Goal: Task Accomplishment & Management: Manage account settings

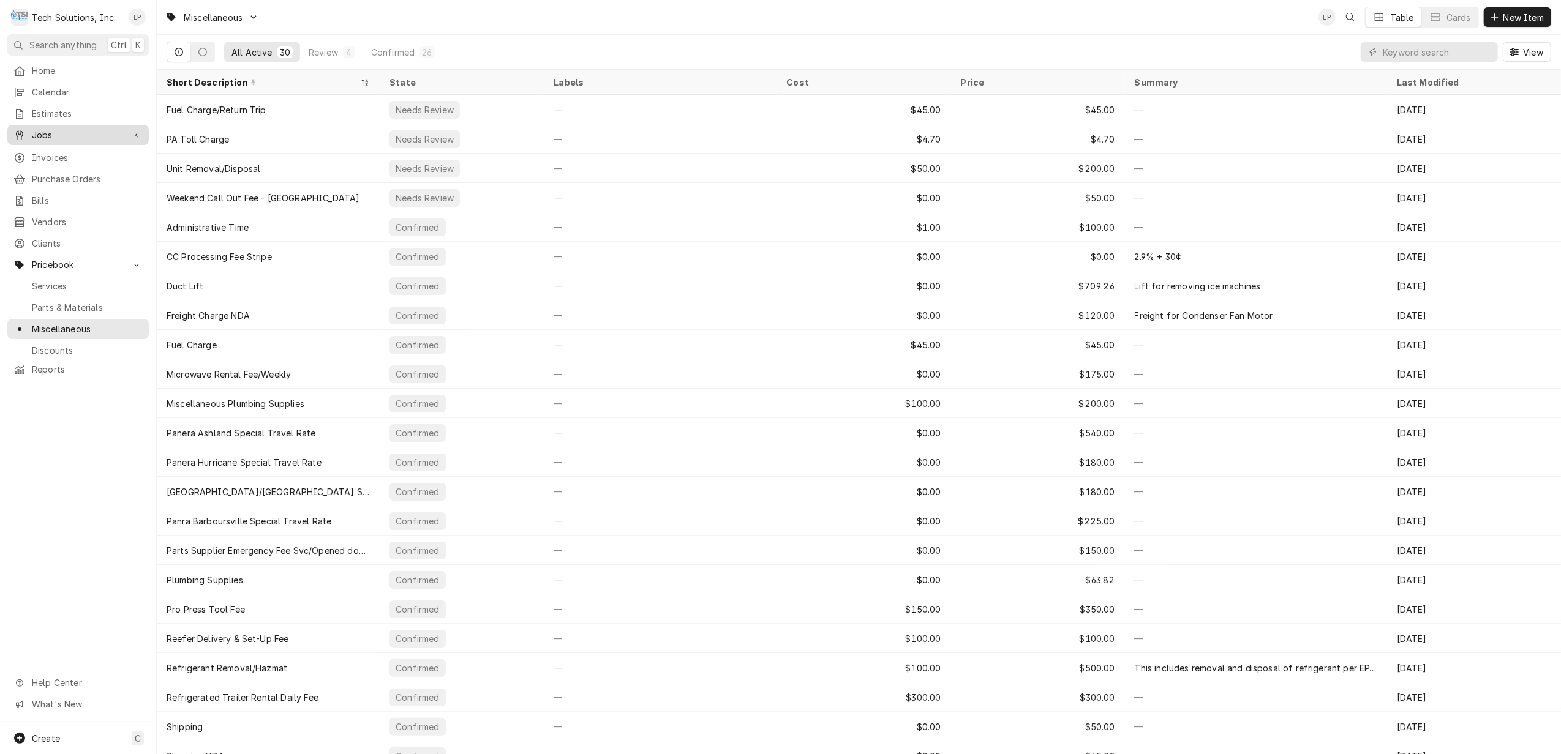
click at [47, 129] on span "Jobs" at bounding box center [78, 135] width 92 height 13
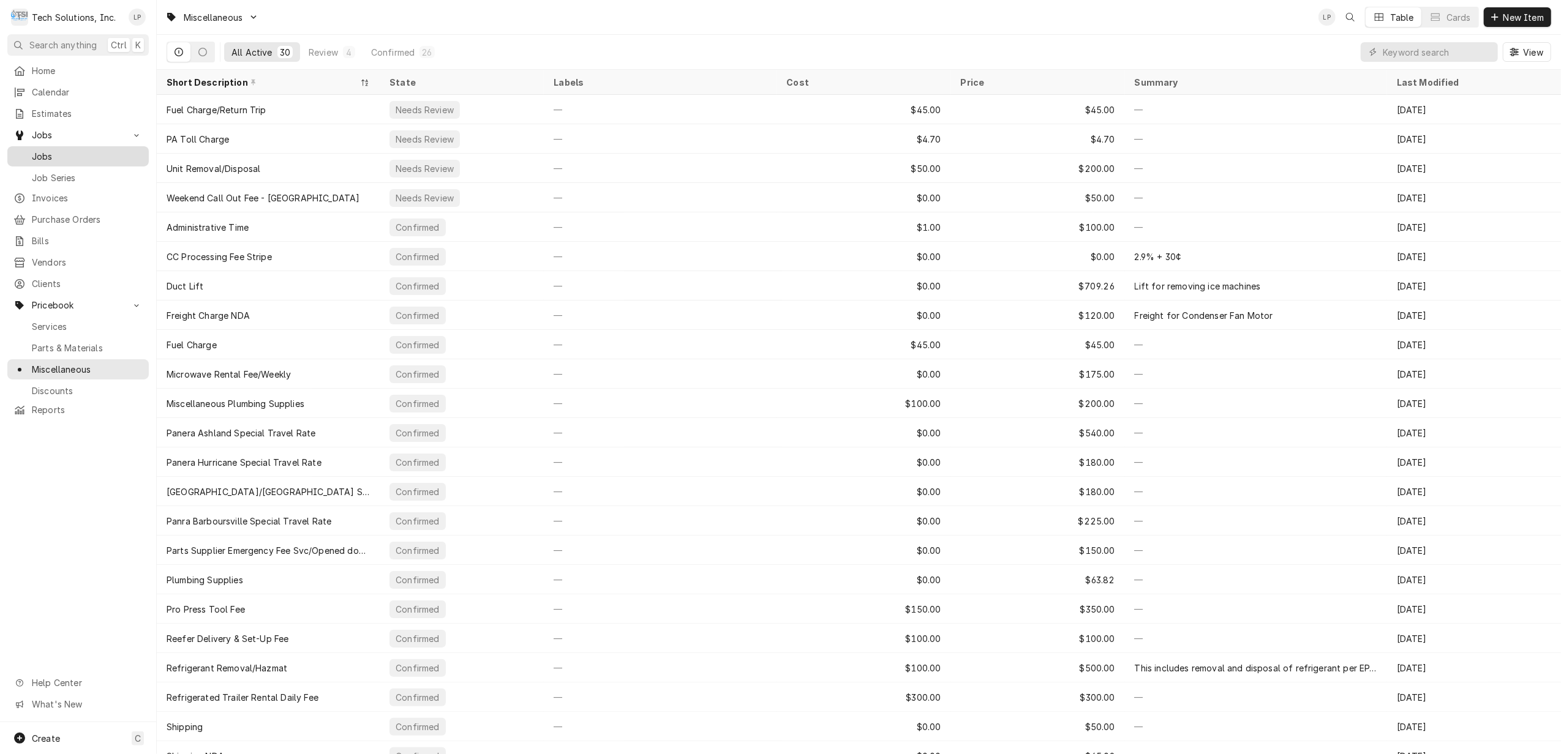
click at [45, 152] on span "Jobs" at bounding box center [87, 156] width 111 height 13
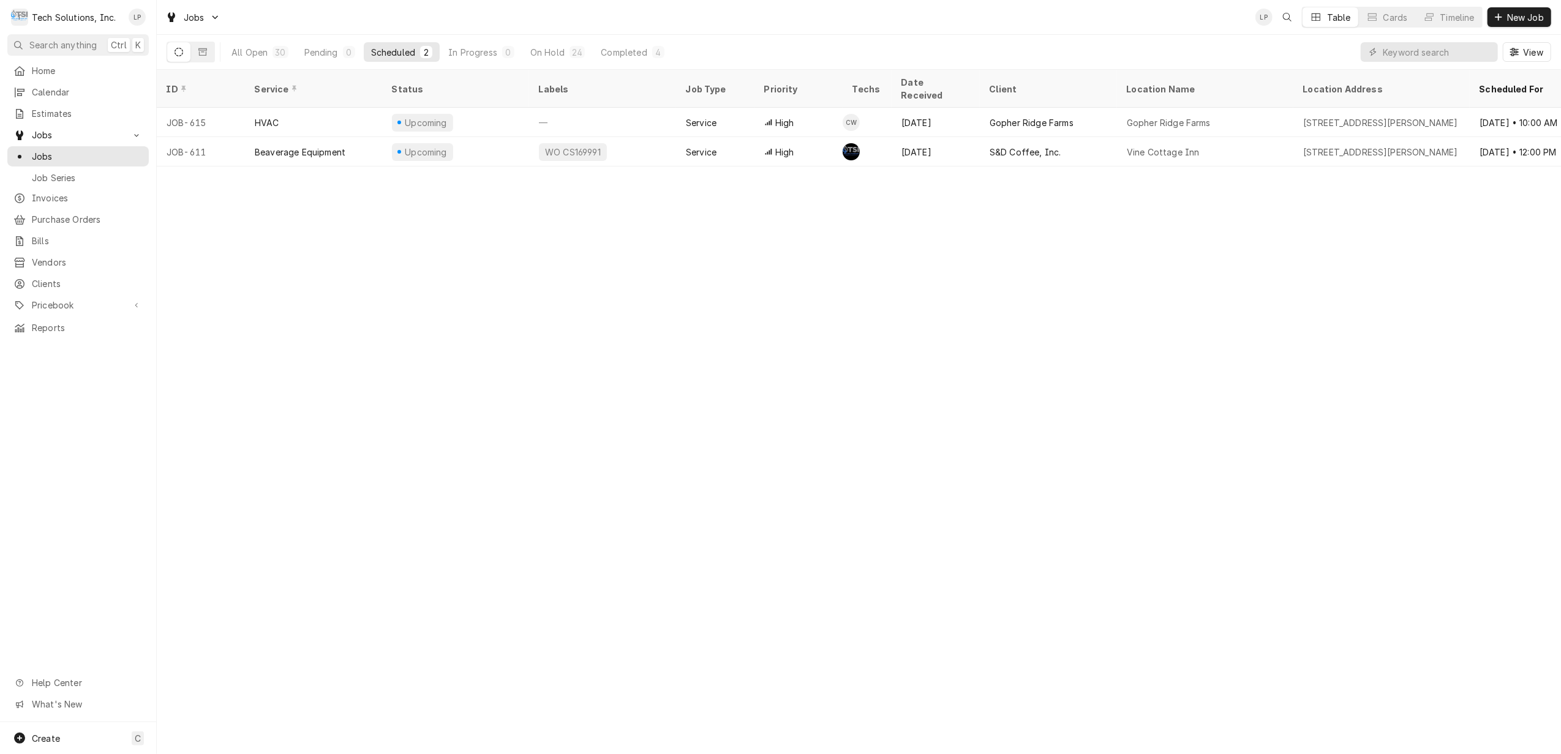
click at [182, 53] on icon "Dynamic Content Wrapper" at bounding box center [179, 52] width 9 height 9
click at [243, 56] on div "All Open" at bounding box center [249, 52] width 36 height 13
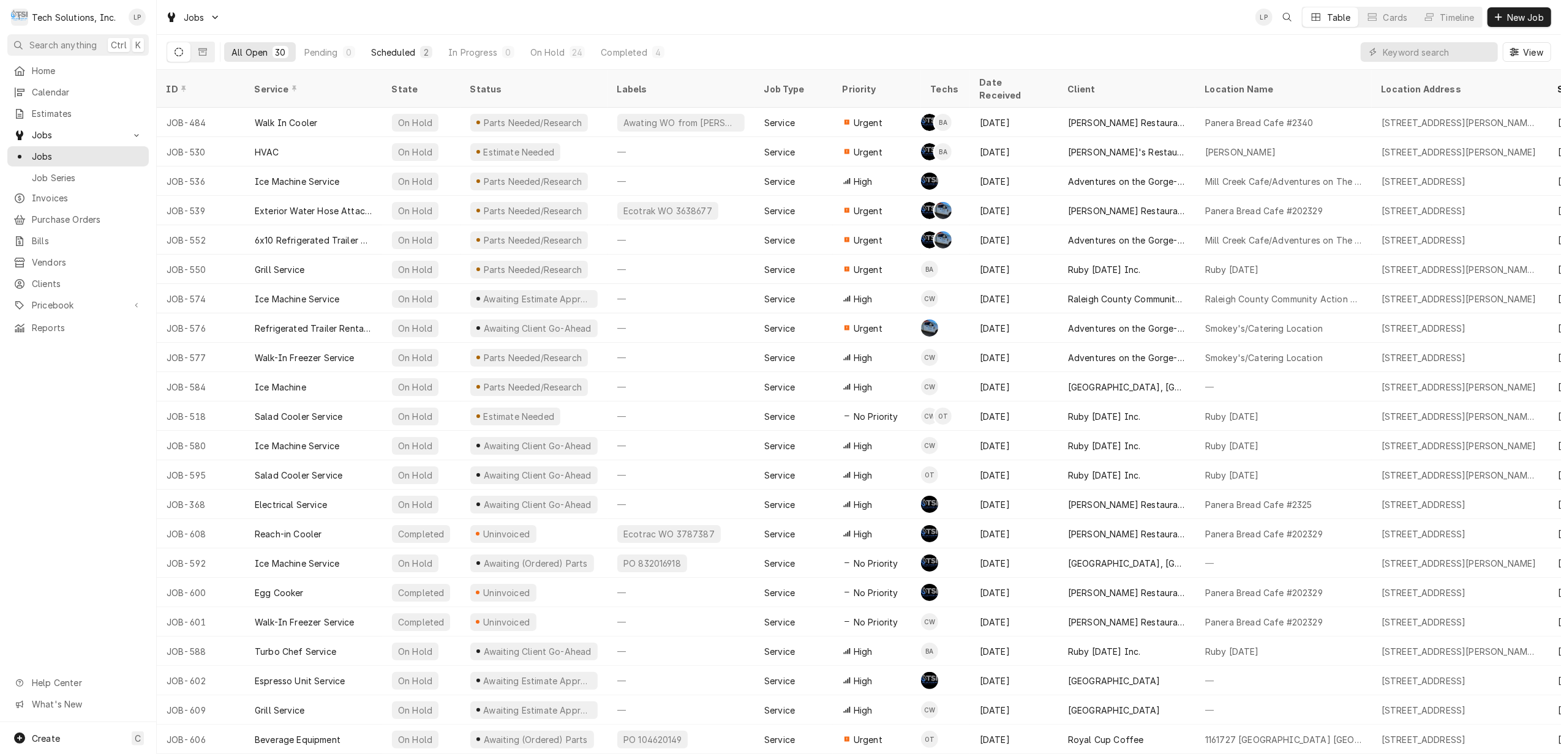
click at [395, 51] on div "Scheduled" at bounding box center [393, 52] width 44 height 13
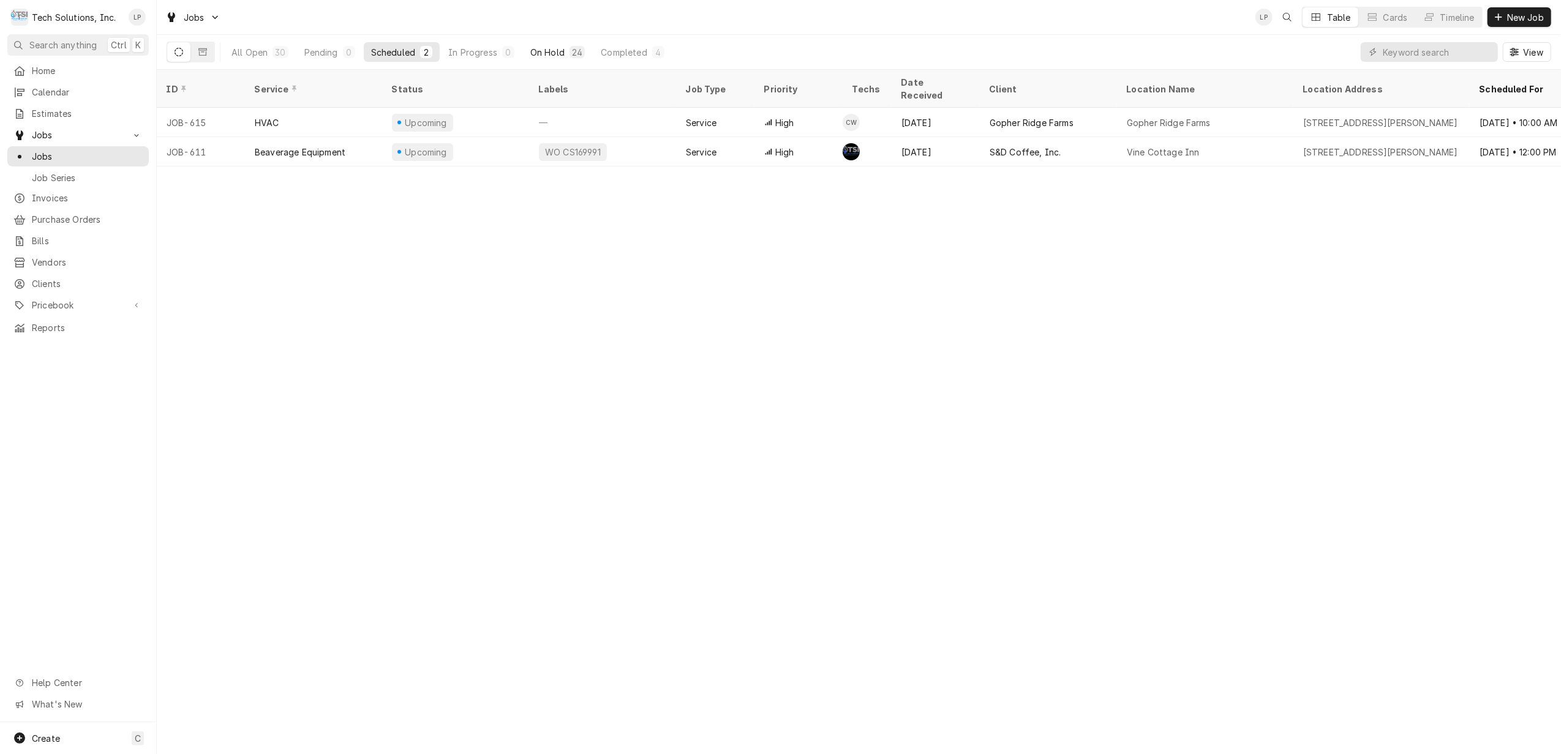
click at [550, 52] on div "On Hold" at bounding box center [547, 52] width 34 height 13
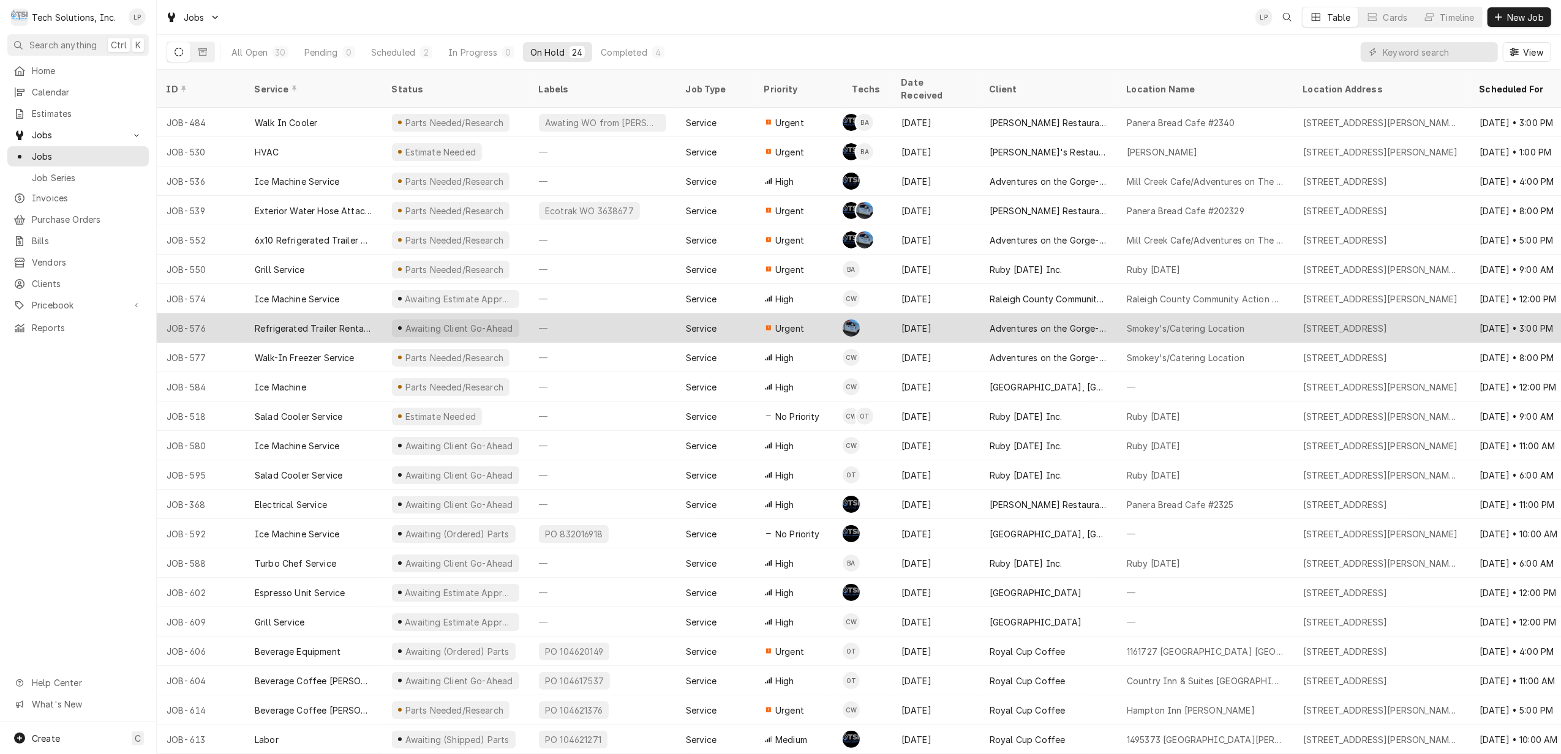
scroll to position [57, 0]
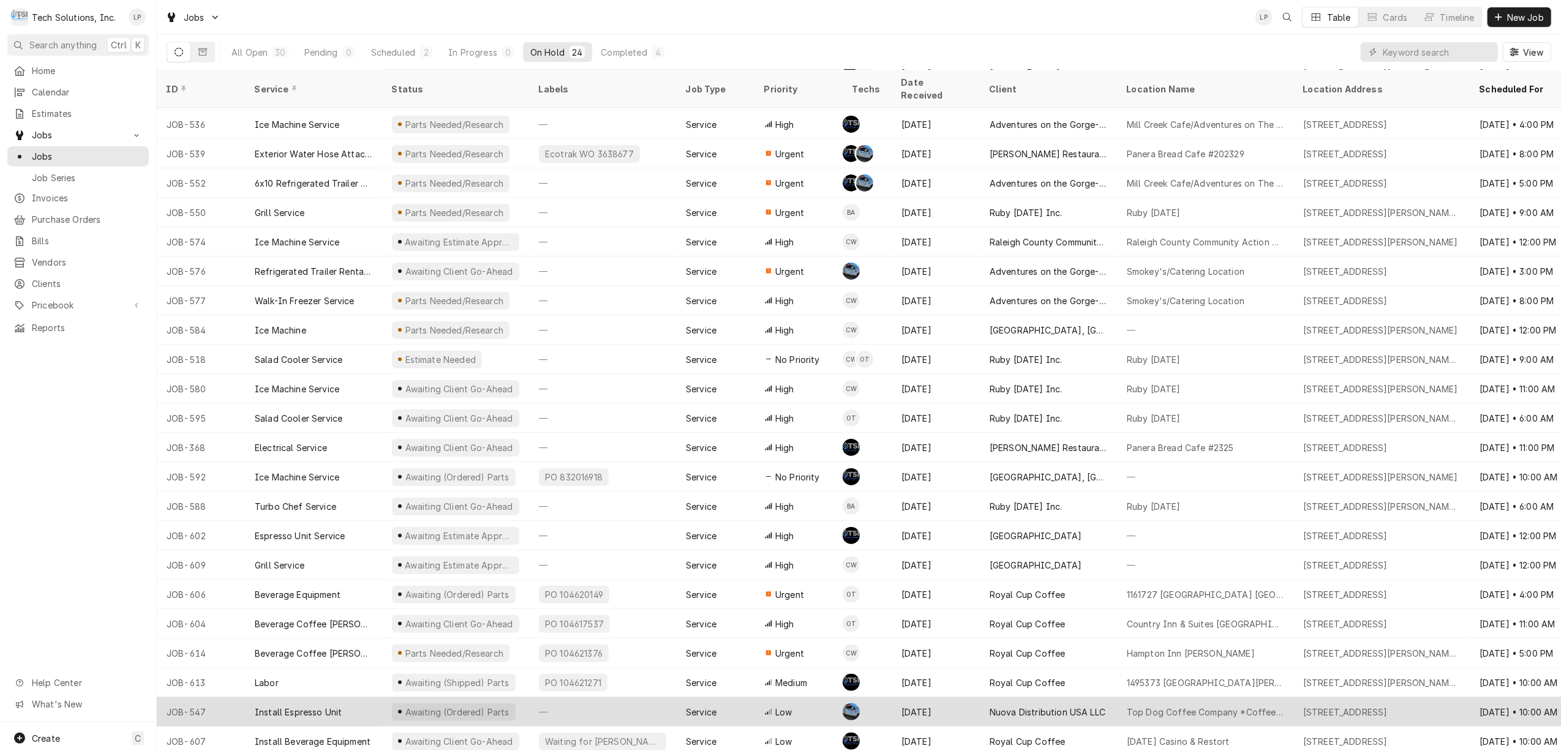
click at [948, 704] on div "Jul 1" at bounding box center [936, 711] width 88 height 29
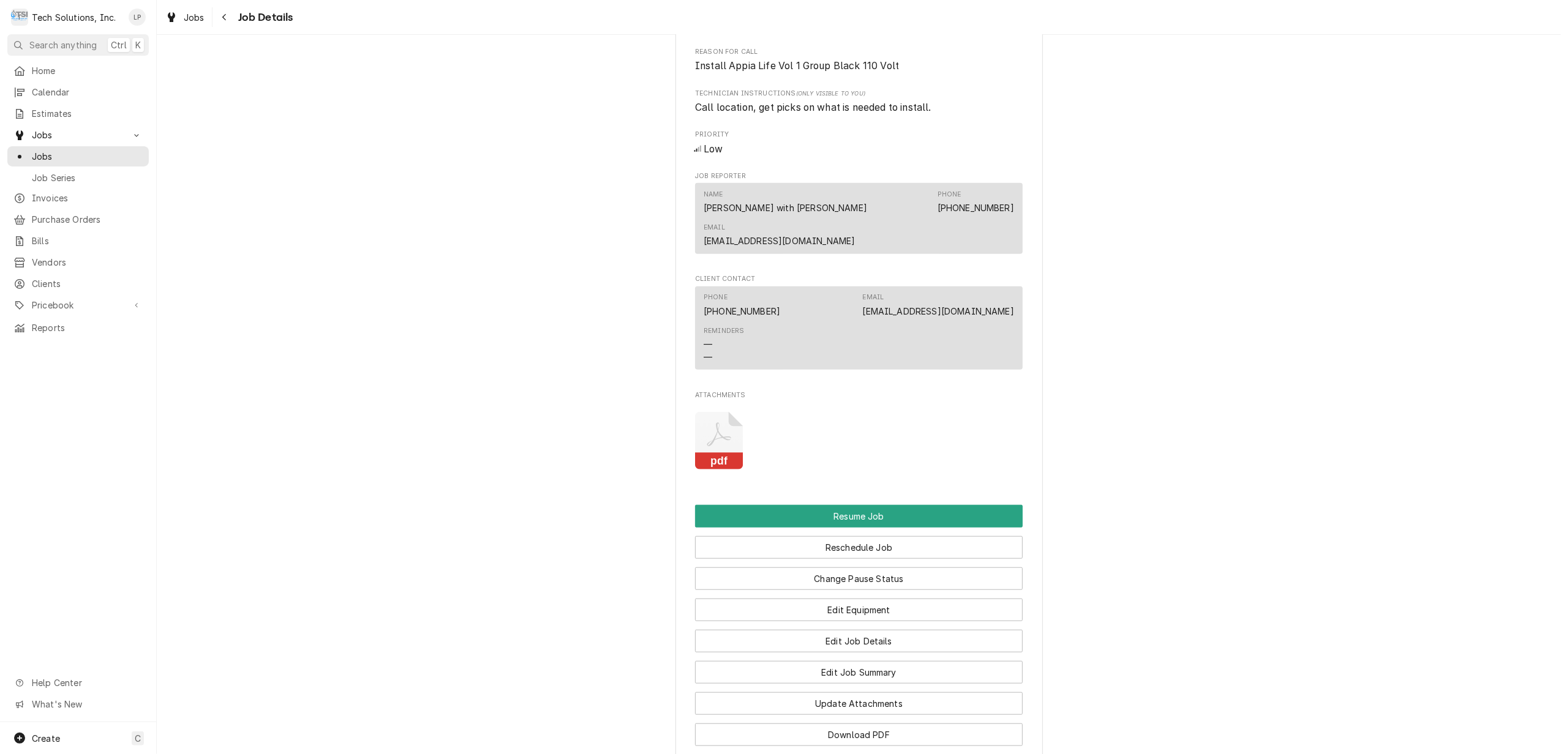
scroll to position [1020, 0]
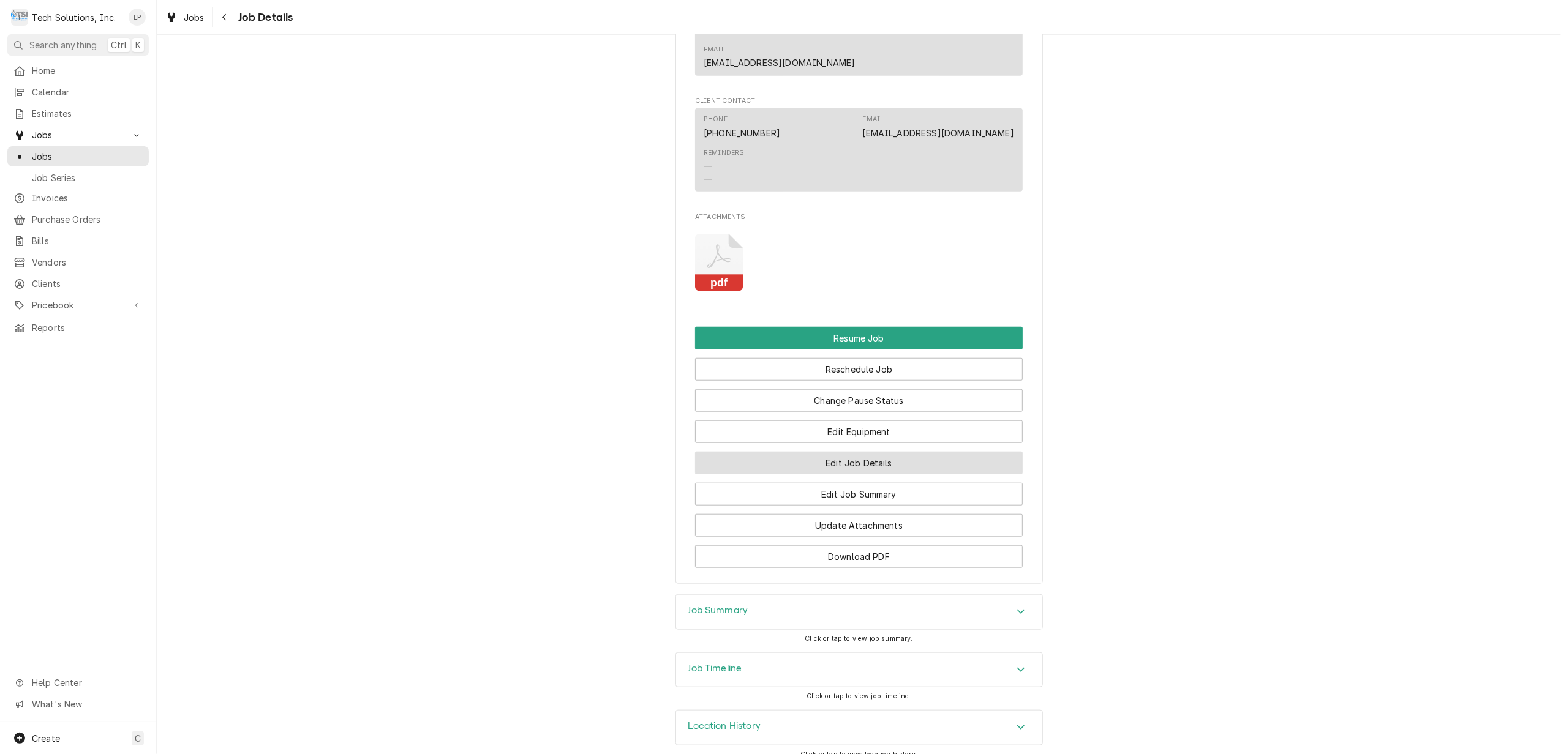
click at [867, 452] on button "Edit Job Details" at bounding box center [859, 463] width 328 height 23
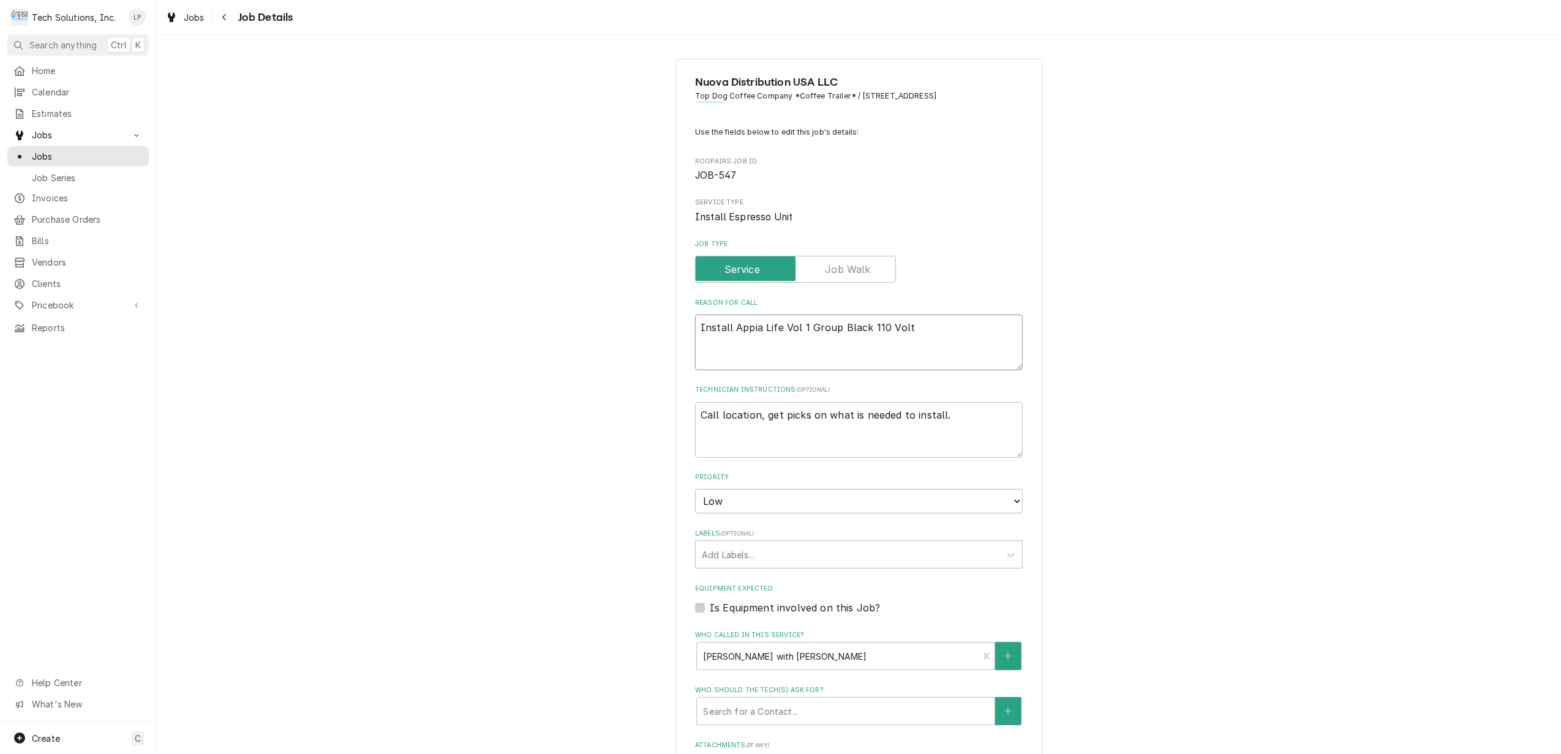
click at [695, 329] on textarea "Install Appia Life Vol 1 Group Black 110 Volt" at bounding box center [859, 343] width 328 height 56
type textarea "x"
type textarea "TInstall Appia Life Vol 1 Group Black 110 Volt"
type textarea "x"
type textarea "ThInstall Appia Life Vol 1 Group Black 110 Volt"
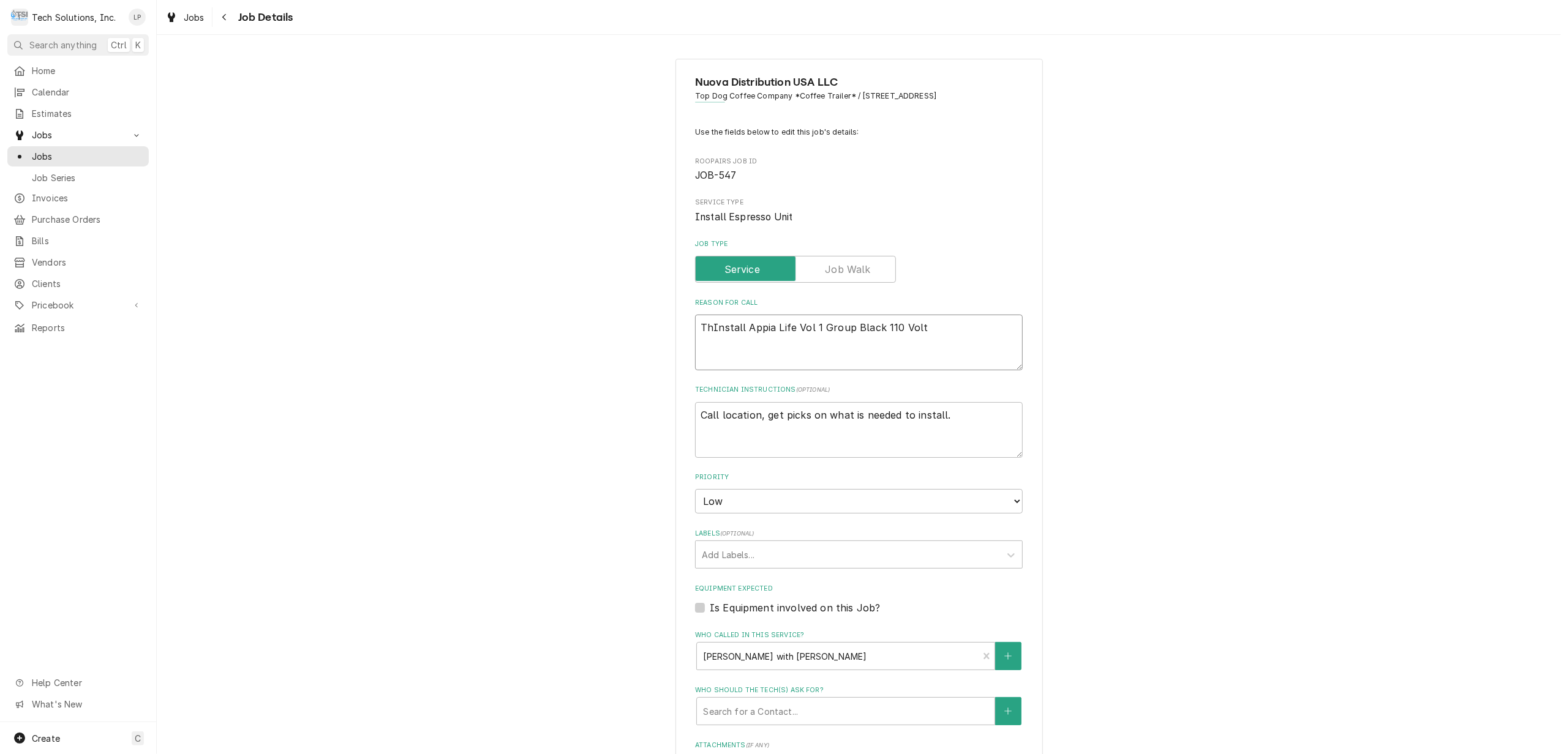
type textarea "x"
type textarea "ThiInstall Appia Life Vol 1 Group Black 110 Volt"
type textarea "x"
type textarea "ThisInstall Appia Life Vol 1 Group Black 110 Volt"
type textarea "x"
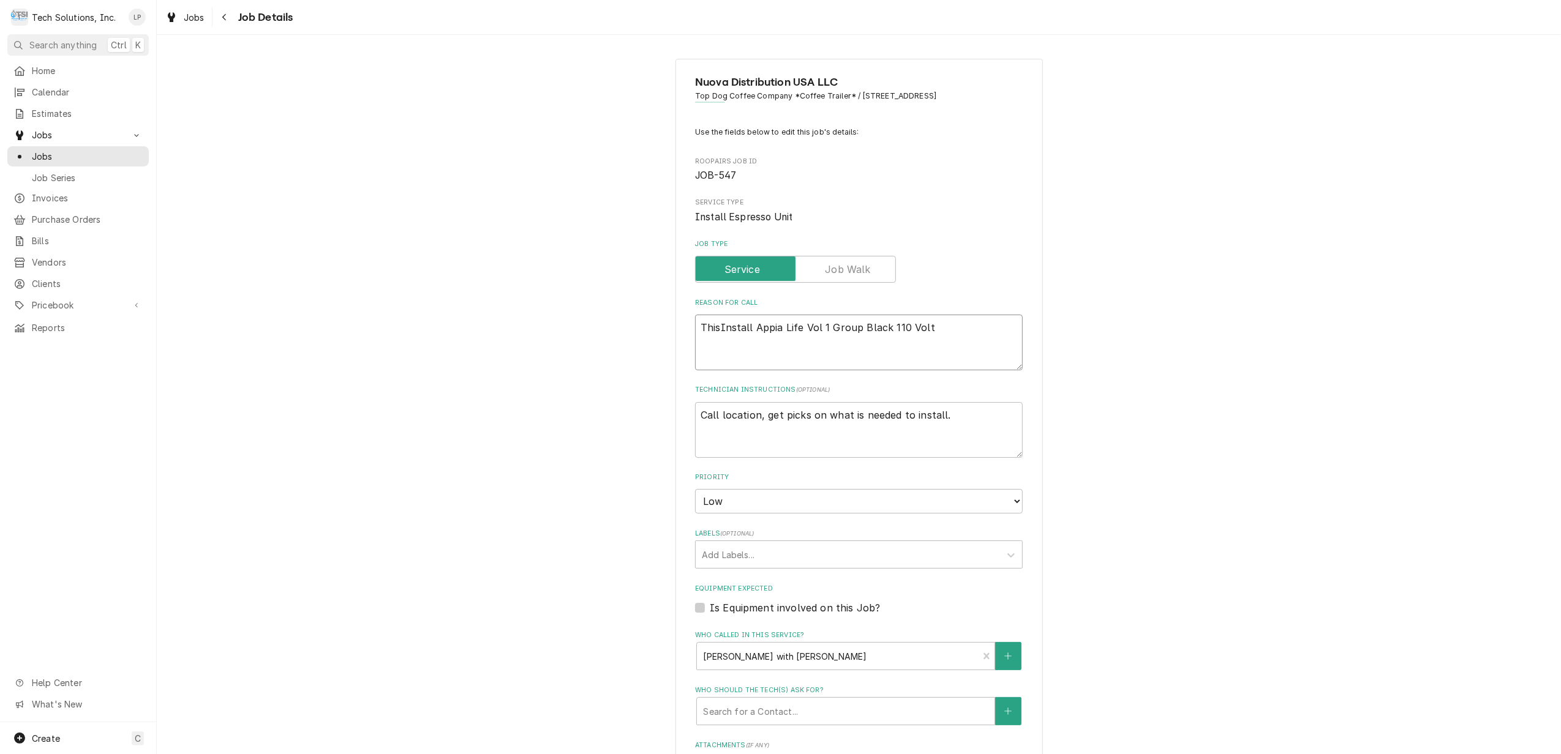
type textarea "This Install Appia Life Vol 1 Group Black 110 Volt"
type textarea "x"
type textarea "This iInstall Appia Life Vol 1 Group Black 110 Volt"
type textarea "x"
type textarea "This isInstall Appia Life Vol 1 Group Black 110 Volt"
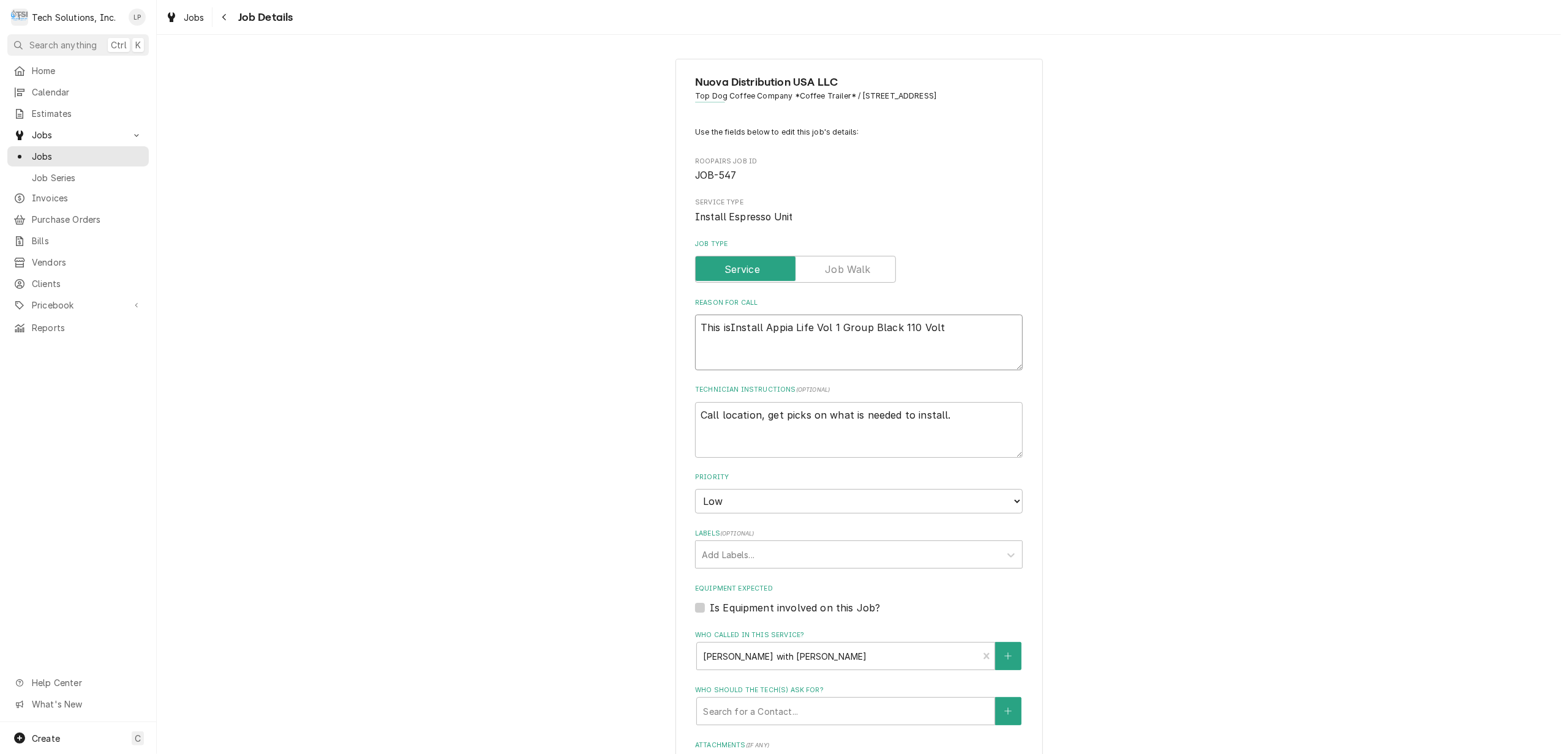
type textarea "x"
type textarea "This is Install Appia Life Vol 1 Group Black 110 Volt"
type textarea "x"
type textarea "This is aInstall Appia Life Vol 1 Group Black 110 Volt"
type textarea "x"
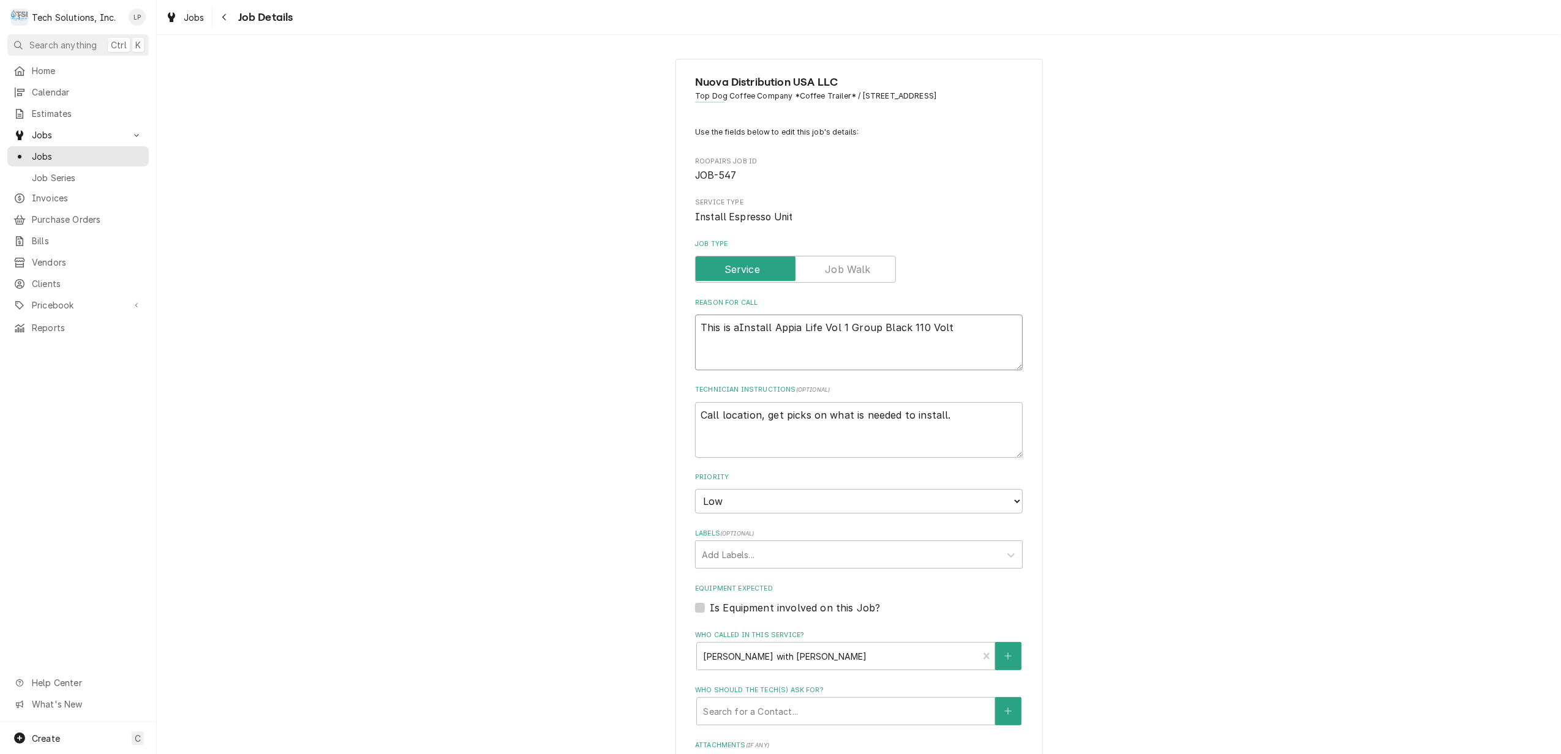
type textarea "This is a Install Appia Life Vol 1 Group Black 110 Volt"
type textarea "x"
type textarea "This is a cInstall Appia Life Vol 1 Group Black 110 Volt"
type textarea "x"
type textarea "This is a coInstall Appia Life Vol 1 Group Black 110 Volt"
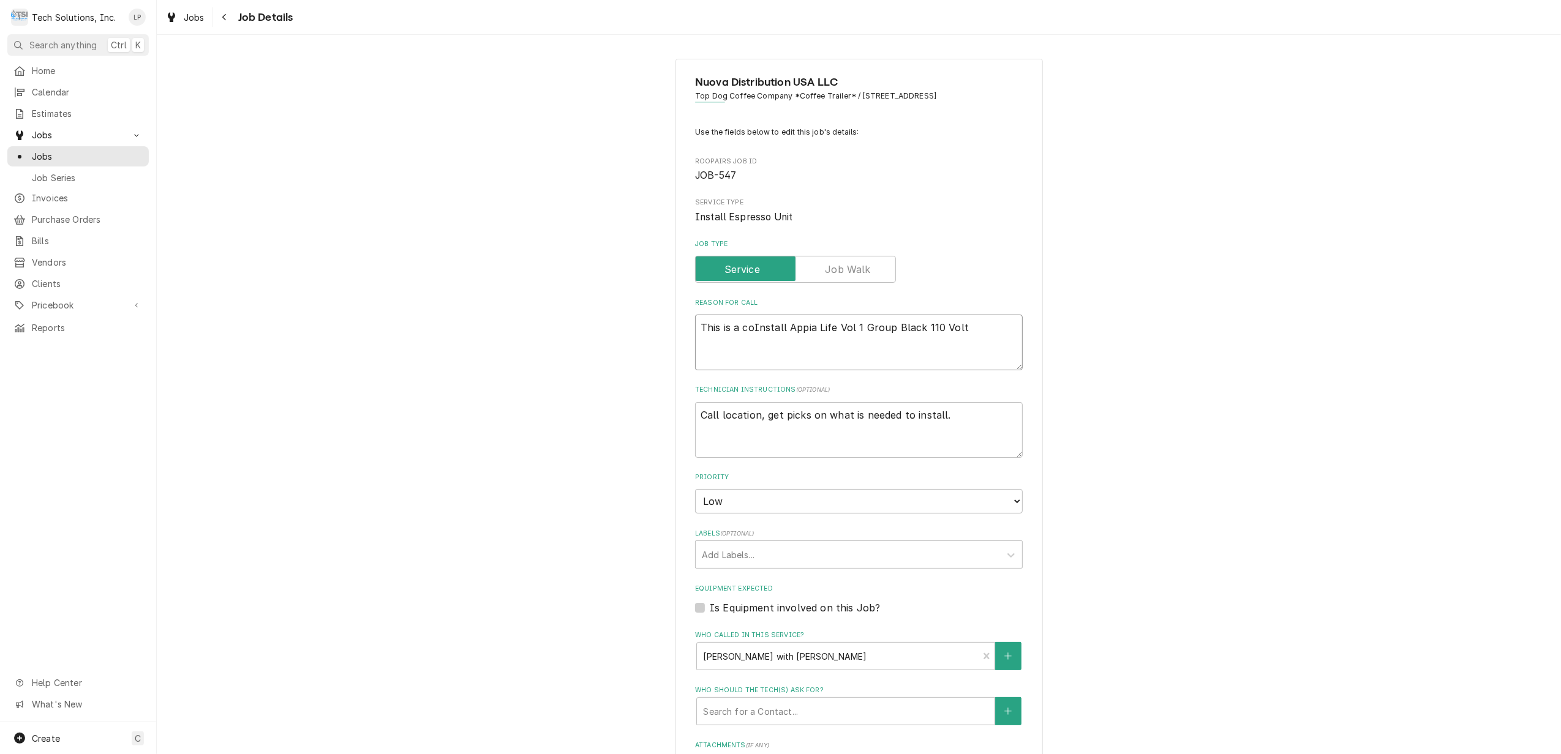
type textarea "x"
type textarea "This is a cofInstall Appia Life Vol 1 Group Black 110 Volt"
type textarea "x"
type textarea "This is a coffInstall Appia Life Vol 1 Group Black 110 Volt"
type textarea "x"
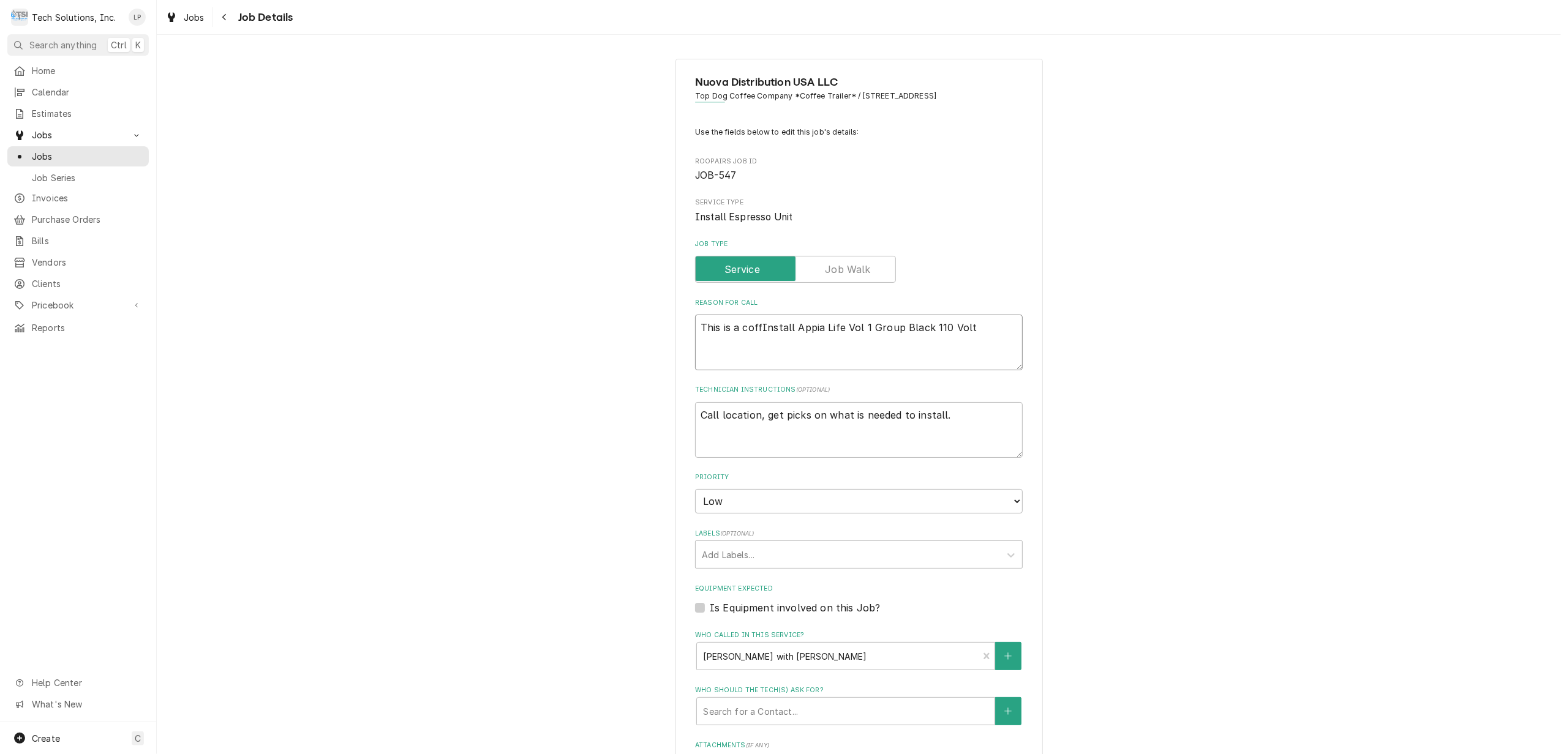
type textarea "This is a coffeInstall Appia Life Vol 1 Group Black 110 Volt"
type textarea "x"
type textarea "This is a coffeeInstall Appia Life Vol 1 Group Black 110 Volt"
type textarea "x"
type textarea "This is a coffee Install Appia Life Vol 1 Group Black 110 Volt"
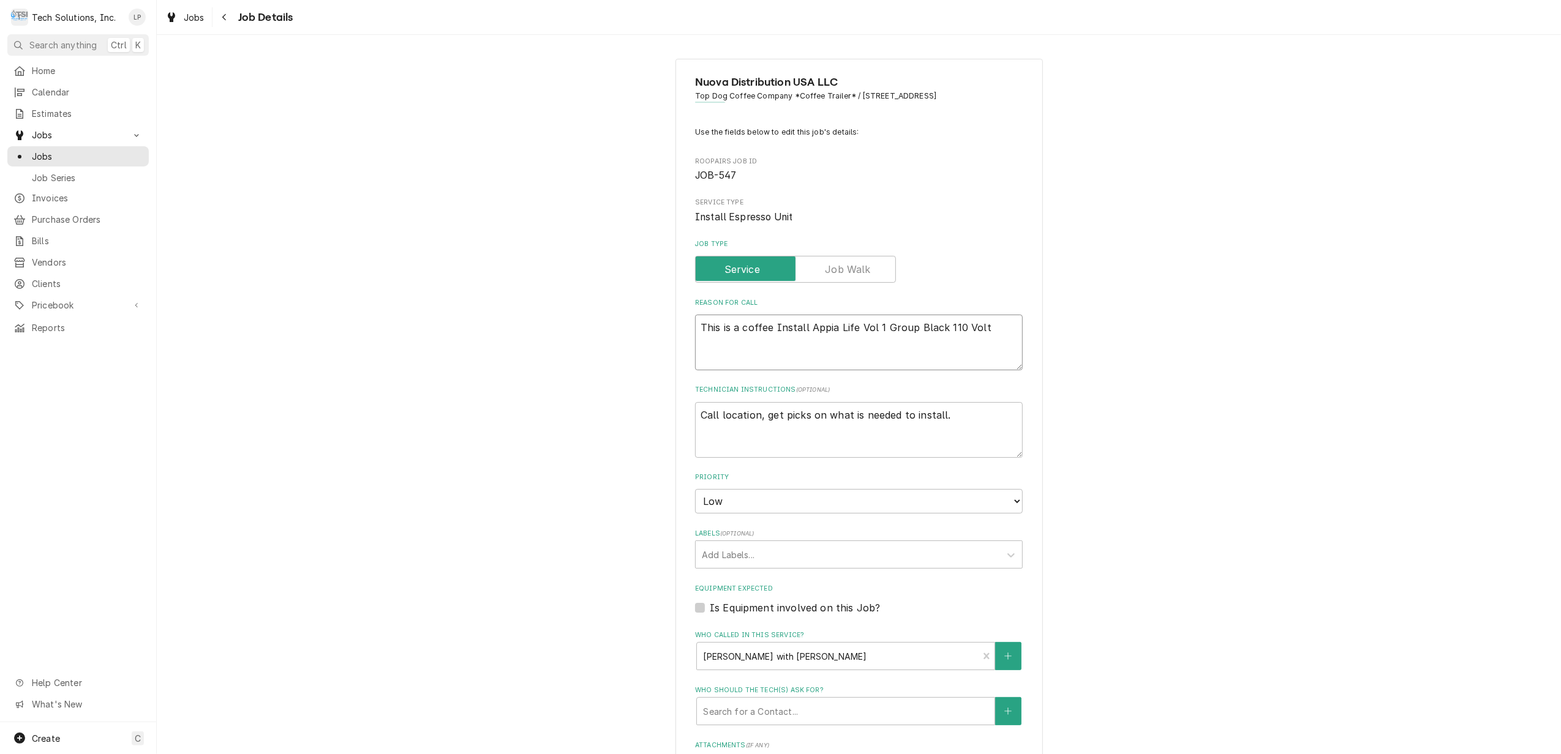
type textarea "x"
type textarea "This is a coffee TInstall Appia Life Vol 1 Group Black 110 Volt"
type textarea "x"
type textarea "This is a coffee TrInstall Appia Life Vol 1 Group Black 110 Volt"
type textarea "x"
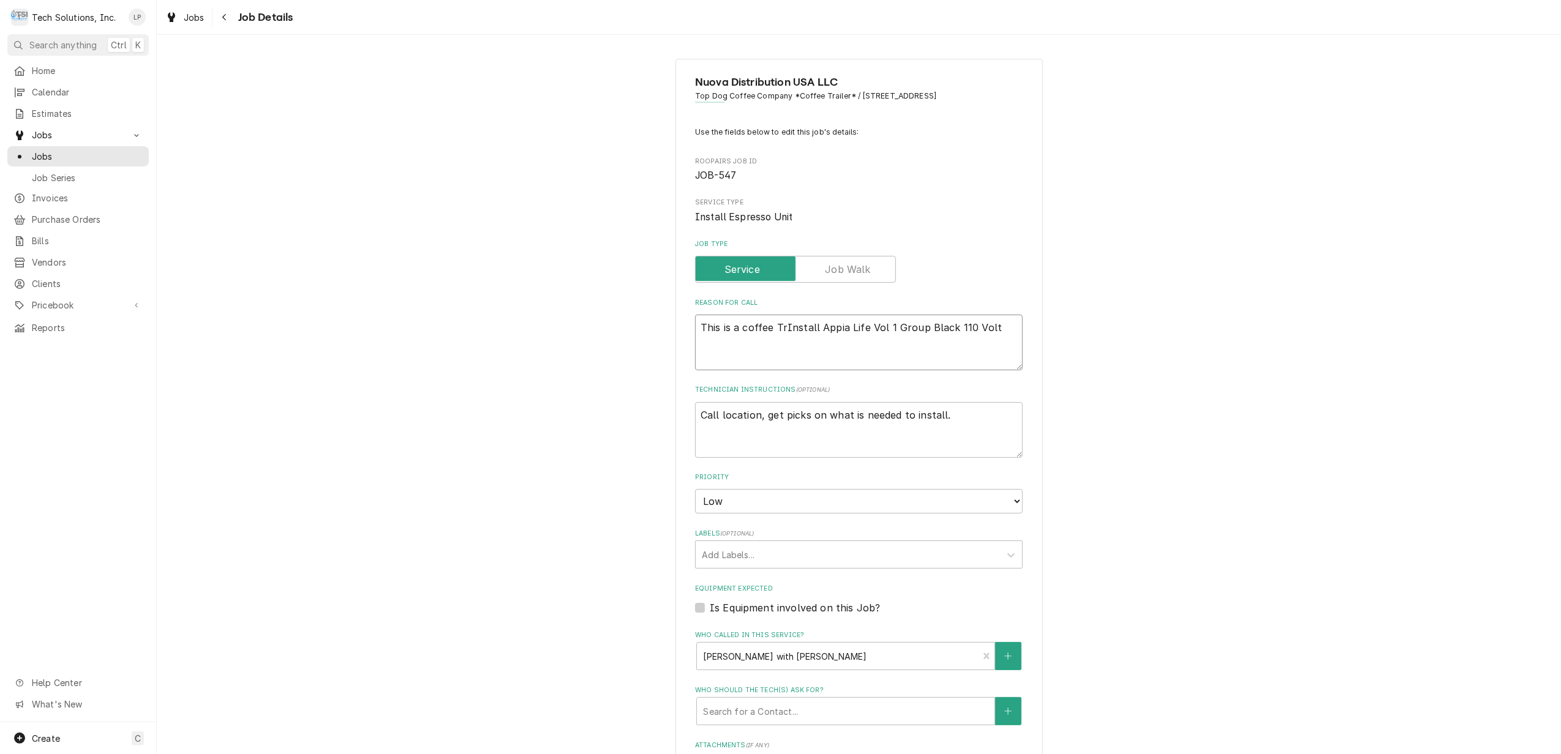
type textarea "This is a coffee TraInstall Appia Life Vol 1 Group Black 110 Volt"
type textarea "x"
type textarea "This is a coffee TraiInstall Appia Life Vol 1 Group Black 110 Volt"
type textarea "x"
type textarea "This is a coffee TrailInstall Appia Life Vol 1 Group Black 110 Volt"
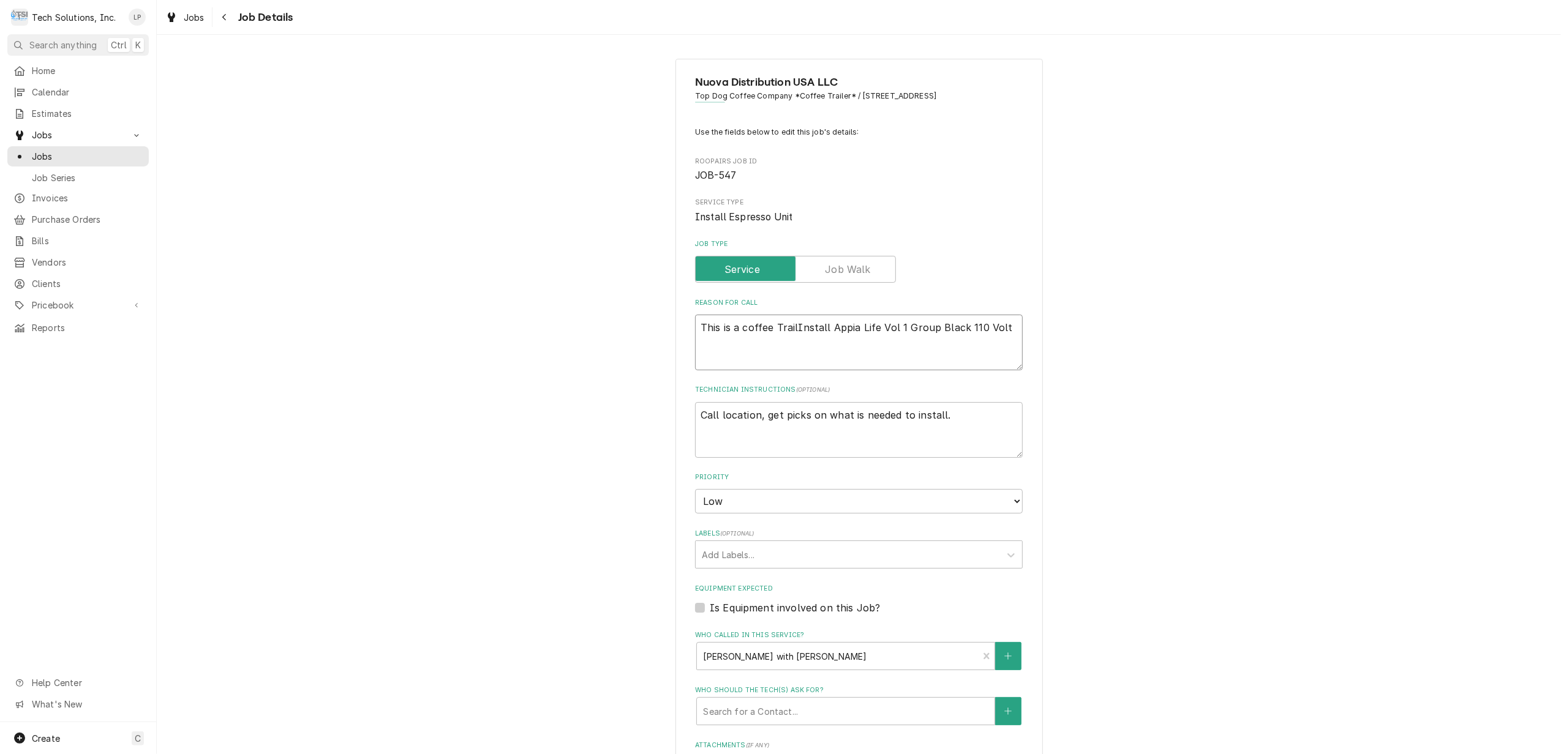
type textarea "x"
type textarea "This is a coffee TraiInstall Appia Life Vol 1 Group Black 110 Volt"
type textarea "x"
type textarea "This is a coffee TraInstall Appia Life Vol 1 Group Black 110 Volt"
type textarea "x"
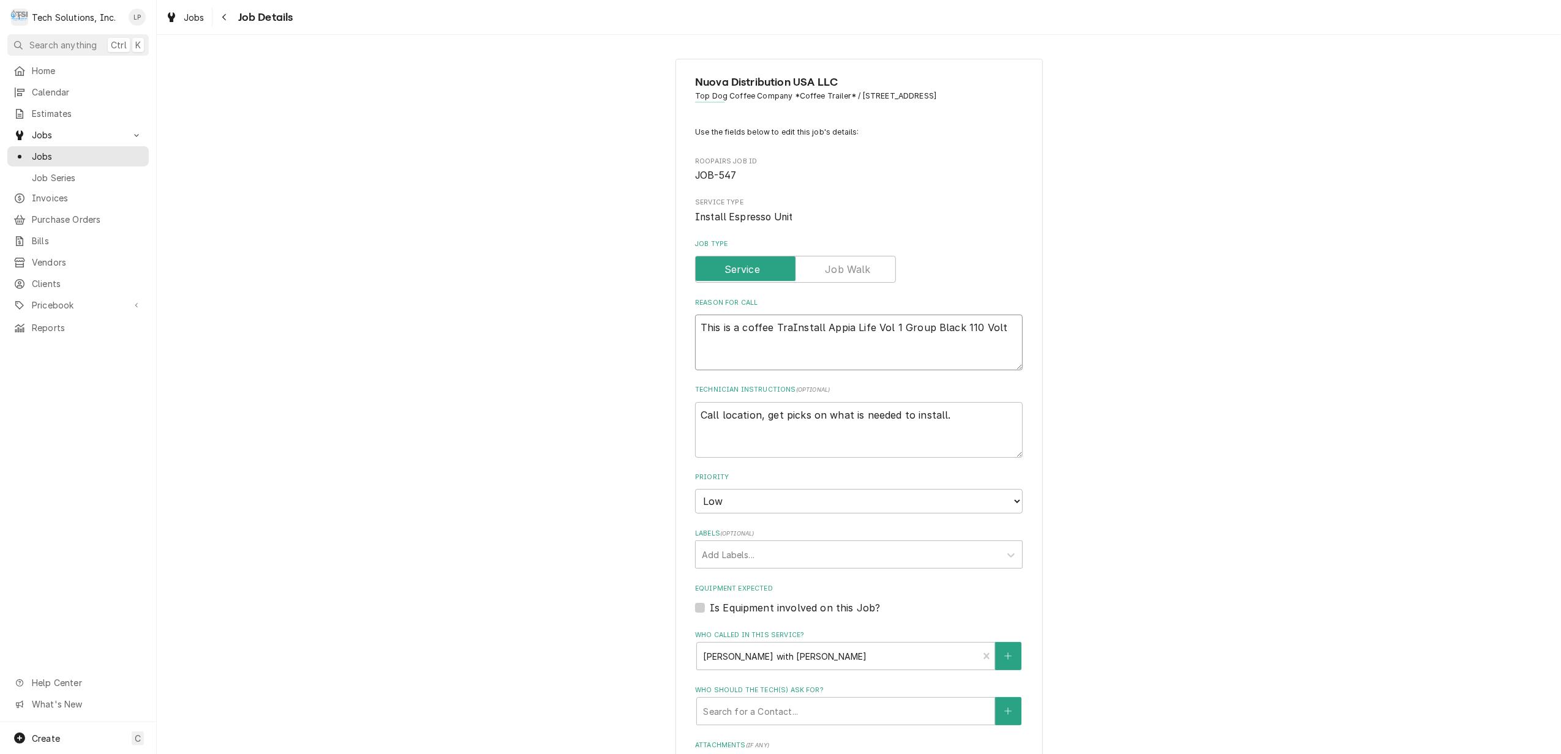
type textarea "This is a coffee TrInstall Appia Life Vol 1 Group Black 110 Volt"
type textarea "x"
type textarea "This is a coffee TInstall Appia Life Vol 1 Group Black 110 Volt"
type textarea "x"
type textarea "This is a coffee Install Appia Life Vol 1 Group Black 110 Volt"
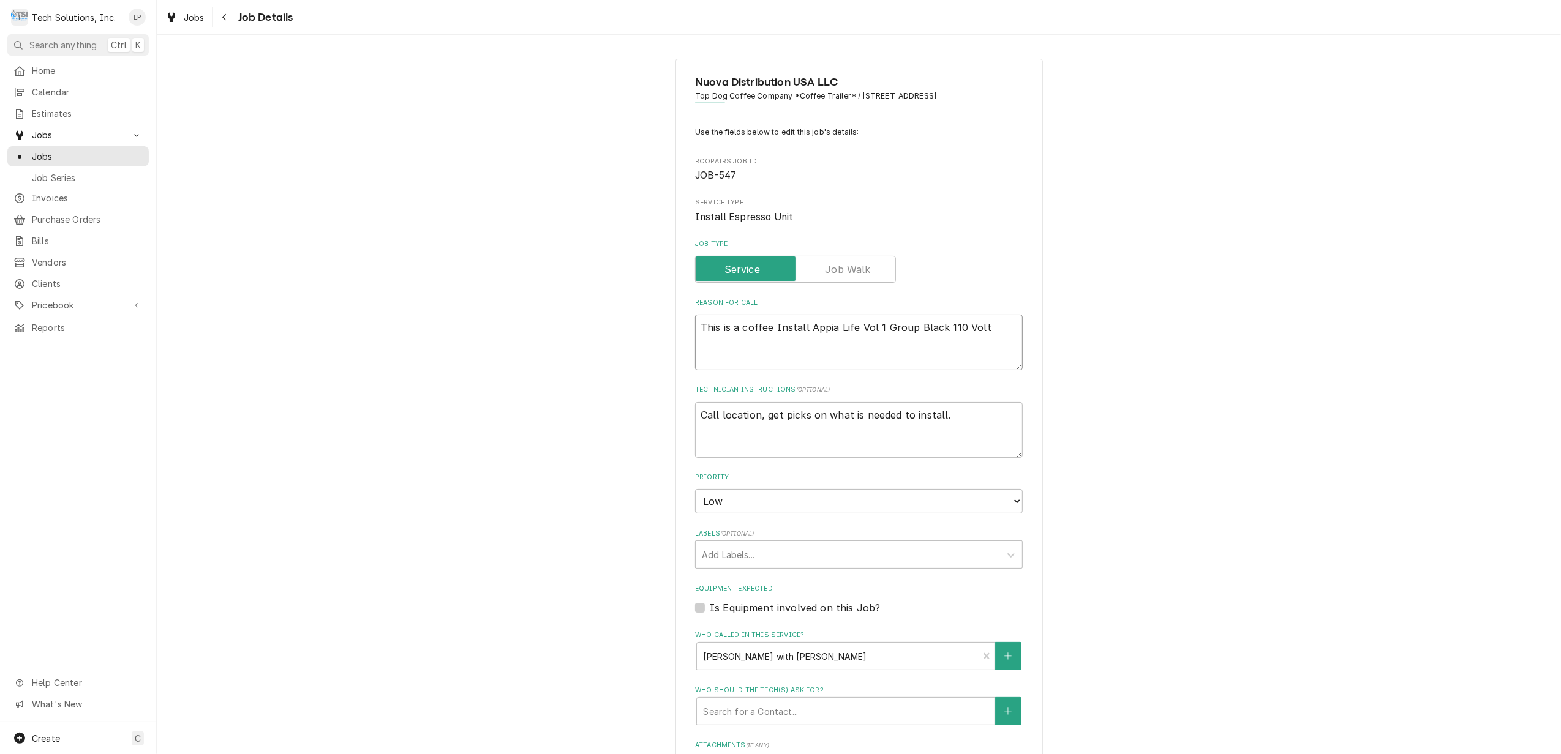
type textarea "x"
type textarea "This is a coffeeInstall Appia Life Vol 1 Group Black 110 Volt"
type textarea "x"
type textarea "This is a coffeInstall Appia Life Vol 1 Group Black 110 Volt"
type textarea "x"
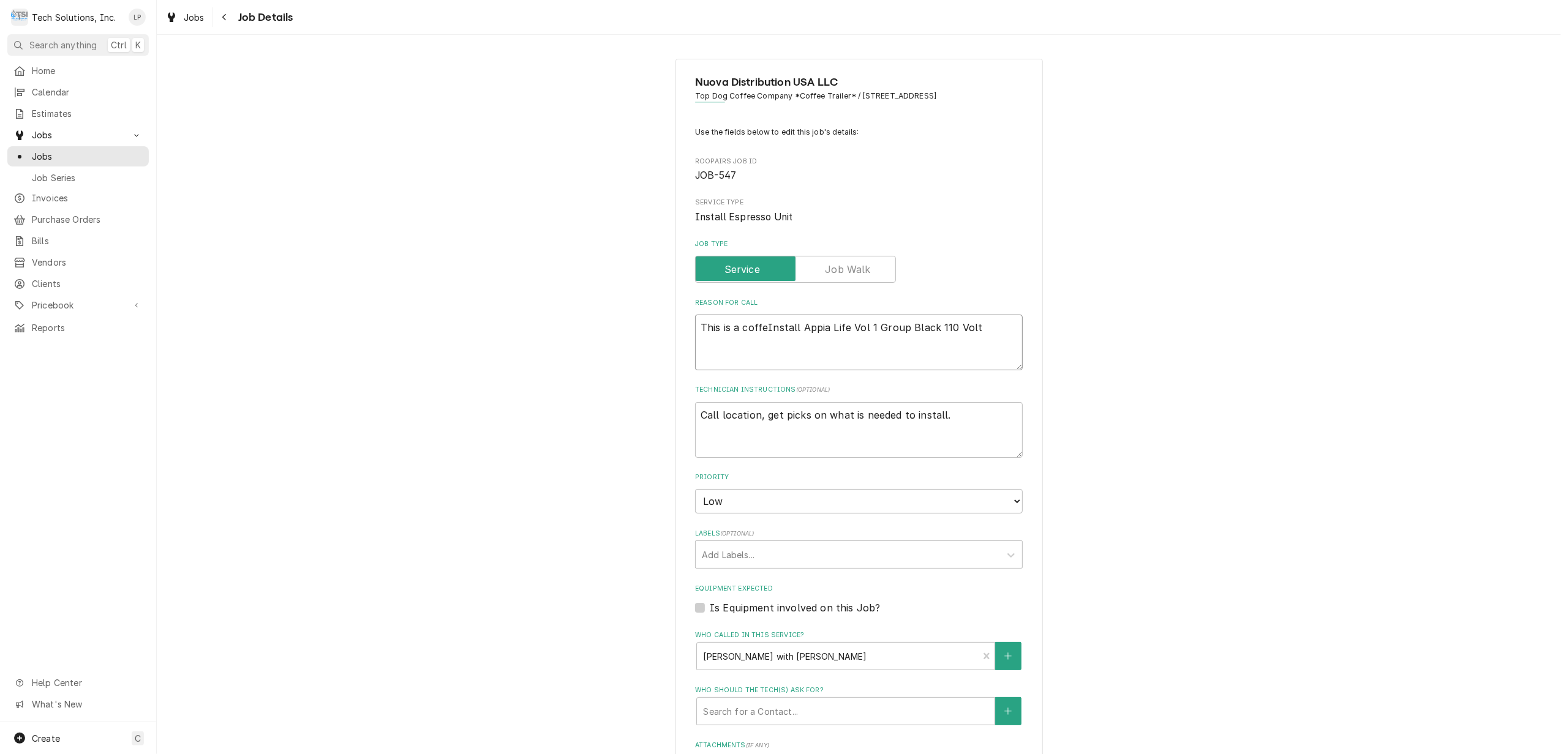
type textarea "This is a coffInstall Appia Life Vol 1 Group Black 110 Volt"
type textarea "x"
type textarea "This is a cofInstall Appia Life Vol 1 Group Black 110 Volt"
type textarea "x"
type textarea "This is a coInstall Appia Life Vol 1 Group Black 110 Volt"
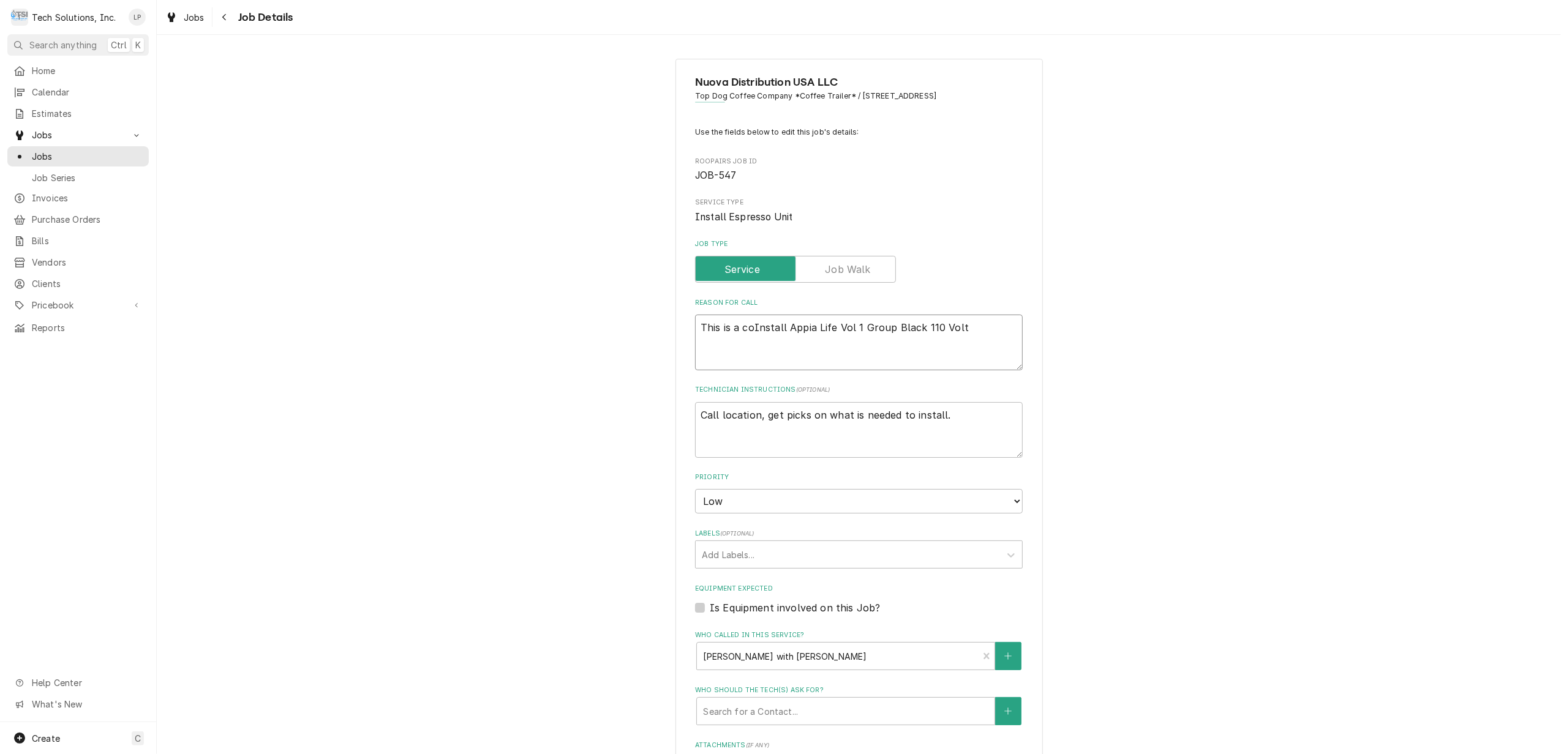
type textarea "x"
type textarea "This is a cInstall Appia Life Vol 1 Group Black 110 Volt"
type textarea "x"
type textarea "This is a Install Appia Life Vol 1 Group Black 110 Volt"
type textarea "x"
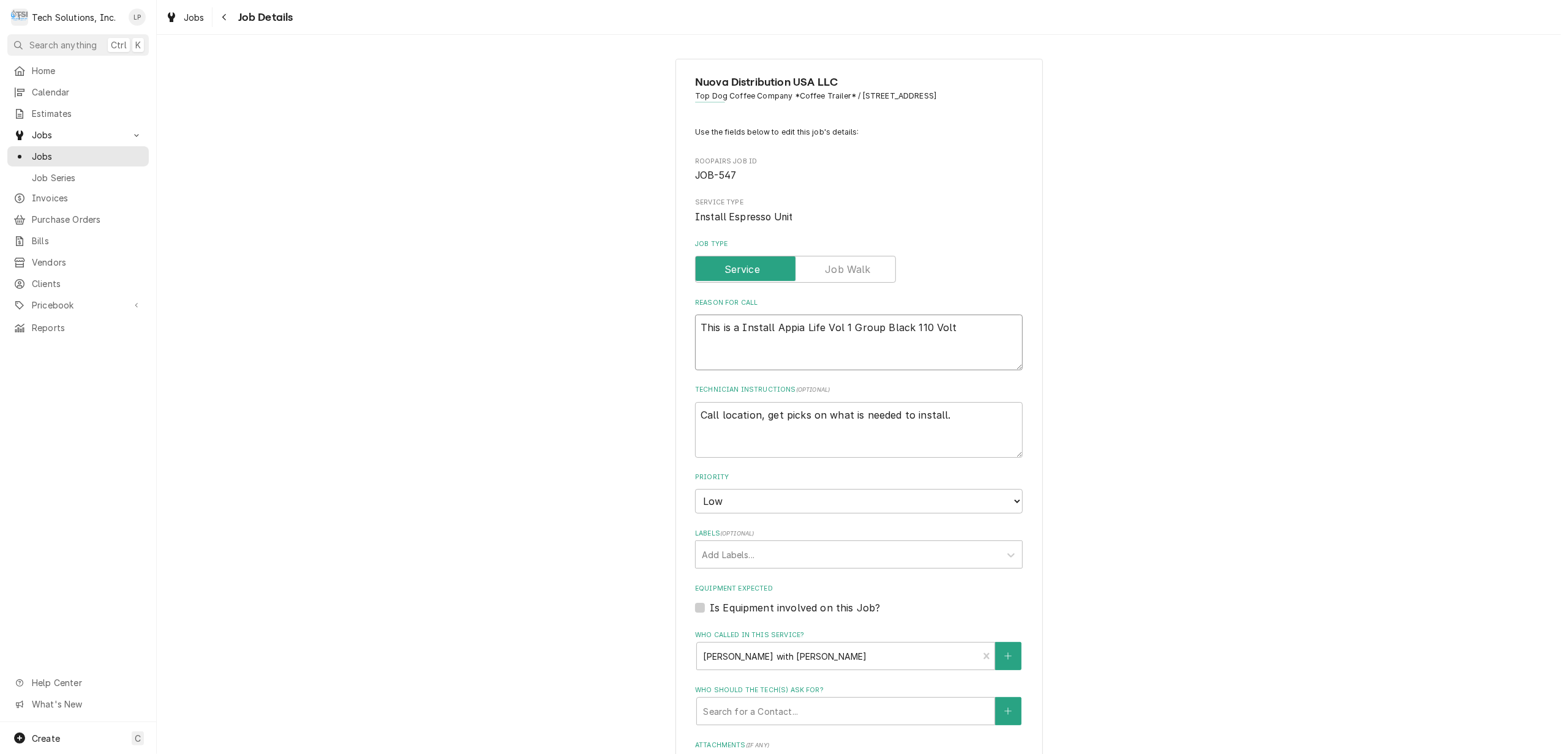
type textarea "This is aInstall Appia Life Vol 1 Group Black 110 Volt"
type textarea "x"
type textarea "This isInstall Appia Life Vol 1 Group Black 110 Volt"
type textarea "x"
type textarea "This iInstall Appia Life Vol 1 Group Black 110 Volt"
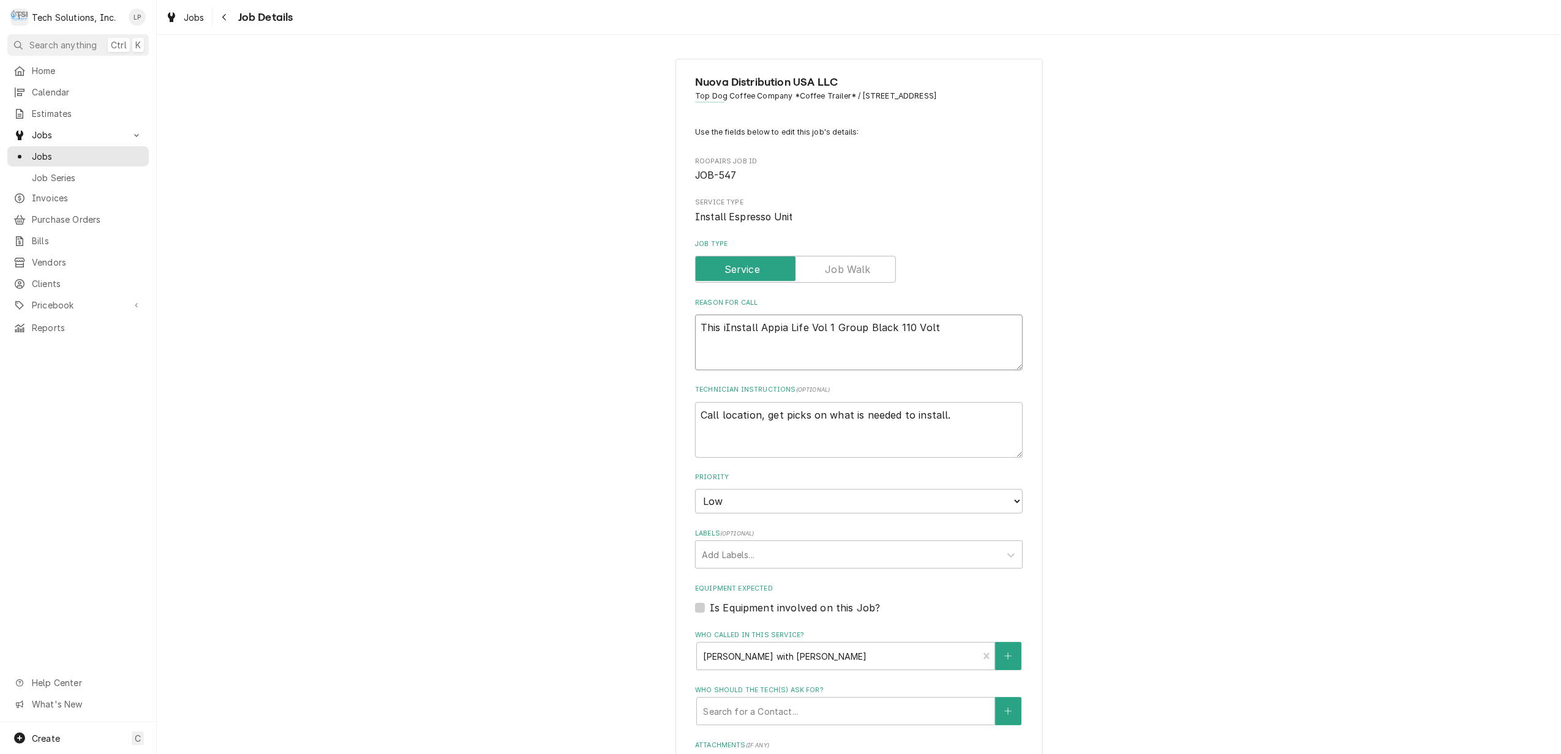
type textarea "x"
type textarea "This Install Appia Life Vol 1 Group Black 110 Volt"
type textarea "x"
type textarea "ThisInstall Appia Life Vol 1 Group Black 110 Volt"
type textarea "x"
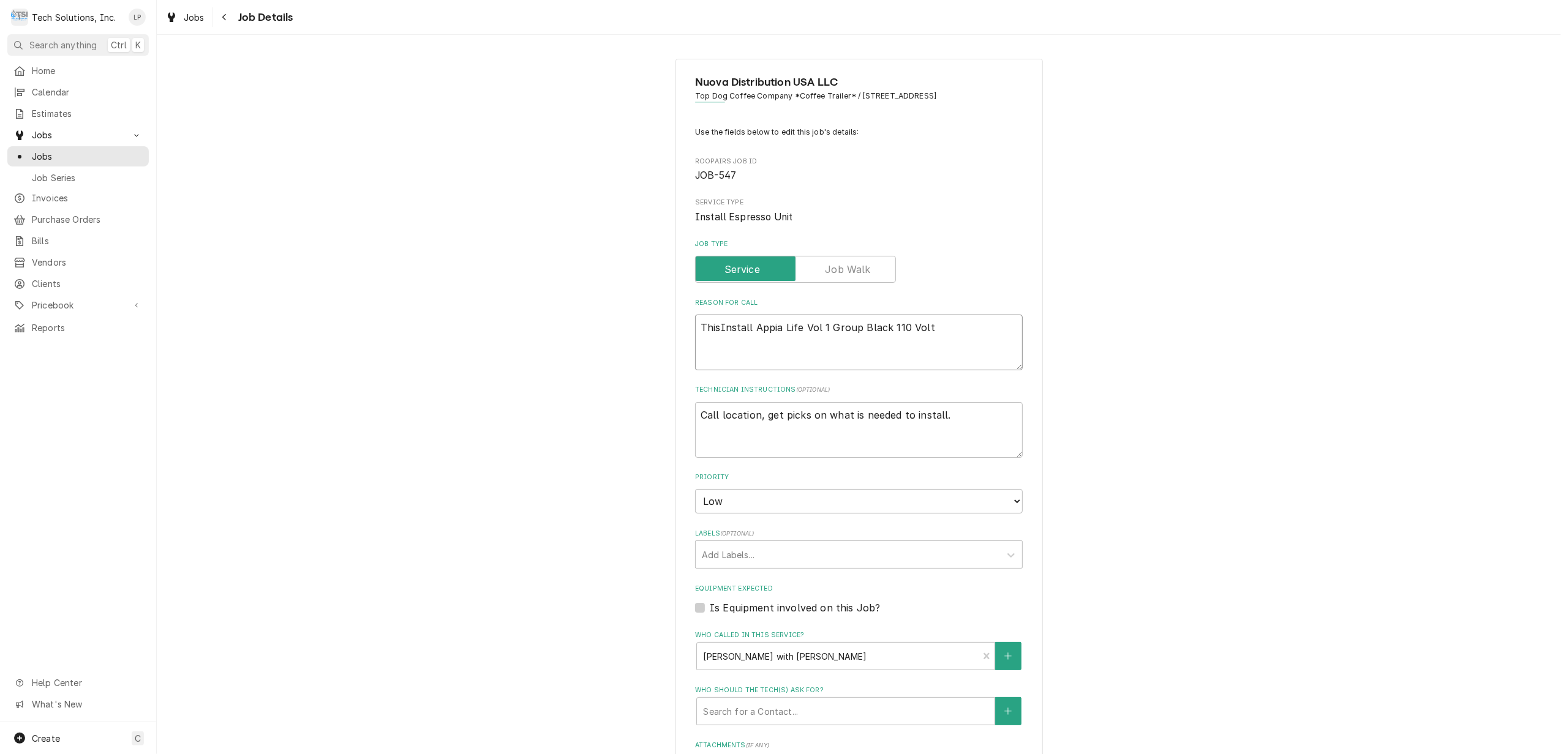
type textarea "ThiInstall Appia Life Vol 1 Group Black 110 Volt"
type textarea "x"
type textarea "ThInstall Appia Life Vol 1 Group Black 110 Volt"
type textarea "x"
type textarea "TInstall Appia Life Vol 1 Group Black 110 Volt"
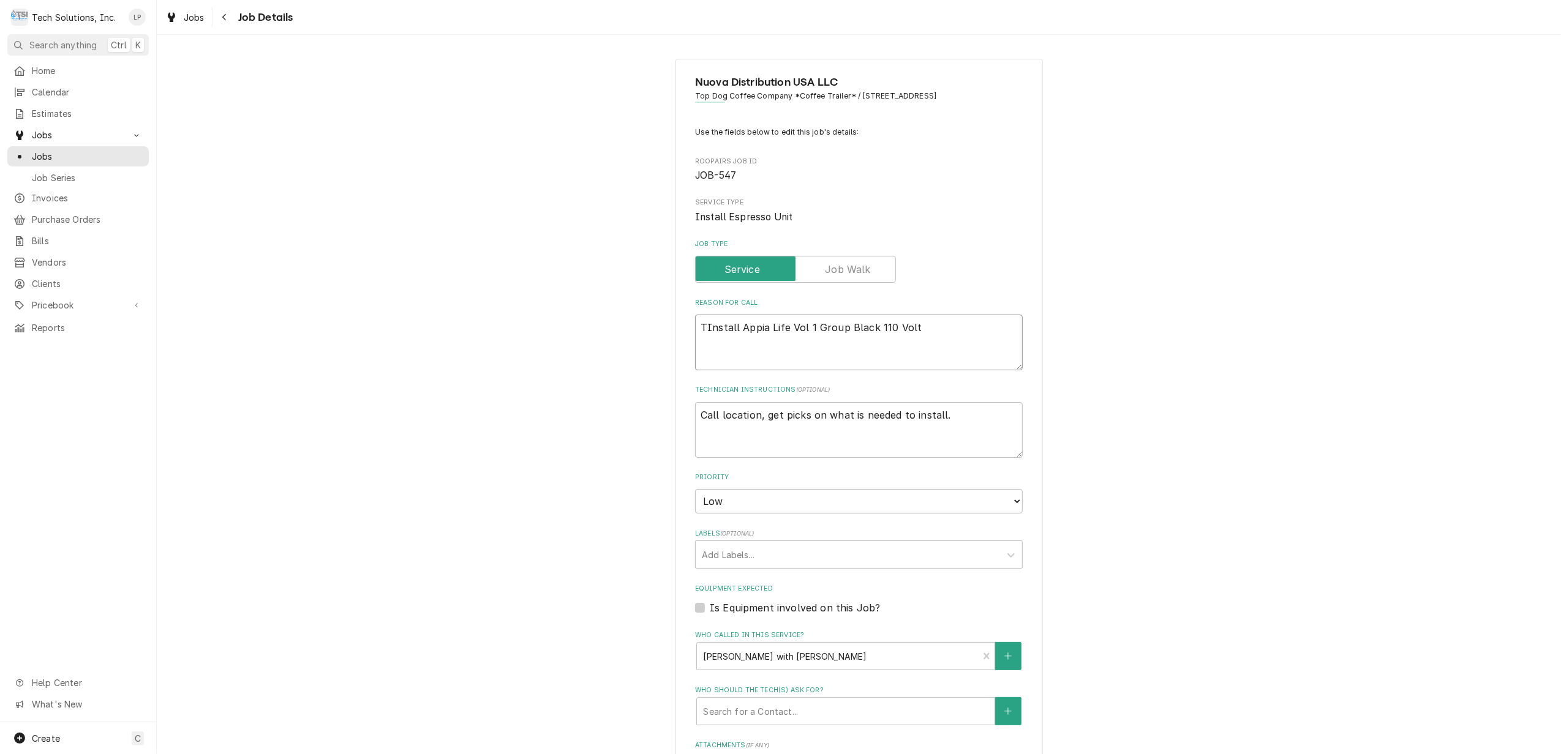
type textarea "x"
type textarea "Install Appia Life Vol 1 Group Black 110 Volt"
click at [939, 326] on textarea "Install Appia Life Vol 1 Group Black 110 Volt" at bounding box center [859, 343] width 328 height 56
type textarea "x"
type textarea "Install Appia Life Vol 1 Group Black 110 Volt"
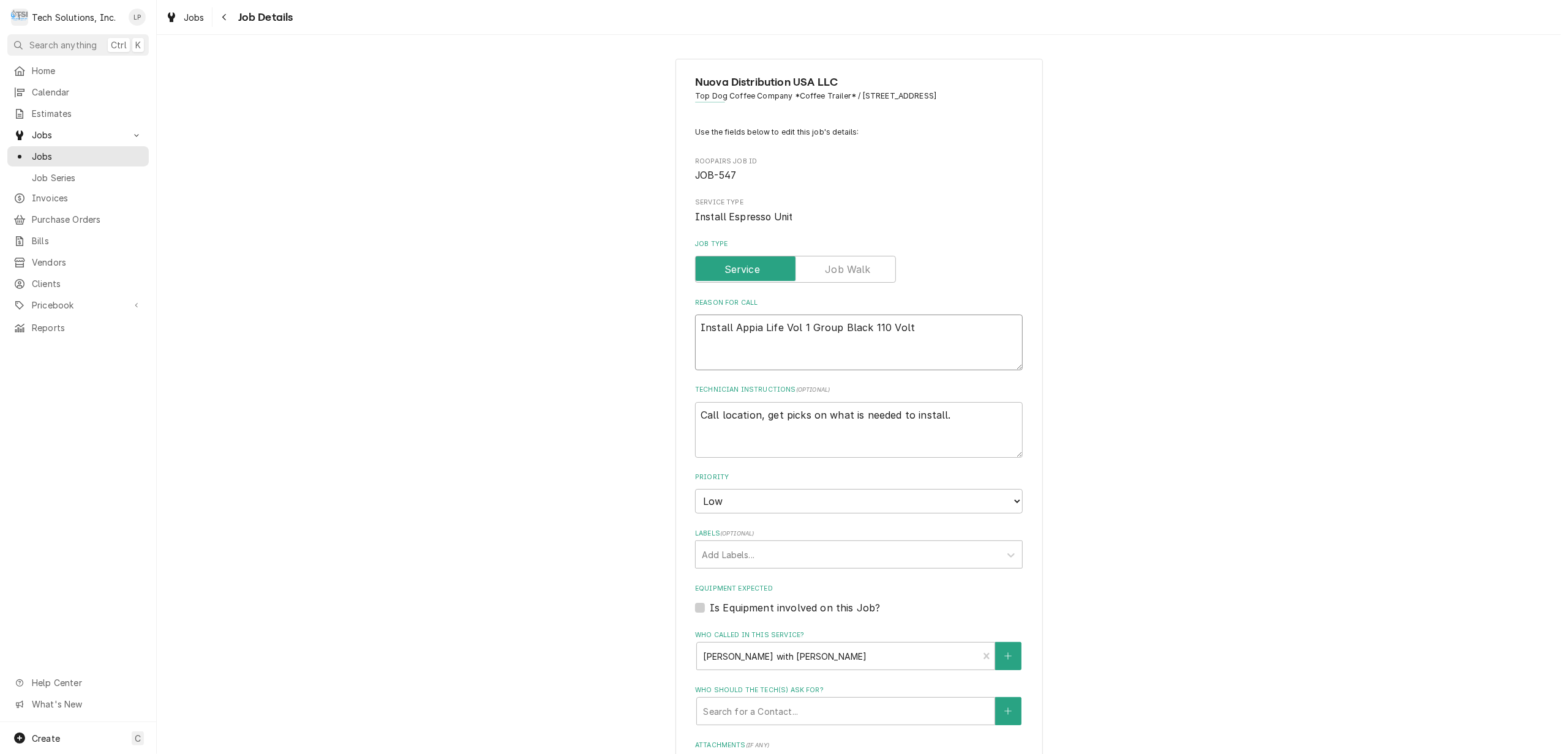
type textarea "x"
type textarea "Install Appia Life Vol 1 Group Black 110 Volt -"
type textarea "x"
type textarea "Install Appia Life Vol 1 Group Black 110 Volt -"
type textarea "x"
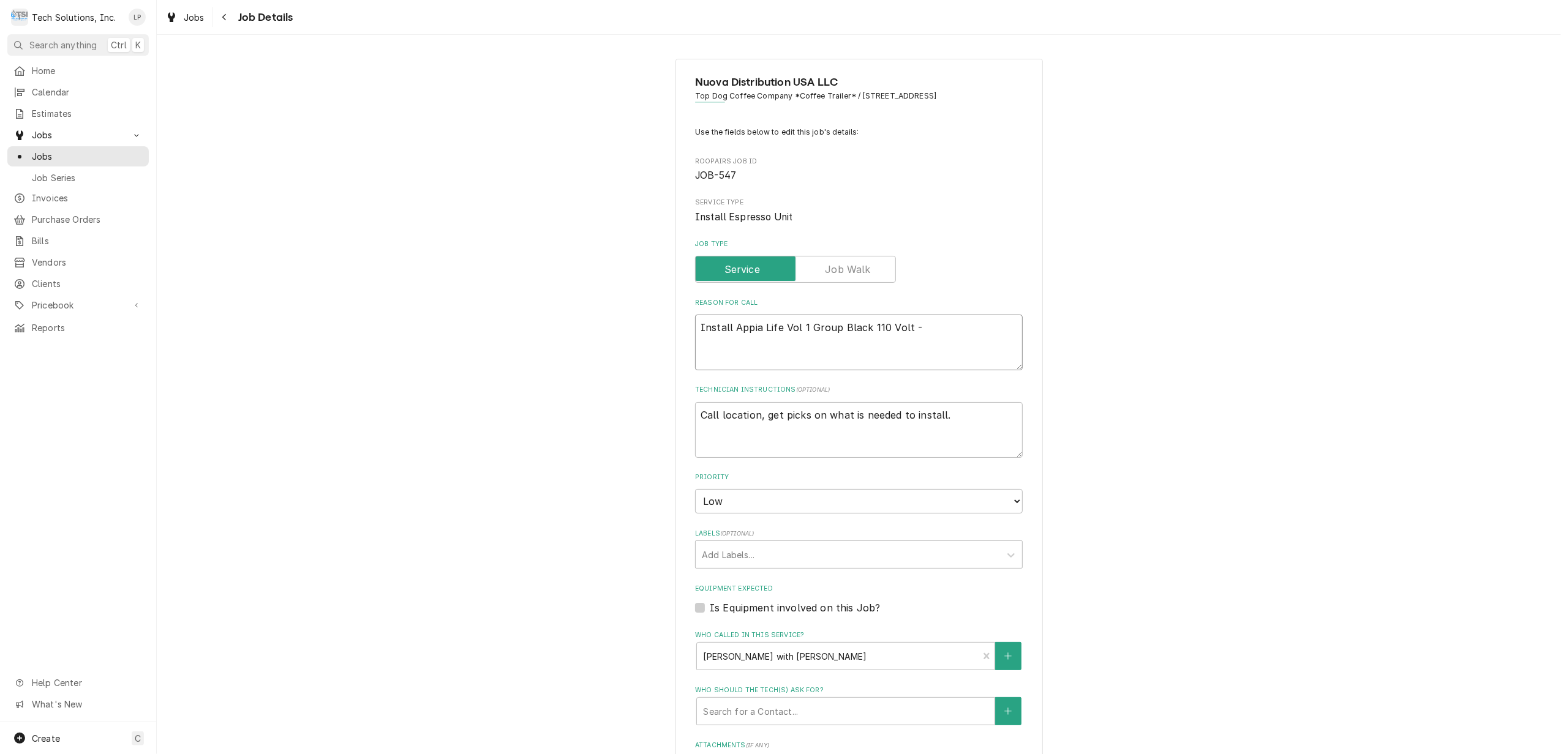
type textarea "Install Appia Life Vol 1 Group Black 110 Volt - I"
type textarea "x"
type textarea "Install Appia Life Vol 1 Group Black 110 Volt - I"
type textarea "x"
type textarea "Install Appia Life Vol 1 Group Black 110 Volt - I b"
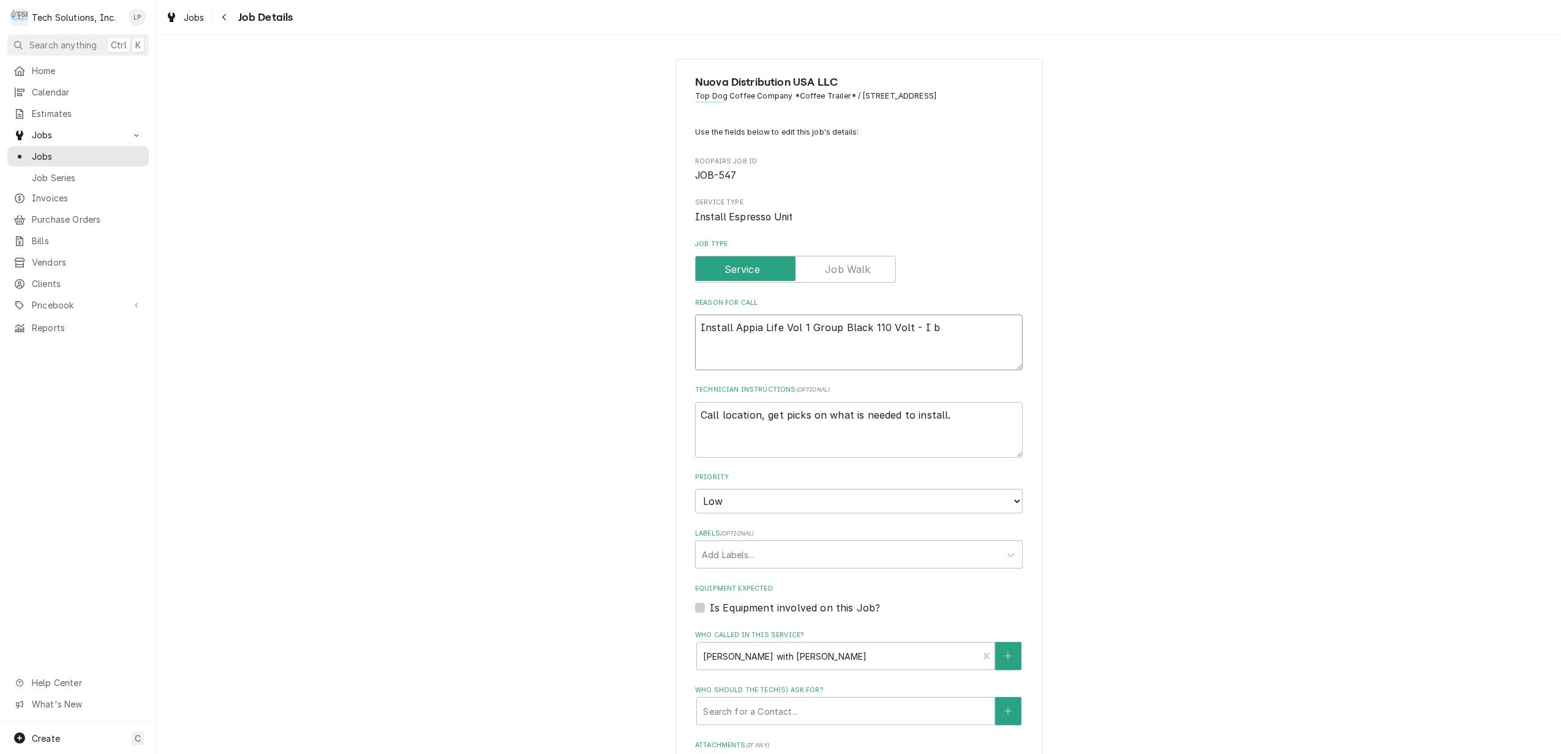
type textarea "x"
type textarea "Install Appia Life Vol 1 Group Black 110 Volt - I be"
type textarea "x"
type textarea "Install Appia Life Vol 1 Group Black 110 Volt - I bel"
type textarea "x"
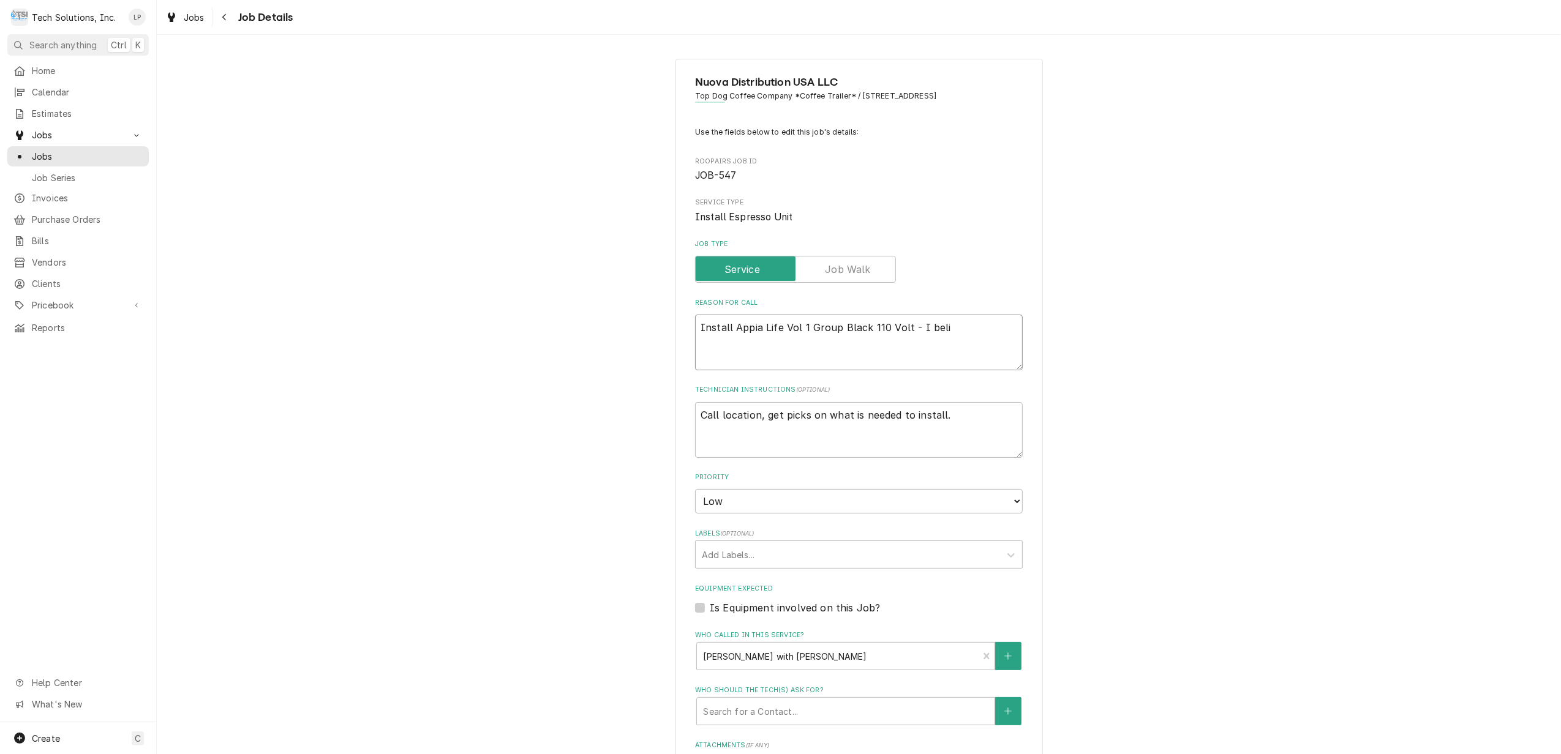
type textarea "Install Appia Life Vol 1 Group Black 110 Volt - I belie"
type textarea "x"
type textarea "Install Appia Life Vol 1 Group Black 110 Volt - I believ"
type textarea "x"
type textarea "Install Appia Life Vol 1 Group Black 110 Volt - I believe"
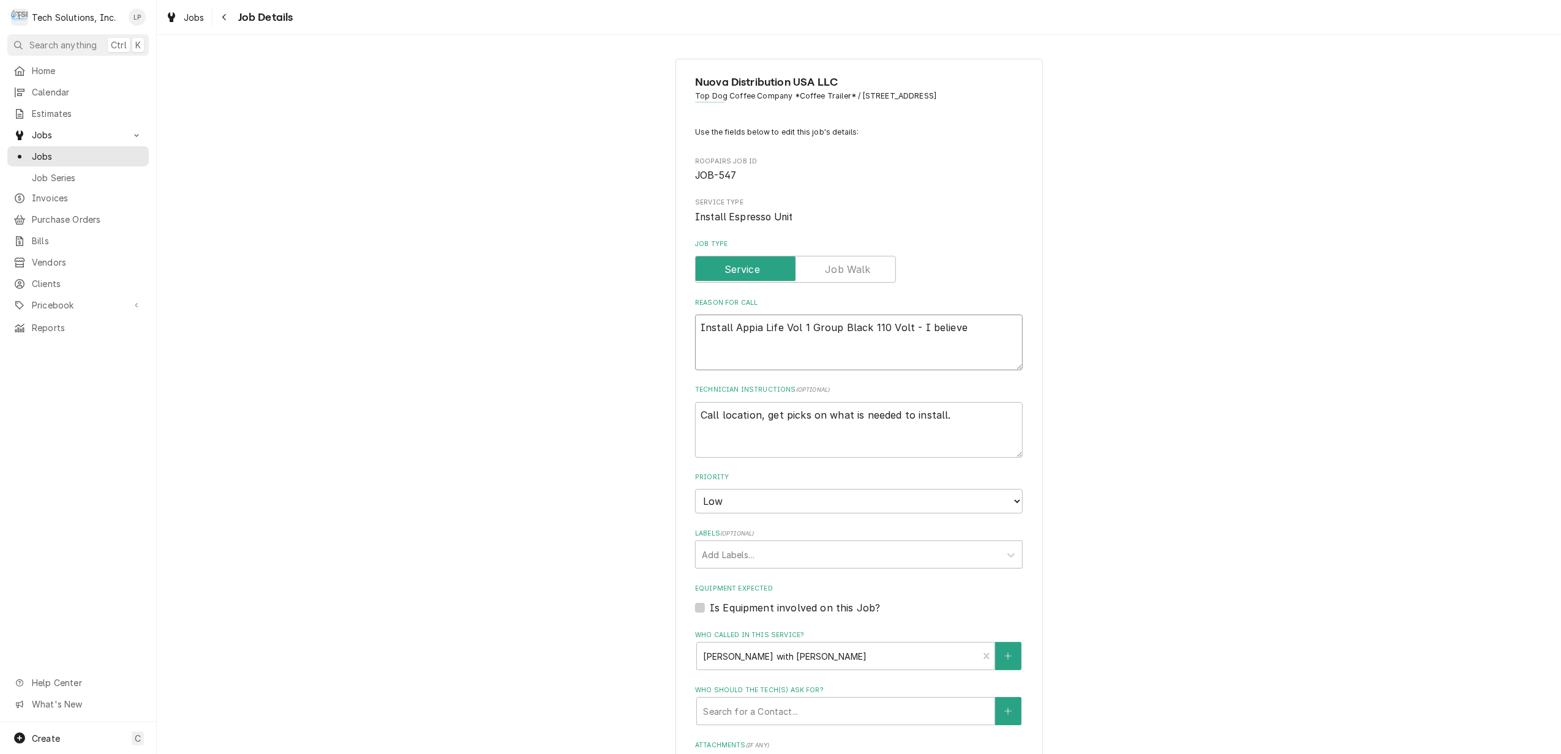
type textarea "x"
type textarea "Install Appia Life Vol 1 Group Black 110 Volt - I believe"
type textarea "x"
type textarea "Install Appia Life Vol 1 Group Black 110 Volt - I believe t"
type textarea "x"
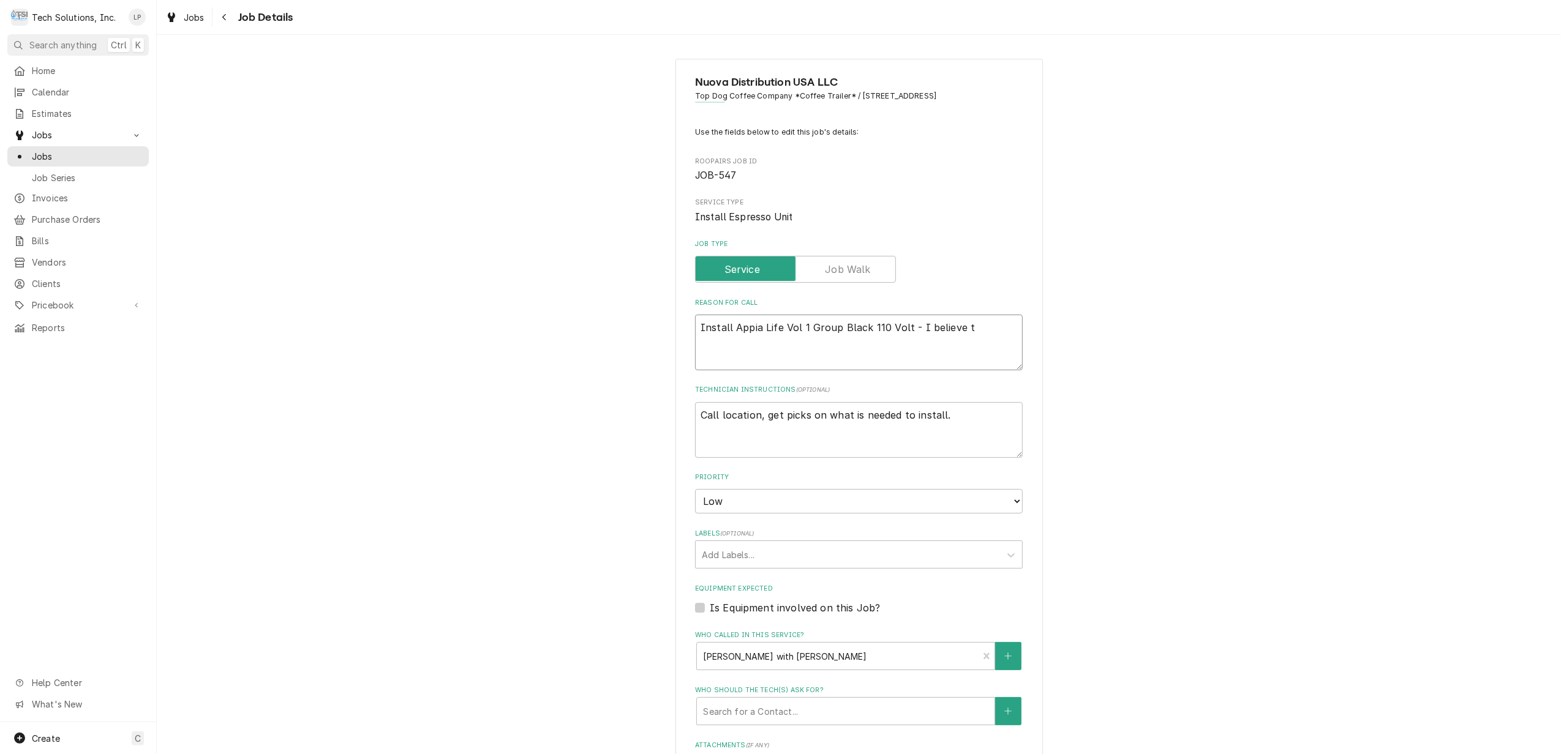
type textarea "Install Appia Life Vol 1 Group Black 110 Volt - I believe th"
type textarea "x"
type textarea "Install Appia Life Vol 1 Group Black 110 Volt - I believe thi"
type textarea "x"
type textarea "Install Appia Life Vol 1 Group Black 110 Volt - I believe this"
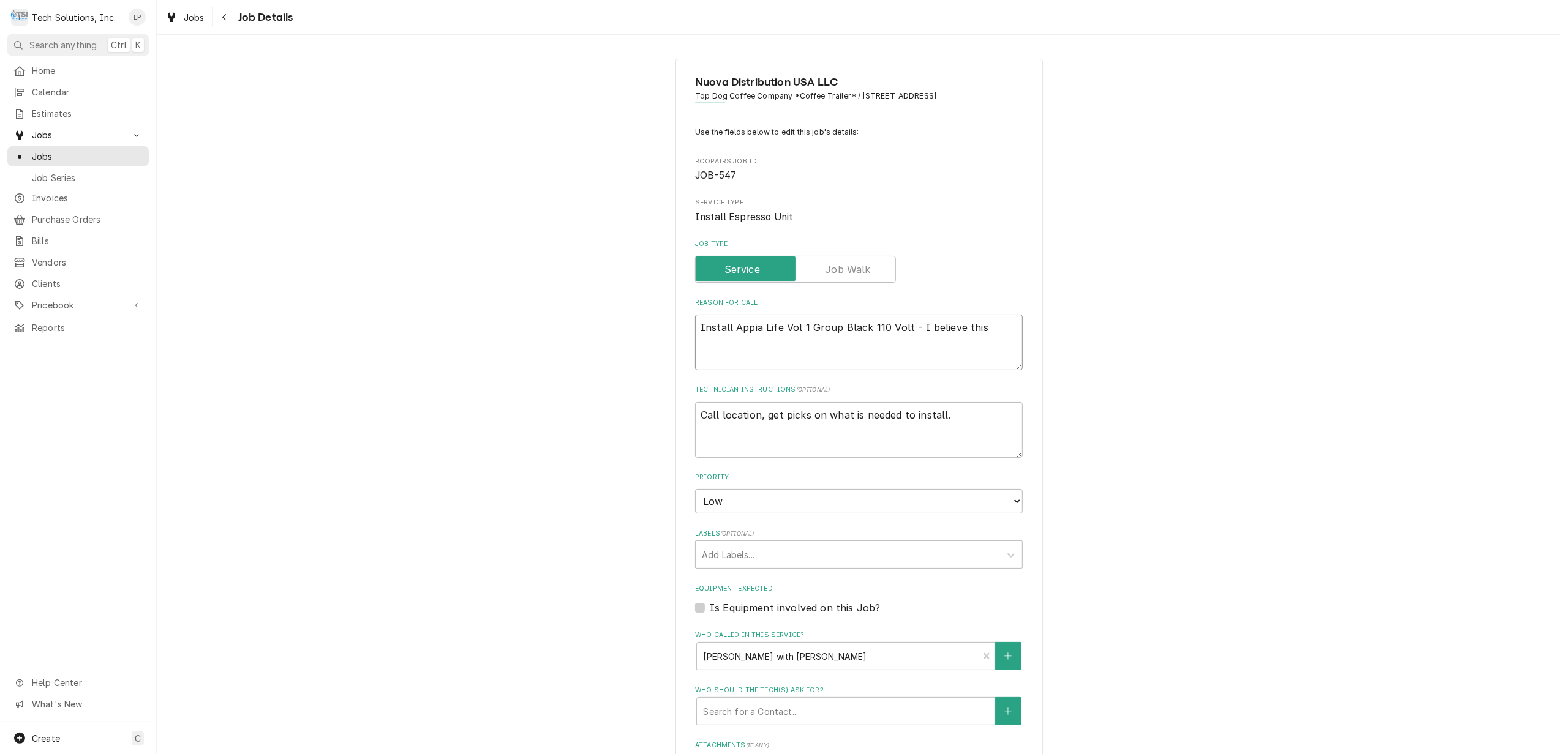
type textarea "x"
type textarea "Install Appia Life Vol 1 Group Black 110 Volt - I believe this"
type textarea "x"
type textarea "Install Appia Life Vol 1 Group Black 110 Volt - I believe this i"
type textarea "x"
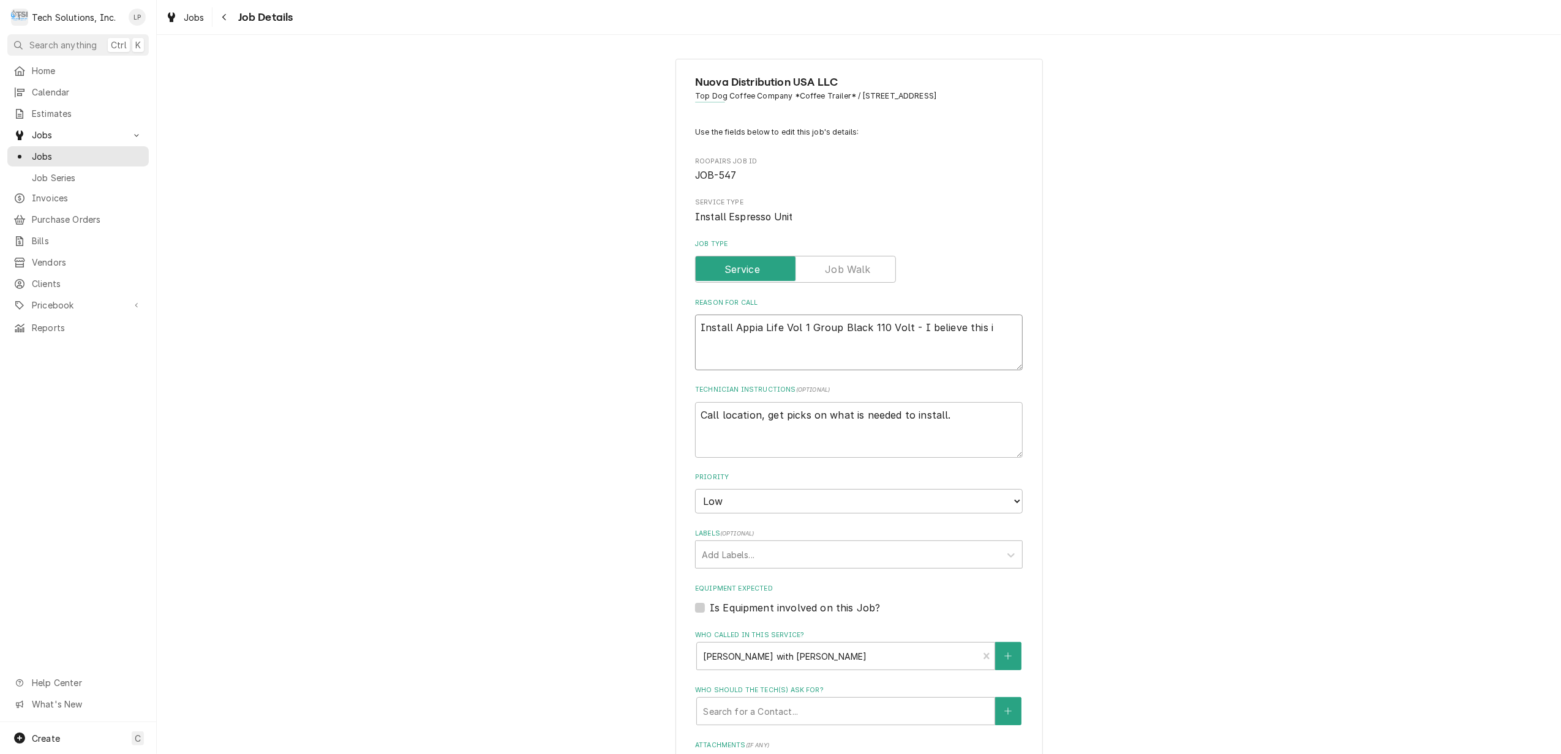
type textarea "Install Appia Life Vol 1 Group Black 110 Volt - I believe this in"
type textarea "x"
type textarea "Install Appia Life Vol 1 Group Black 110 Volt - I believe this ins"
type textarea "x"
type textarea "Install Appia Life Vol 1 Group Black 110 Volt - I believe this inst"
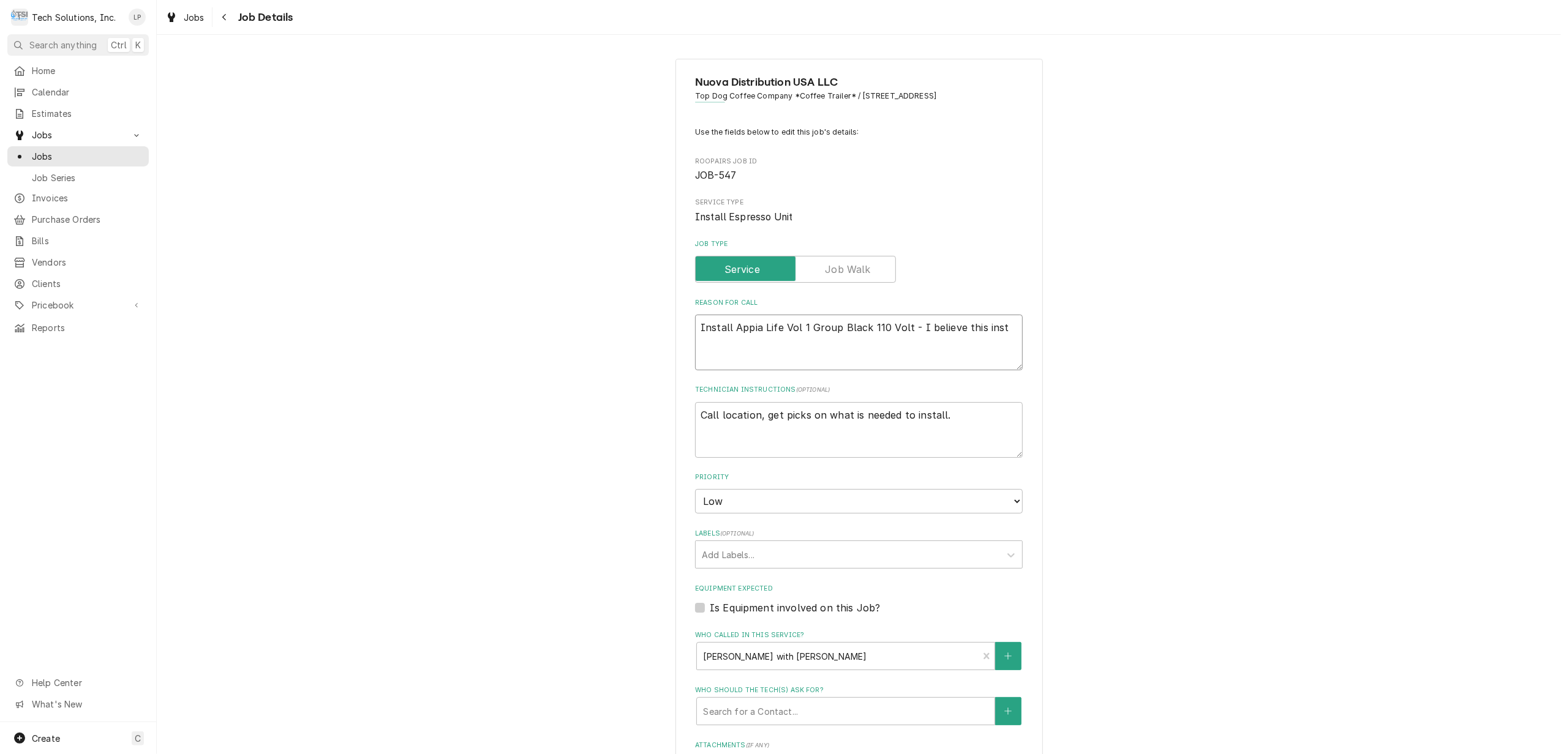
type textarea "x"
type textarea "Install Appia Life Vol 1 Group Black 110 Volt - I believe this insta"
type textarea "x"
type textarea "Install Appia Life Vol 1 Group Black 110 Volt - I believe this instal"
type textarea "x"
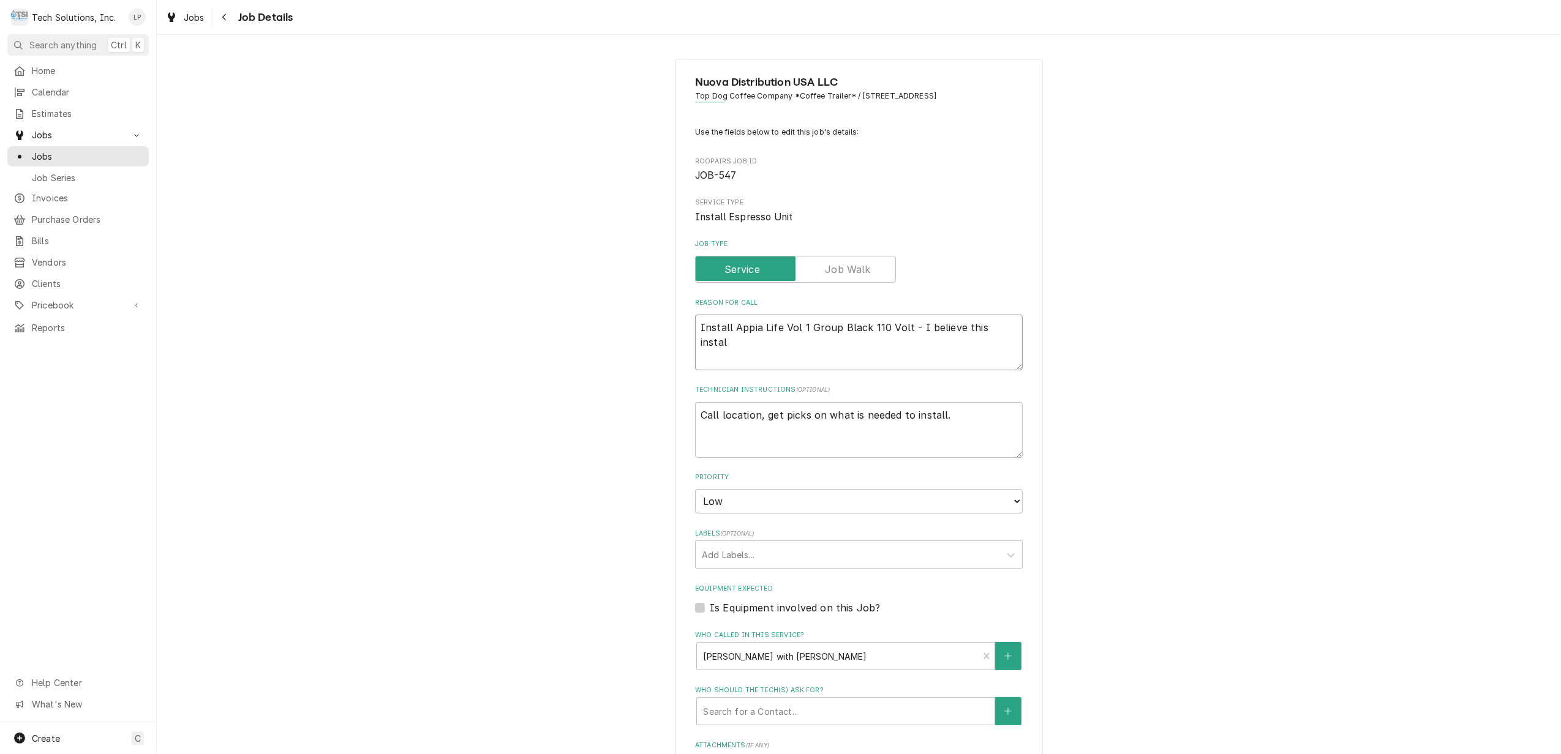
type textarea "Install Appia Life Vol 1 Group Black 110 Volt - I believe this install"
type textarea "x"
type textarea "Install Appia Life Vol 1 Group Black 110 Volt - I believe this install"
type textarea "x"
type textarea "Install Appia Life Vol 1 Group Black 110 Volt - I believe this install i"
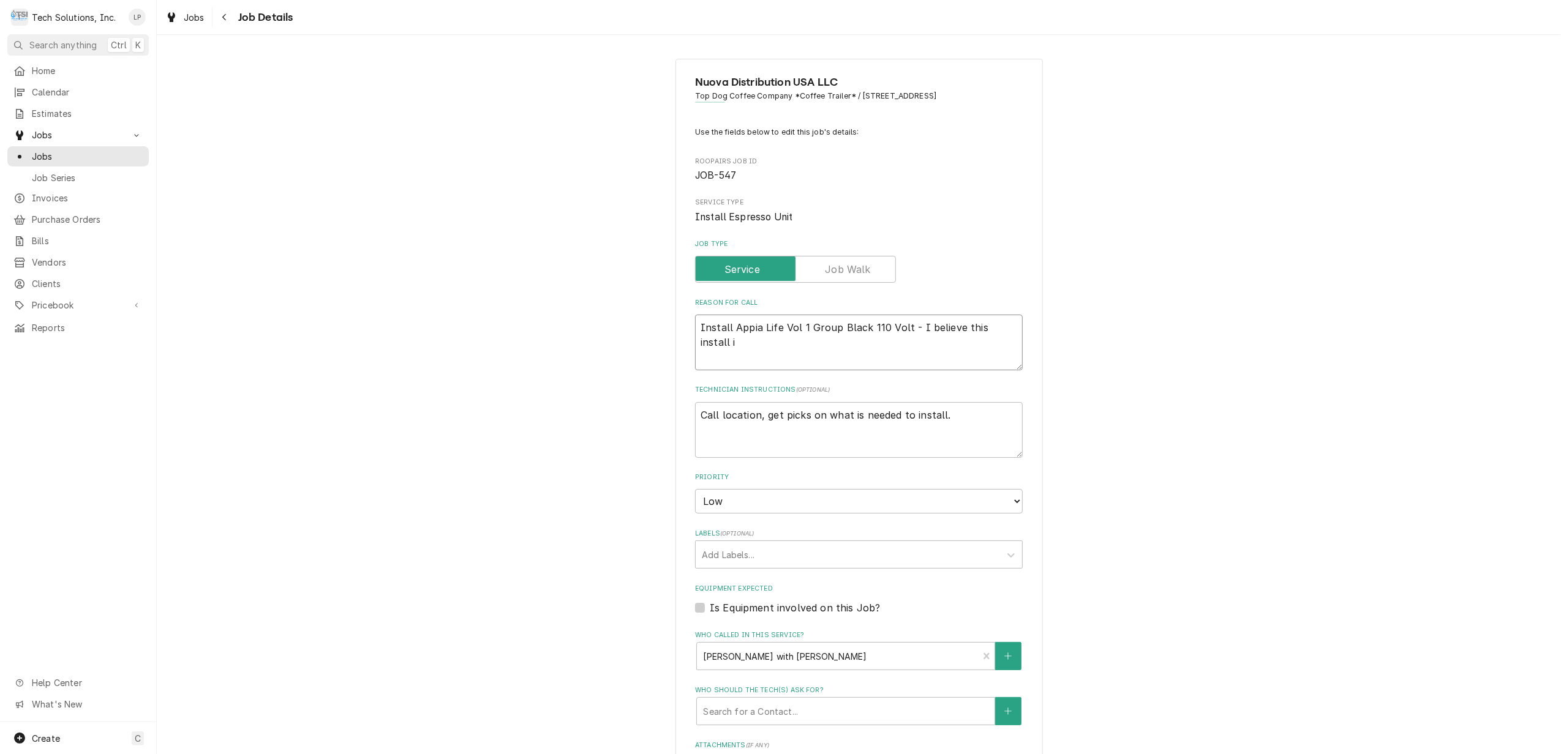
type textarea "x"
type textarea "Install Appia Life Vol 1 Group Black 110 Volt - I believe this install is"
type textarea "x"
type textarea "Install Appia Life Vol 1 Group Black 110 Volt - I believe this install is"
type textarea "x"
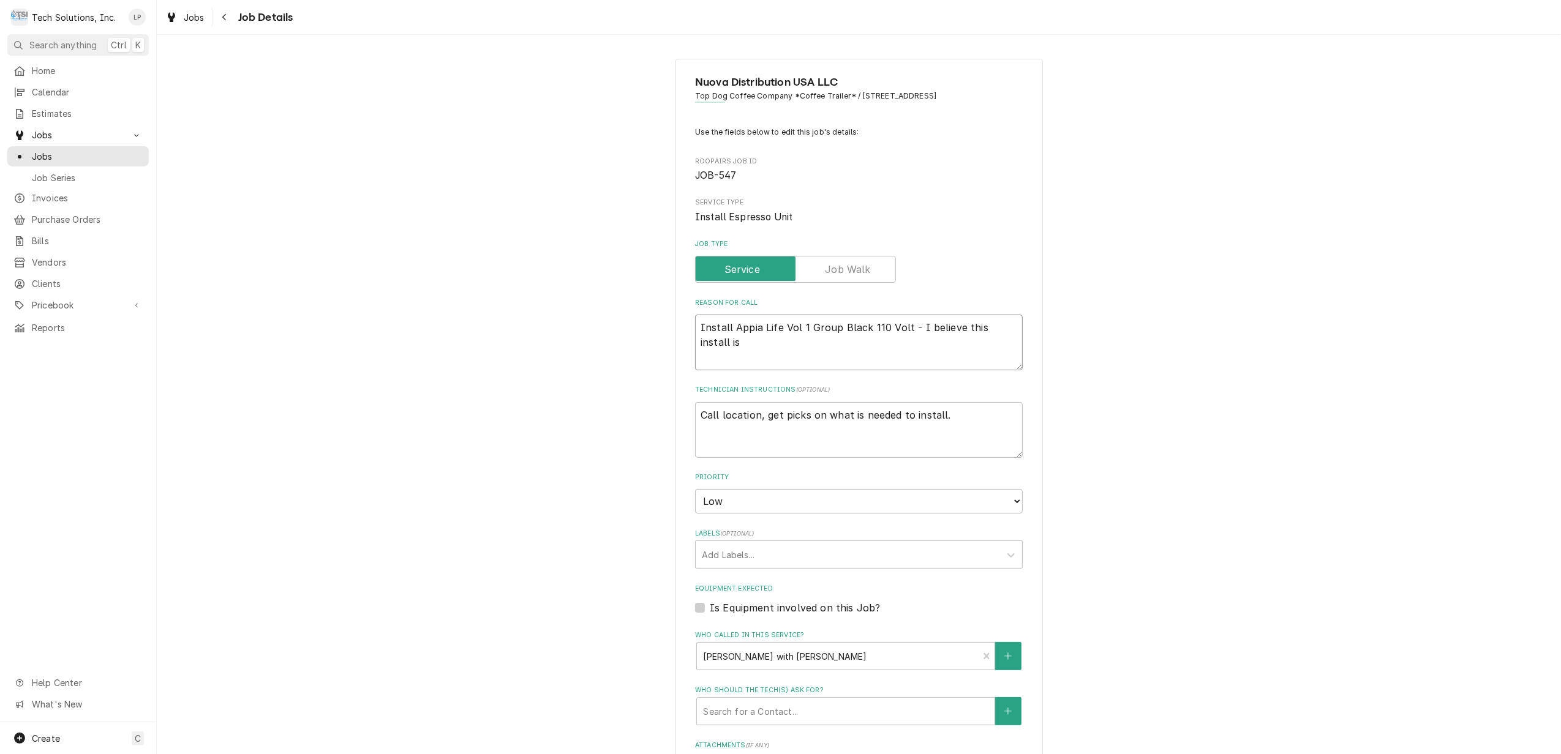
type textarea "Install Appia Life Vol 1 Group Black 110 Volt - I believe this install is i"
type textarea "x"
type textarea "Install Appia Life Vol 1 Group Black 110 Volt - I believe this install is in"
type textarea "x"
type textarea "Install Appia Life Vol 1 Group Black 110 Volt - I believe this install is in"
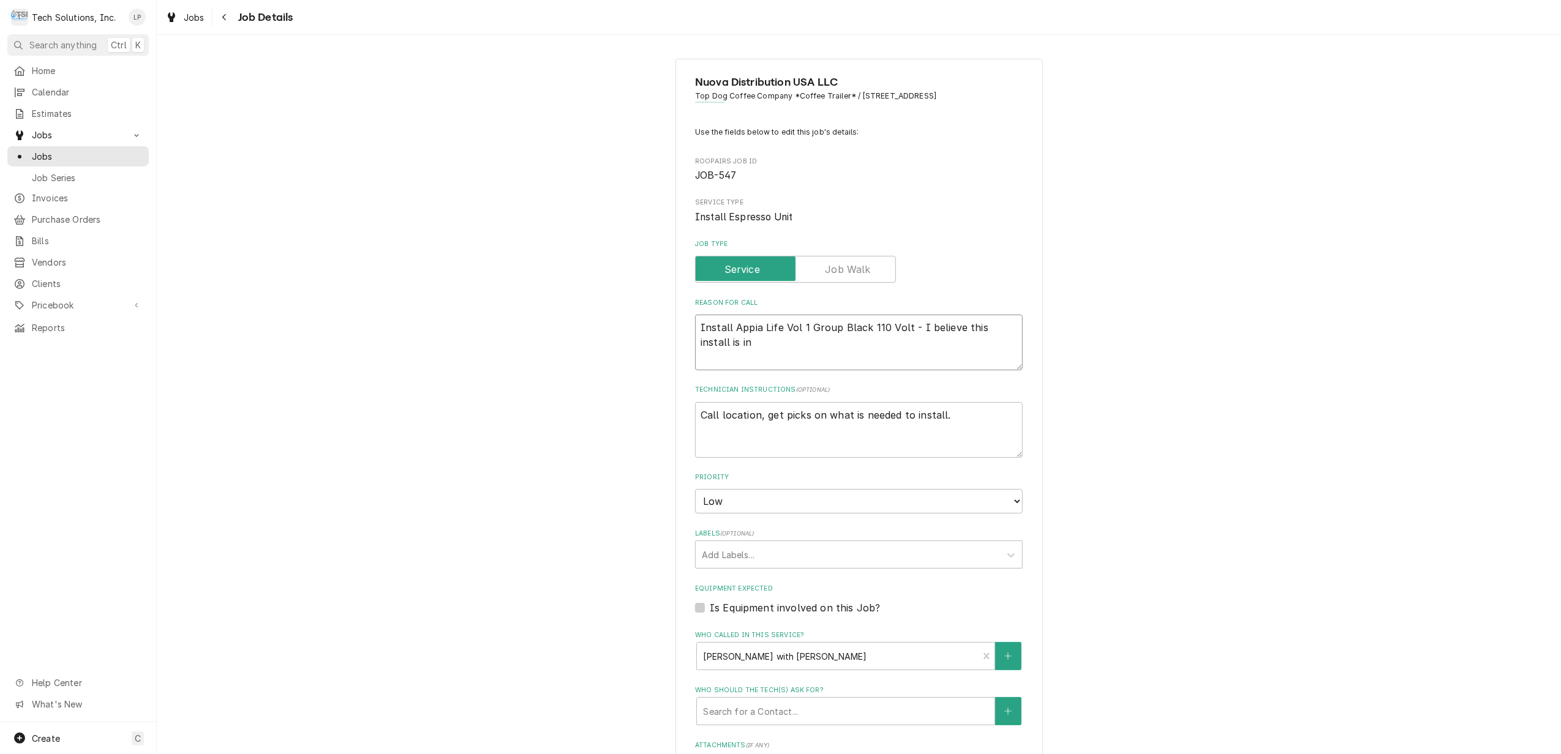
type textarea "x"
type textarea "Install Appia Life Vol 1 Group Black 110 Volt - I believe this install is in a"
type textarea "x"
type textarea "Install Appia Life Vol 1 Group Black 110 Volt - I believe this install is in a"
type textarea "x"
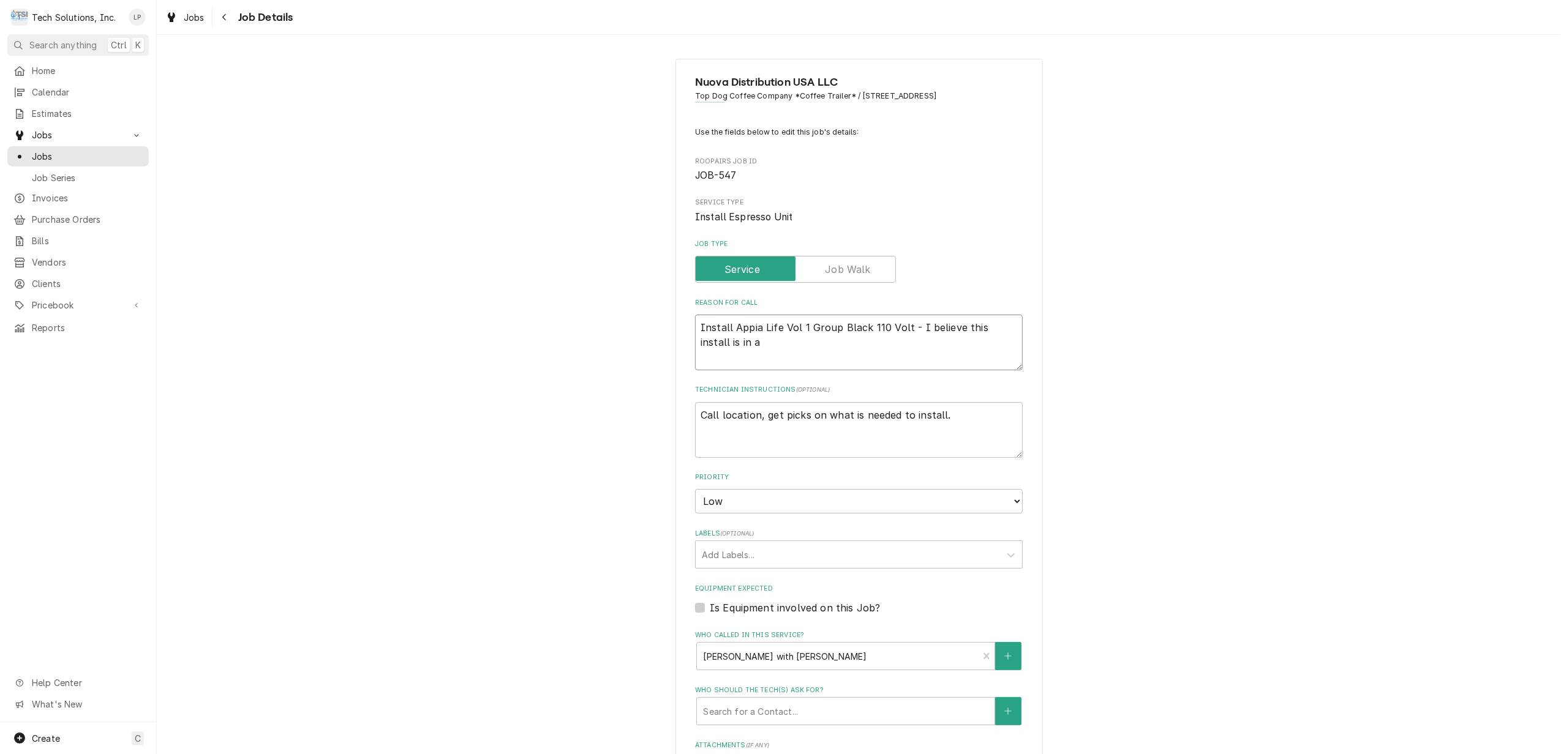
type textarea "Install Appia Life Vol 1 Group Black 110 Volt - I believe this install is in a m"
type textarea "x"
type textarea "Install Appia Life Vol 1 Group Black 110 Volt - I believe this install is in a …"
type textarea "x"
type textarea "Install Appia Life Vol 1 Group Black 110 Volt - I believe this install is in a …"
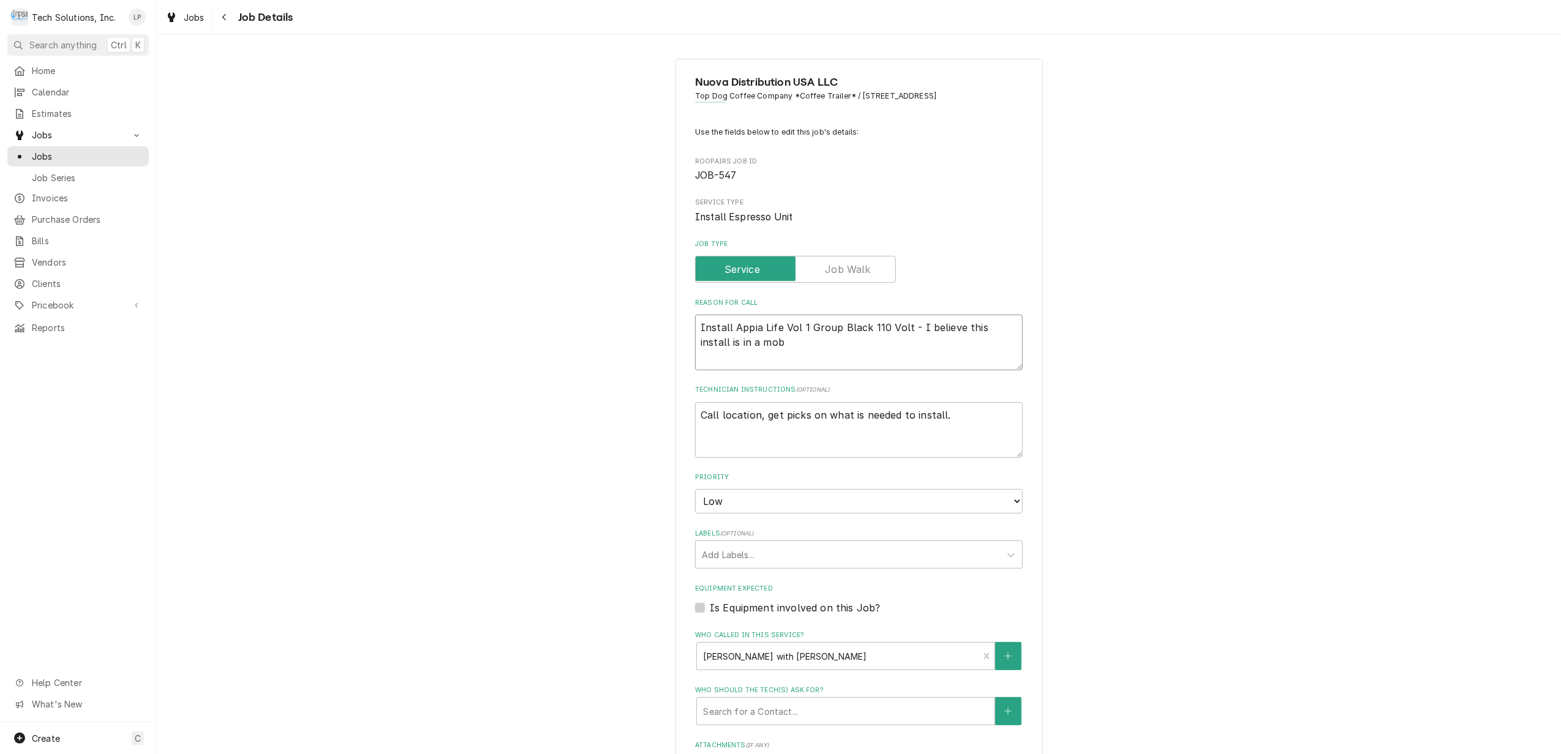
type textarea "x"
type textarea "Install Appia Life Vol 1 Group Black 110 Volt - I believe this install is in a …"
type textarea "x"
type textarea "Install Appia Life Vol 1 Group Black 110 Volt - I believe this install is in a …"
type textarea "x"
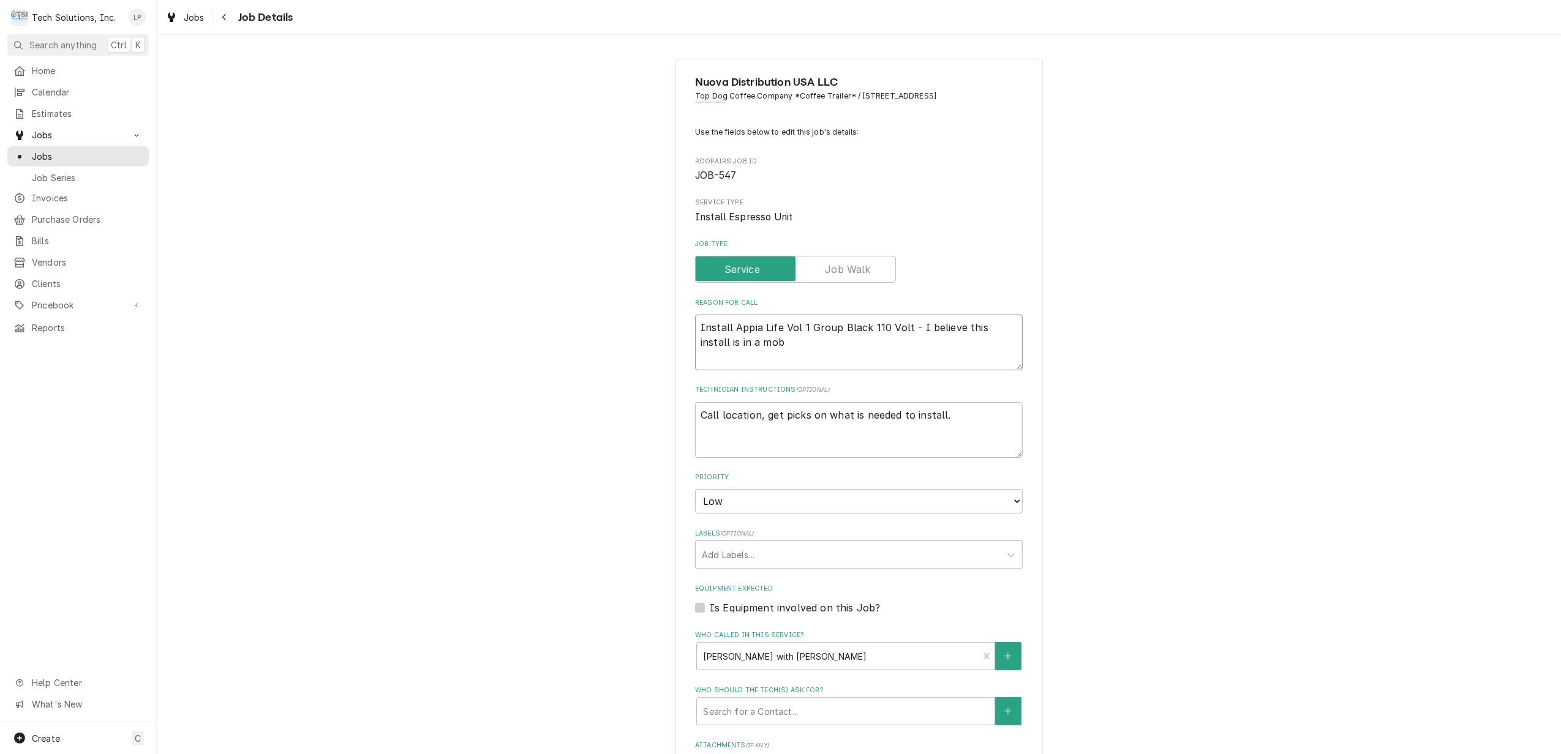
type textarea "Install Appia Life Vol 1 Group Black 110 Volt - I believe this install is in a …"
type textarea "x"
type textarea "Install Appia Life Vol 1 Group Black 110 Volt - I believe this install is in a …"
type textarea "x"
type textarea "Install Appia Life Vol 1 Group Black 110 Volt - I believe this install is in a …"
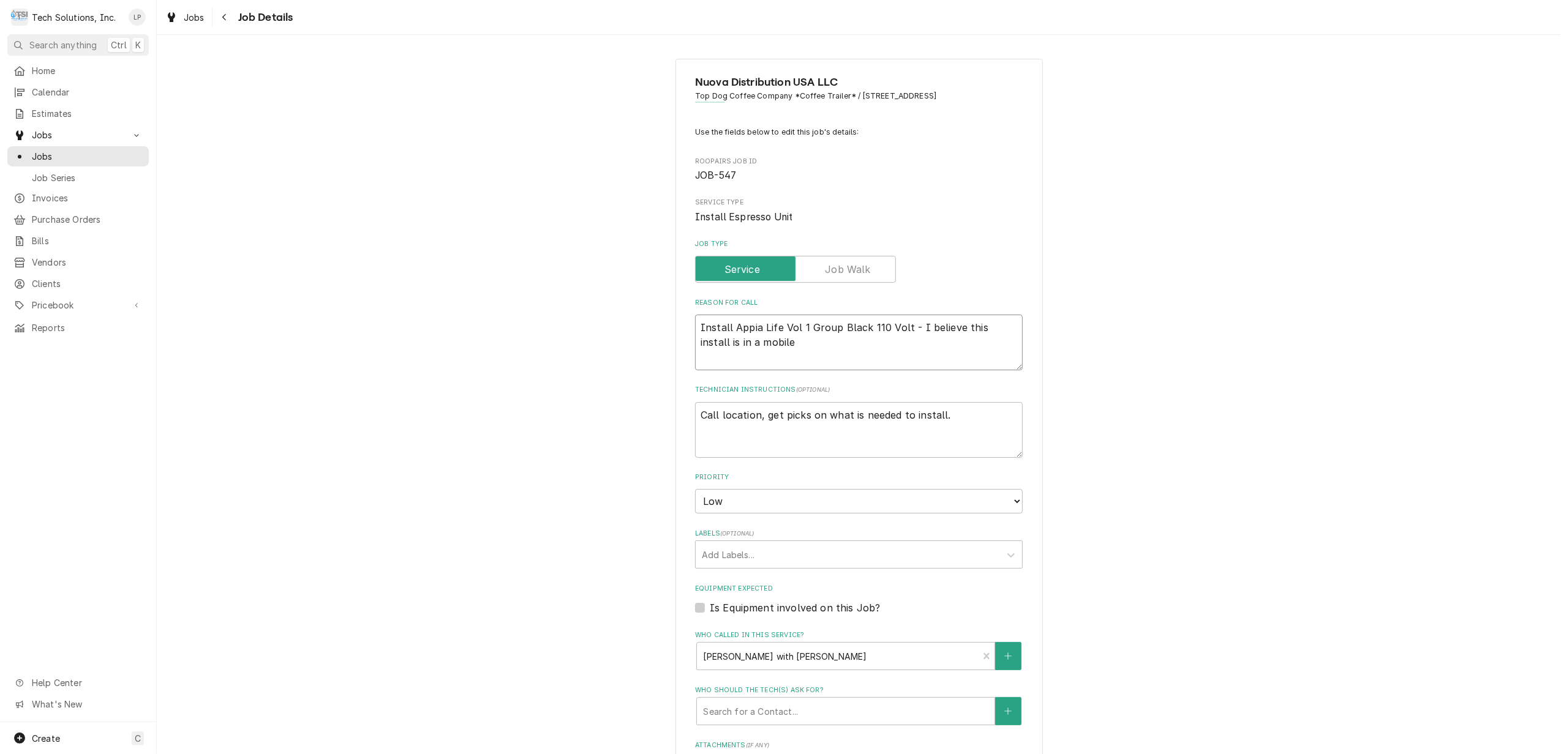
type textarea "x"
type textarea "Install Appia Life Vol 1 Group Black 110 Volt - I believe this install is in a …"
type textarea "x"
type textarea "Install Appia Life Vol 1 Group Black 110 Volt - I believe this install is in a …"
type textarea "x"
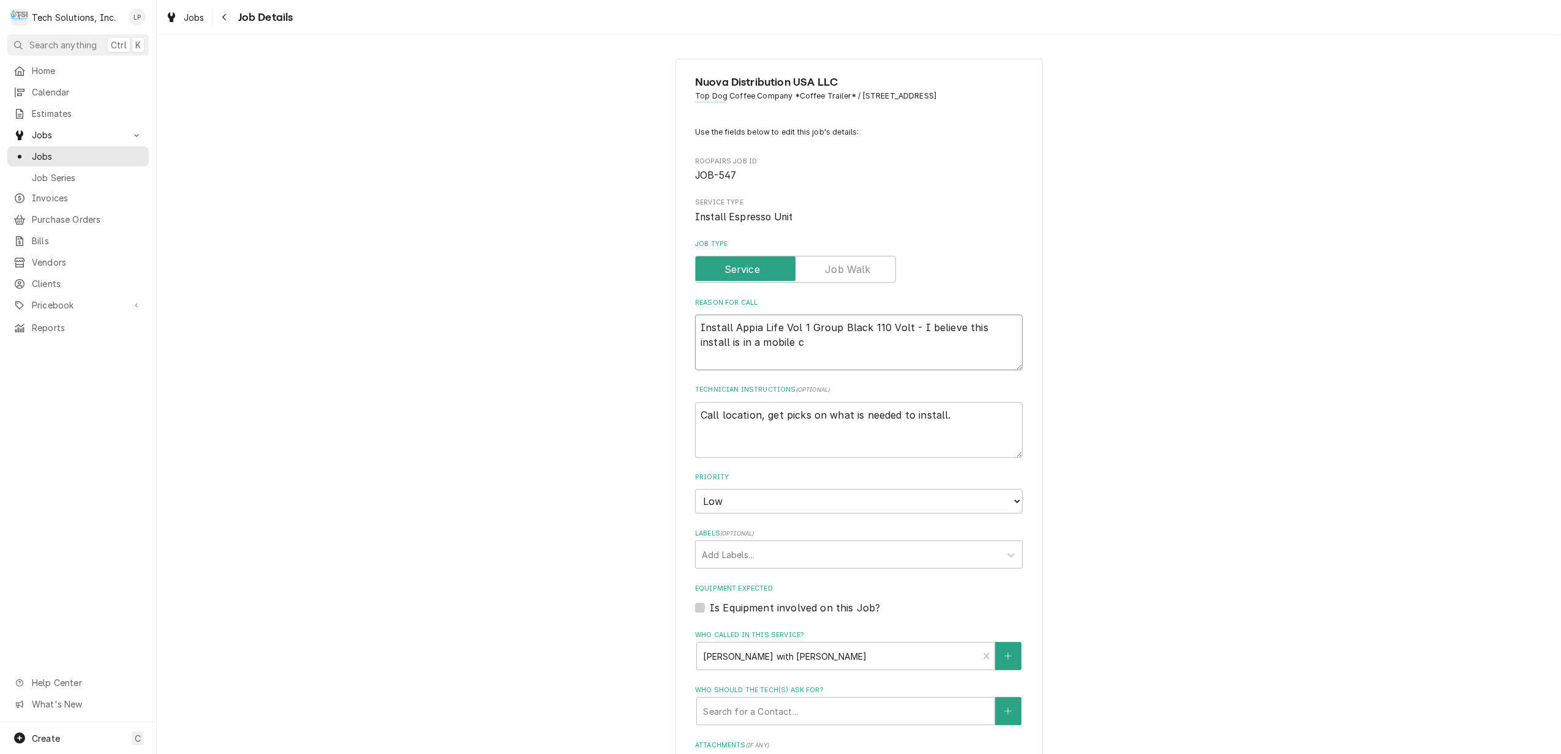
type textarea "Install Appia Life Vol 1 Group Black 110 Volt - I believe this install is in a …"
type textarea "x"
type textarea "Install Appia Life Vol 1 Group Black 110 Volt - I believe this install is in a …"
type textarea "x"
type textarea "Install Appia Life Vol 1 Group Black 110 Volt - I believe this install is in a …"
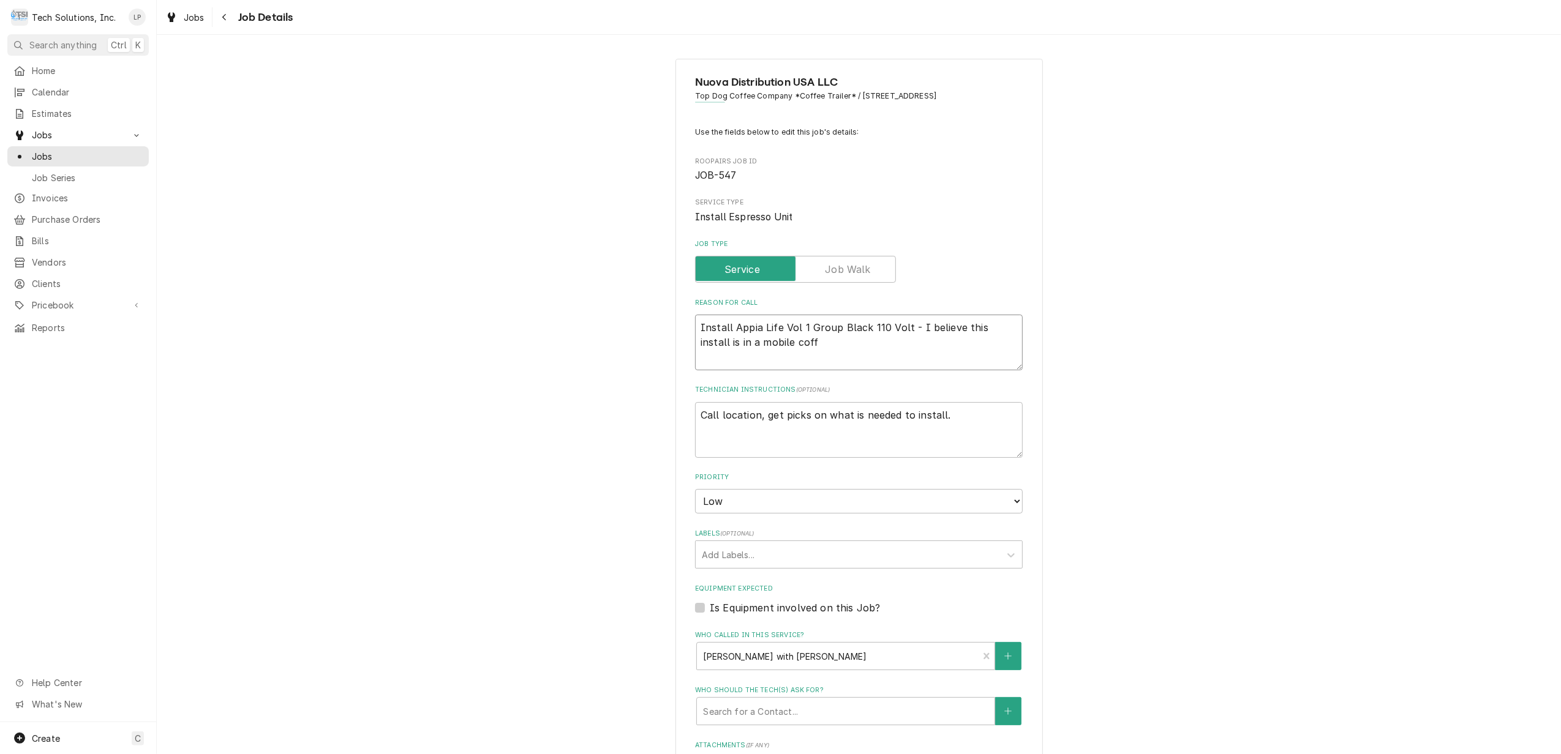
type textarea "x"
type textarea "Install Appia Life Vol 1 Group Black 110 Volt - I believe this install is in a …"
type textarea "x"
type textarea "Install Appia Life Vol 1 Group Black 110 Volt - I believe this install is in a …"
type textarea "x"
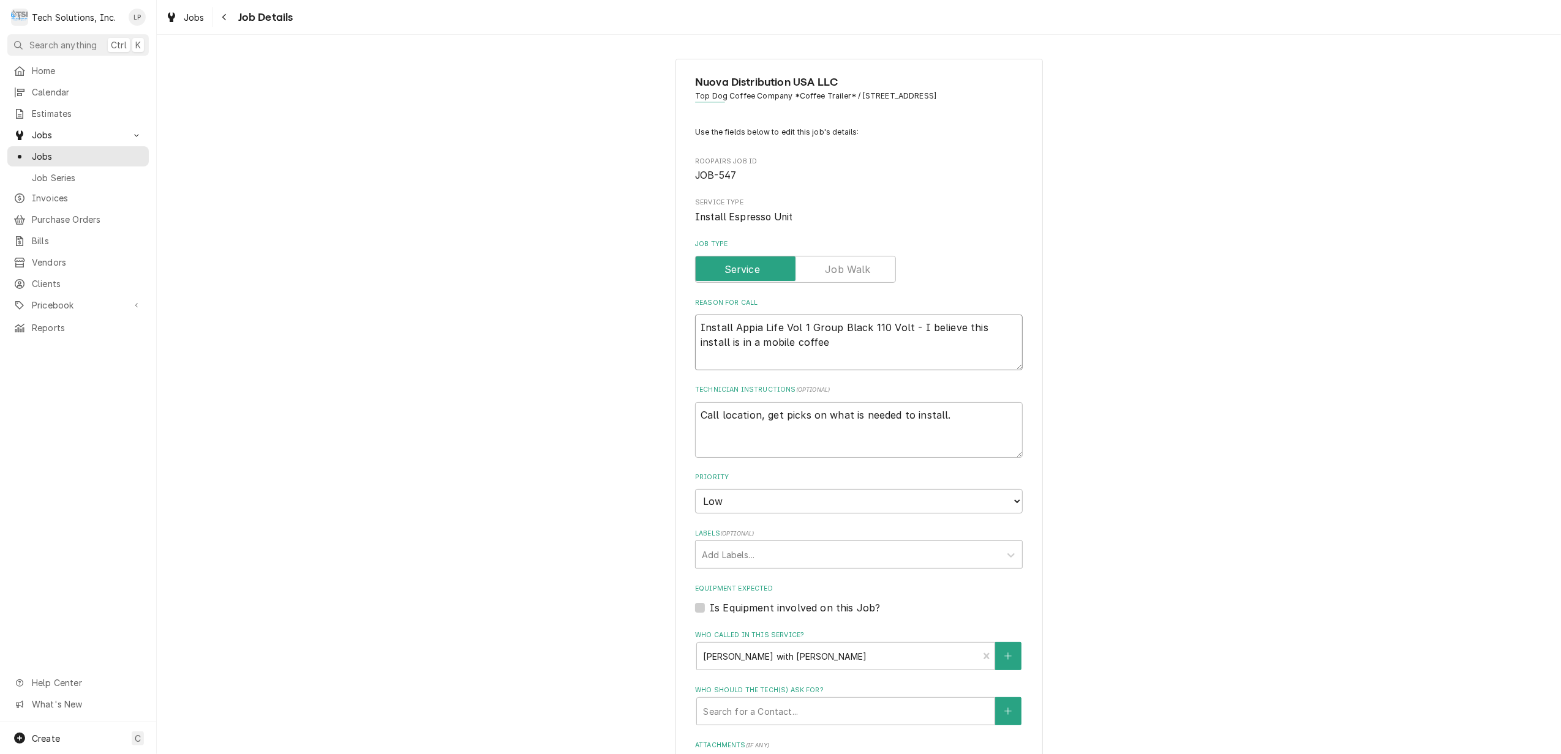
type textarea "Install Appia Life Vol 1 Group Black 110 Volt - I believe this install is in a …"
type textarea "x"
type textarea "Install Appia Life Vol 1 Group Black 110 Volt - I believe this install is in a …"
type textarea "x"
type textarea "Install Appia Life Vol 1 Group Black 110 Volt - I believe this install is in a …"
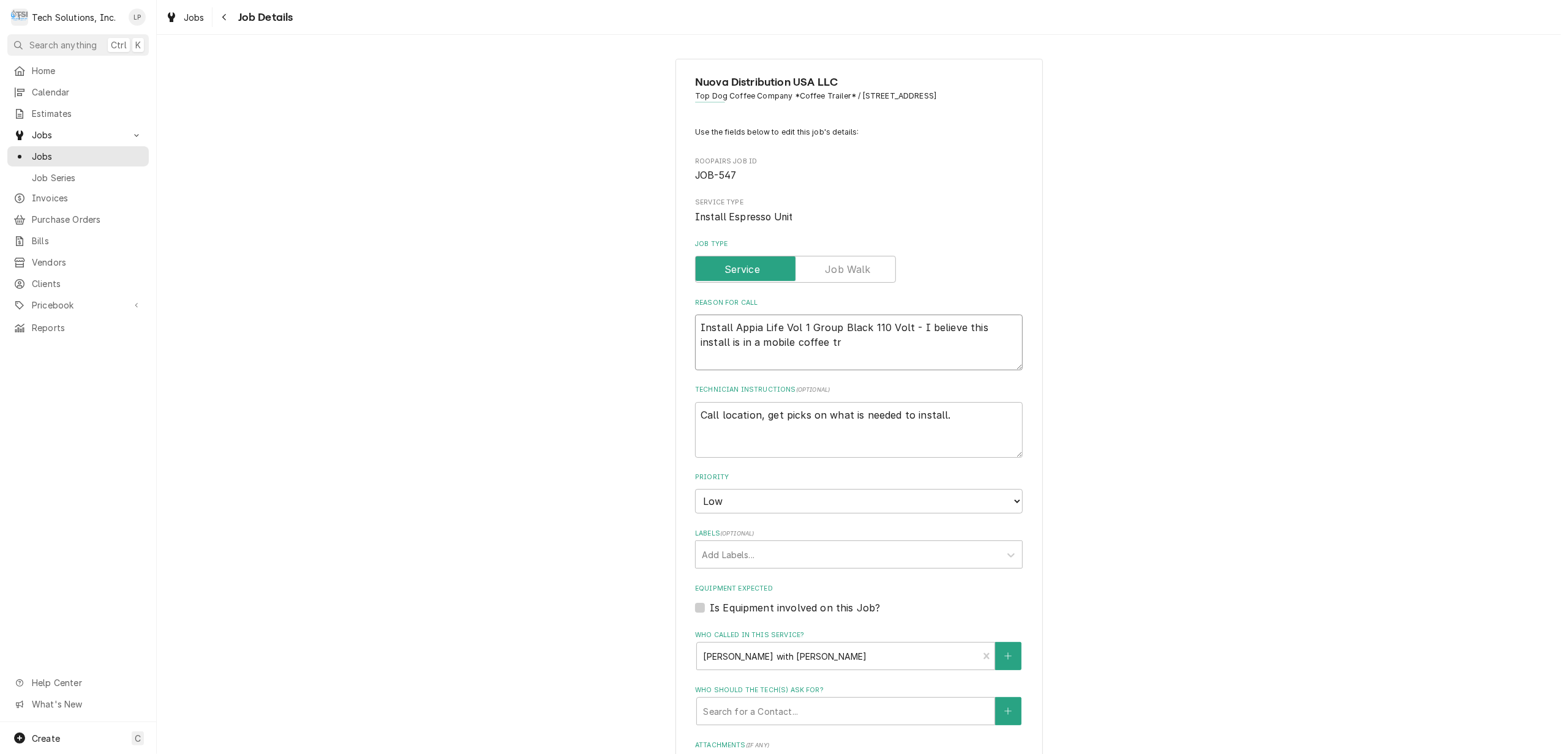
type textarea "x"
type textarea "Install Appia Life Vol 1 Group Black 110 Volt - I believe this install is in a …"
type textarea "x"
type textarea "Install Appia Life Vol 1 Group Black 110 Volt - I believe this install is in a …"
type textarea "x"
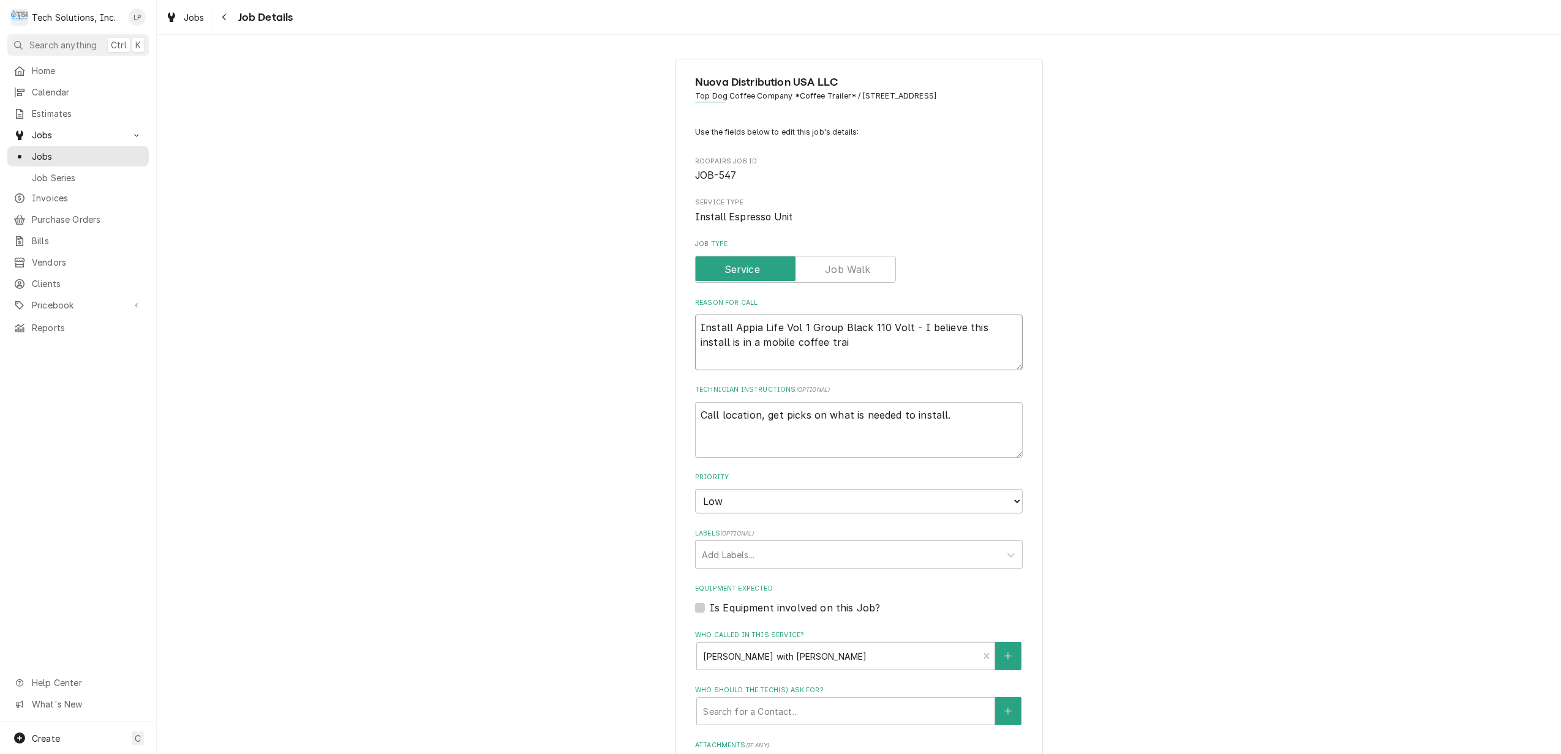
type textarea "Install Appia Life Vol 1 Group Black 110 Volt - I believe this install is in a …"
type textarea "x"
type textarea "Install Appia Life Vol 1 Group Black 110 Volt - I believe this install is in a …"
type textarea "x"
type textarea "Install Appia Life Vol 1 Group Black 110 Volt - I believe this install is in a …"
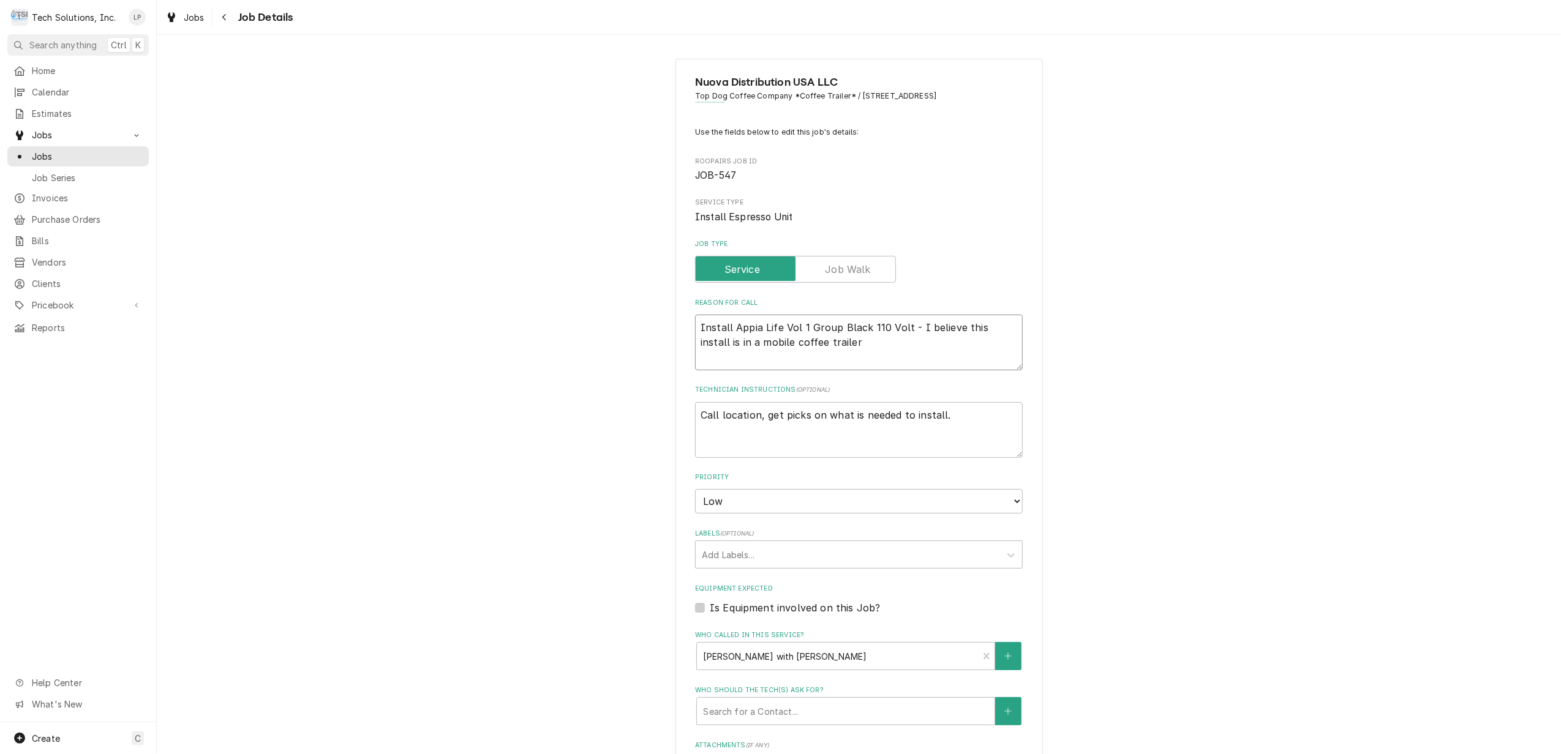
type textarea "x"
type textarea "Install Appia Life Vol 1 Group Black 110 Volt - I believe this install is in a …"
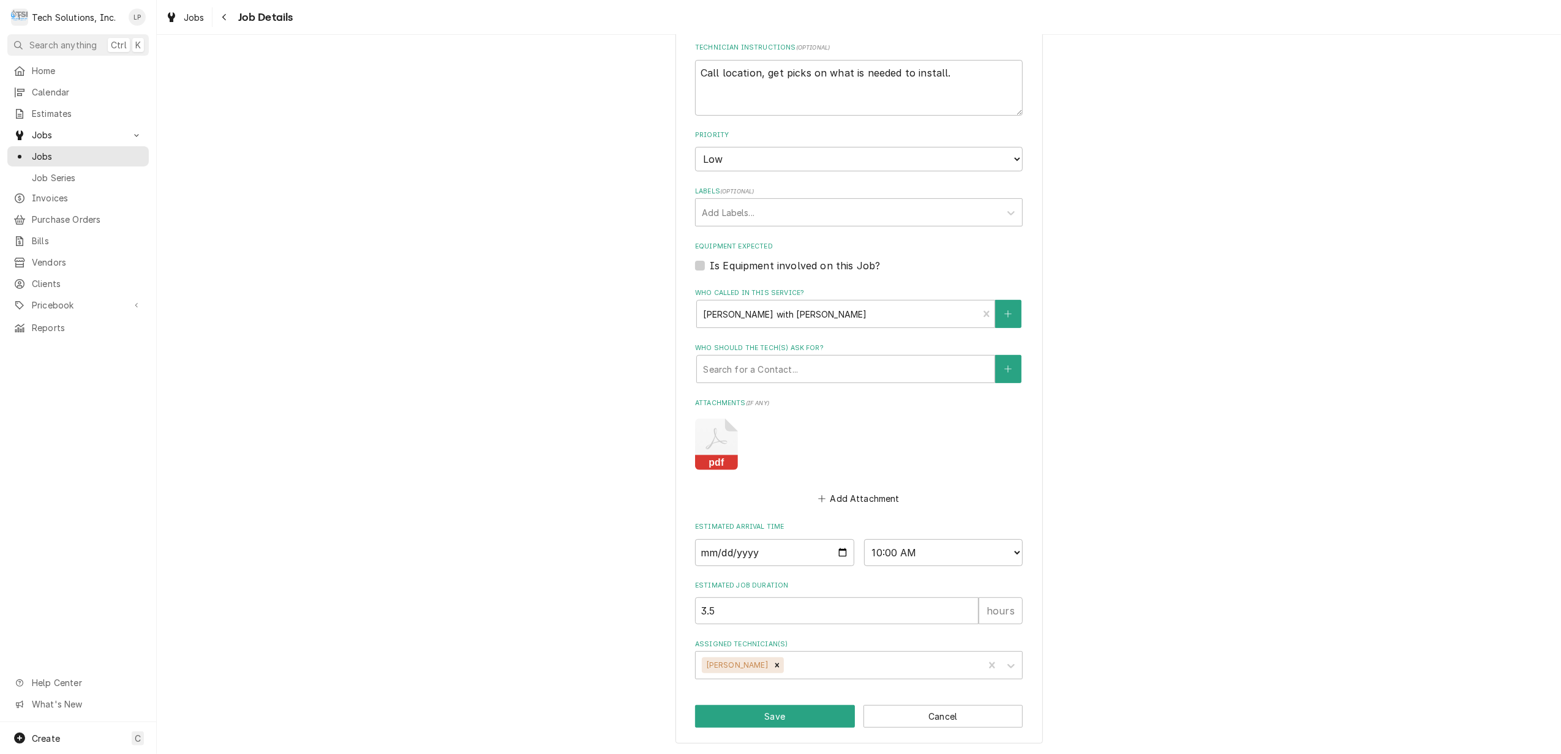
scroll to position [344, 0]
click at [796, 714] on button "Save" at bounding box center [775, 716] width 160 height 23
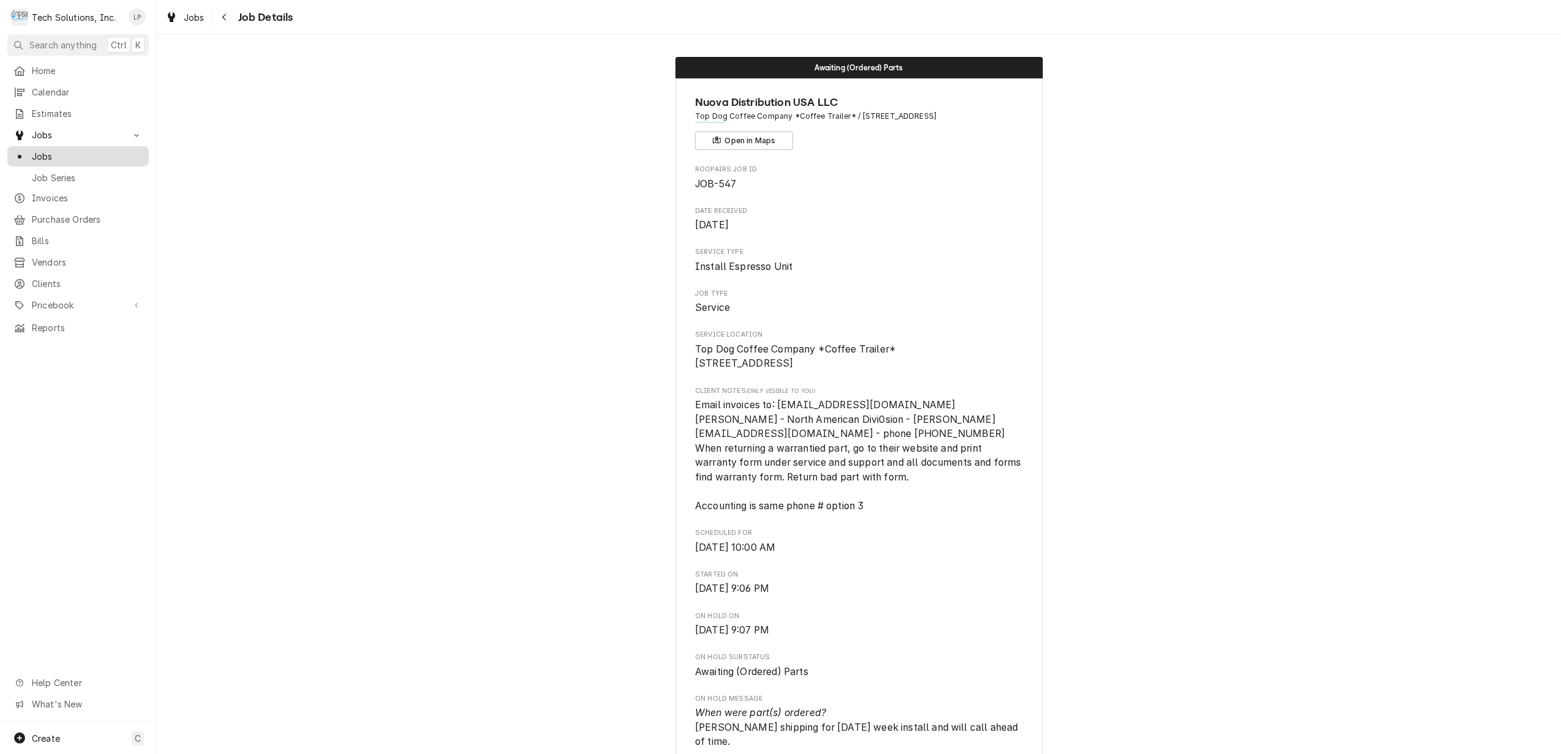
click at [29, 151] on div "Jobs" at bounding box center [77, 156] width 129 height 13
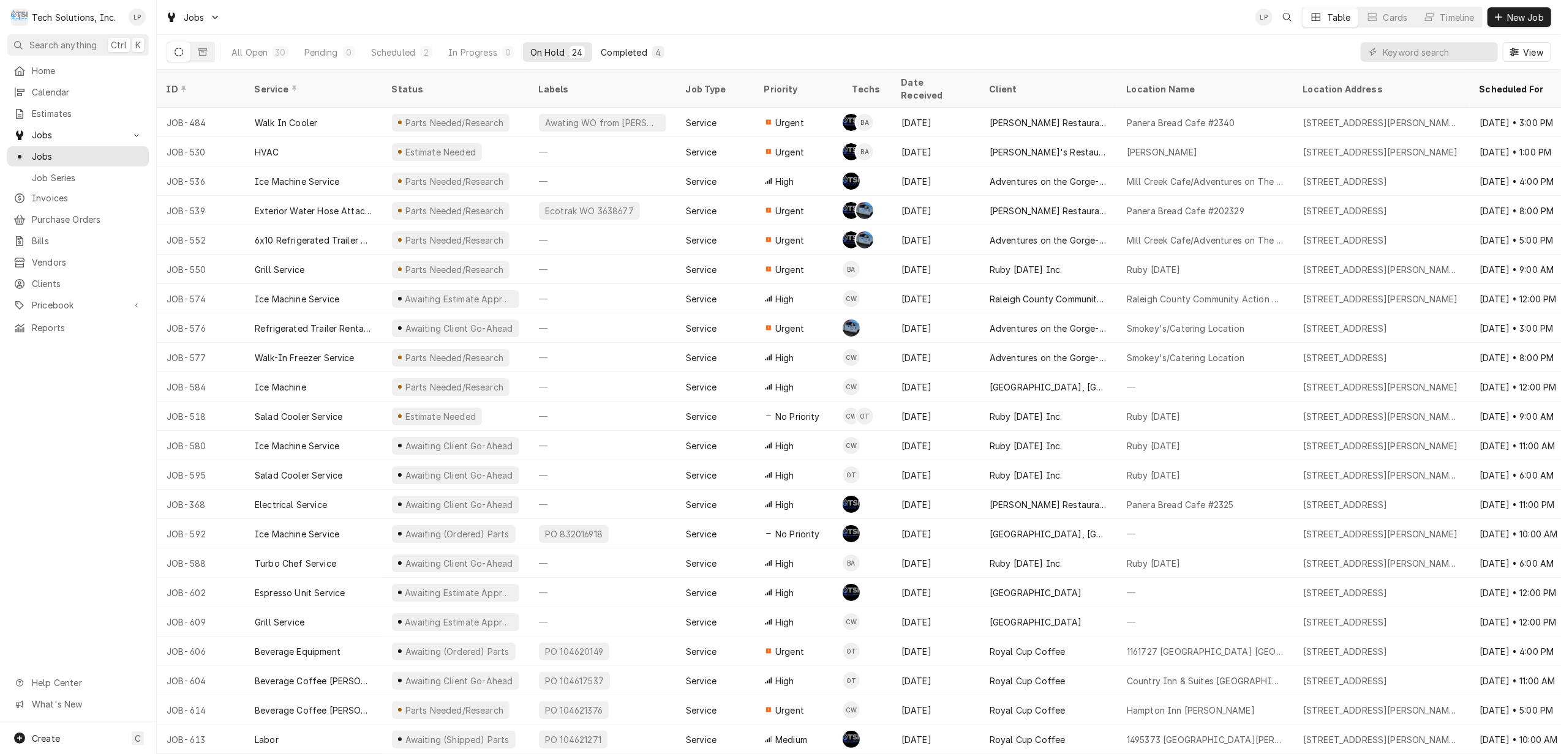
click at [610, 47] on div "Completed" at bounding box center [624, 52] width 46 height 13
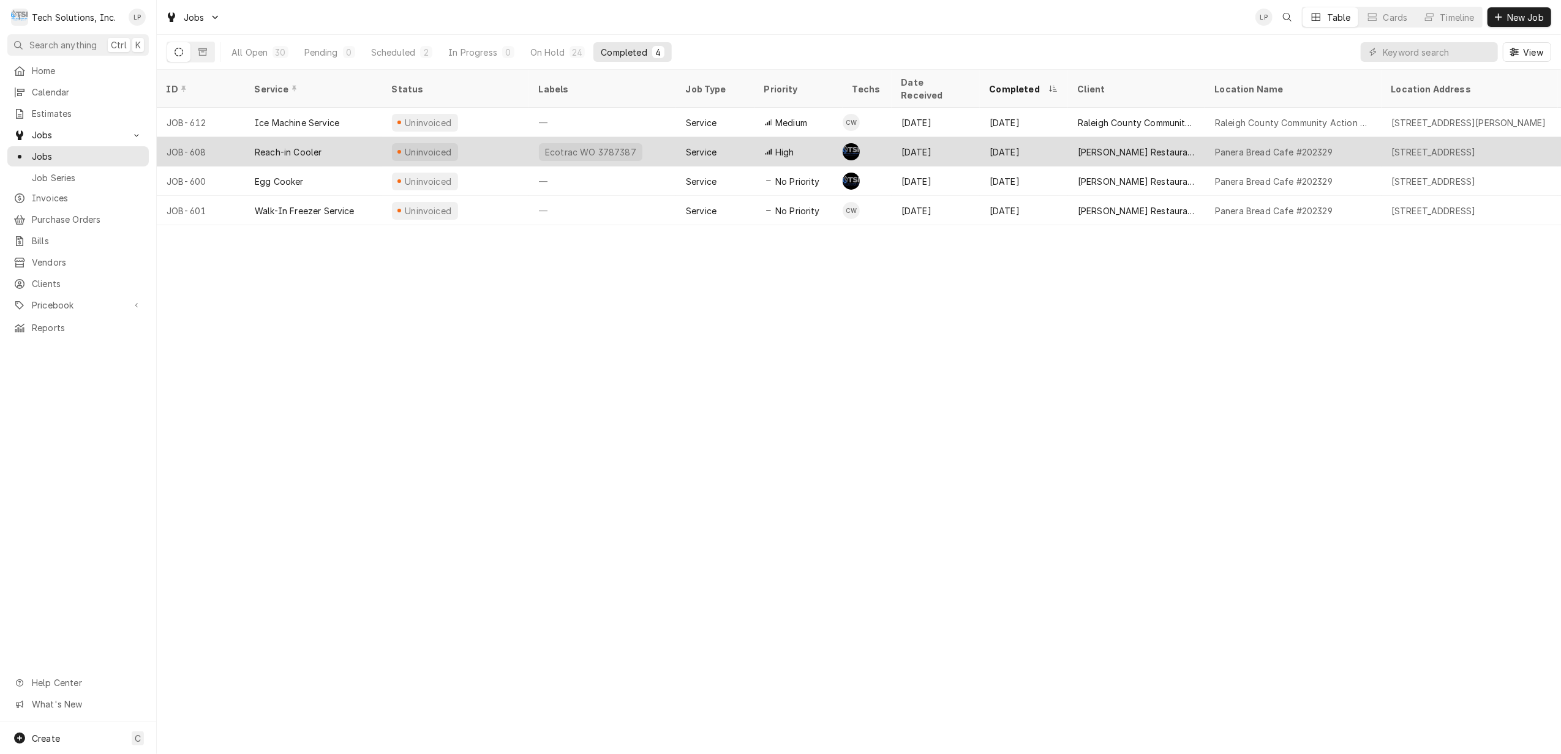
click at [244, 138] on div "JOB-608" at bounding box center [201, 151] width 88 height 29
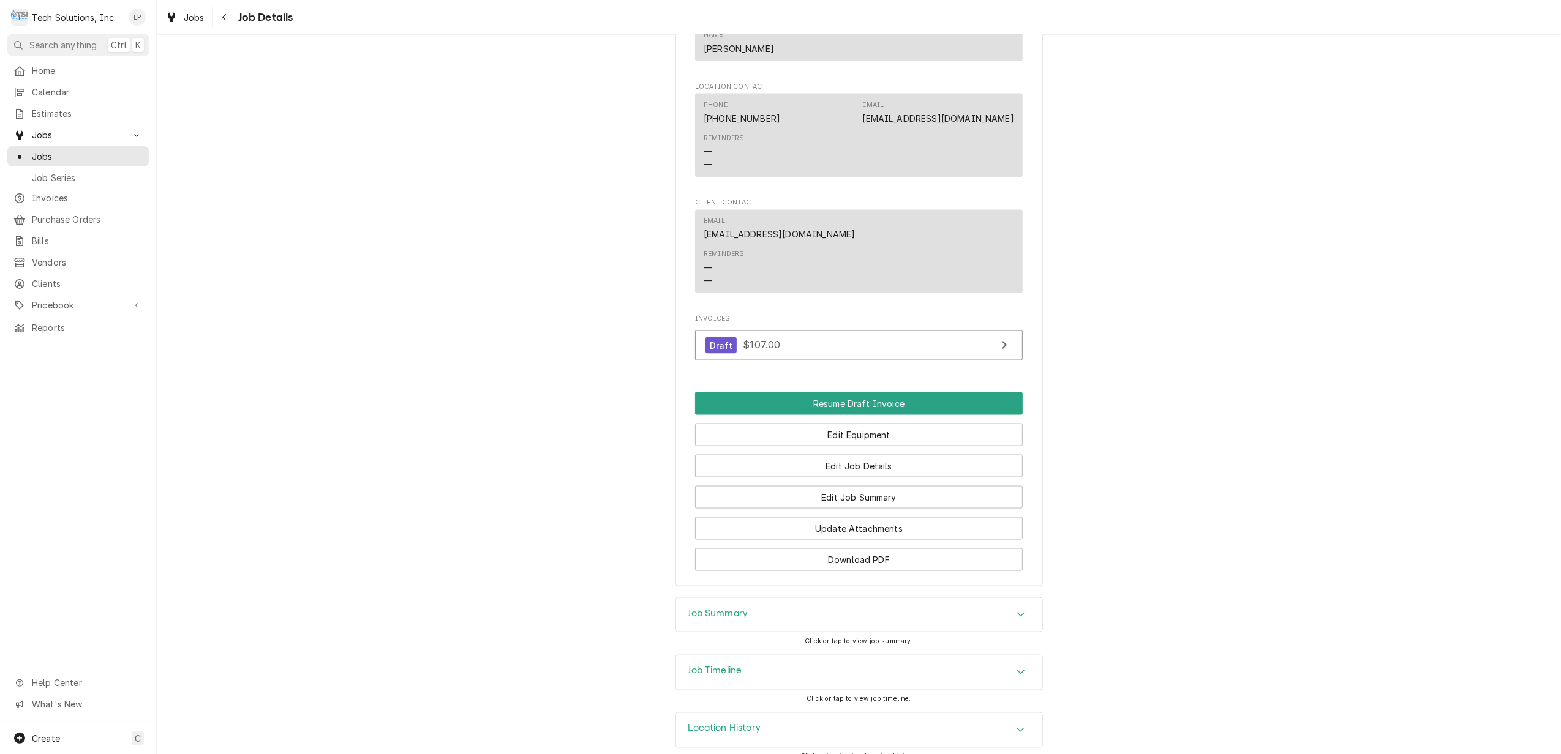
scroll to position [1734, 0]
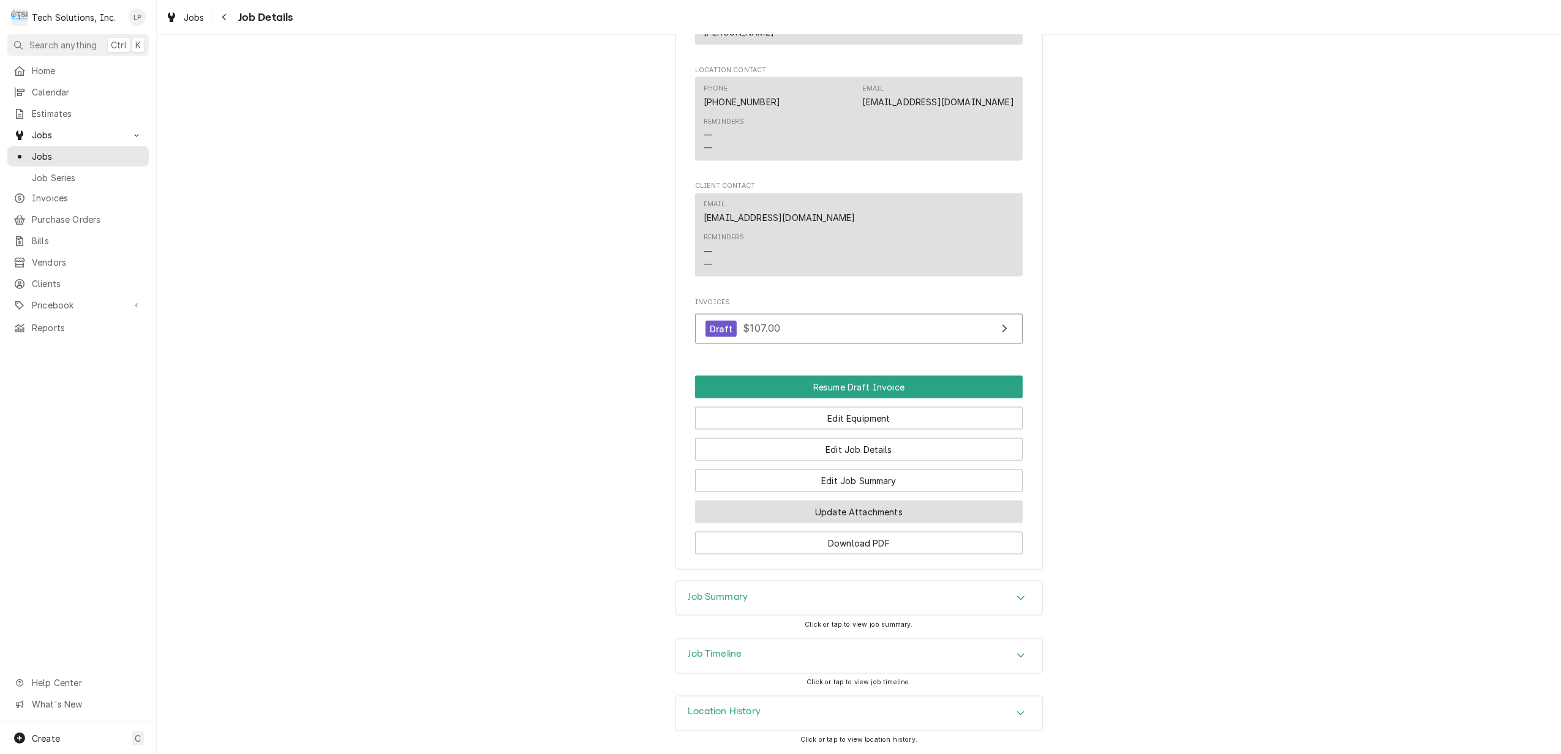
click at [855, 508] on button "Update Attachments" at bounding box center [859, 512] width 328 height 23
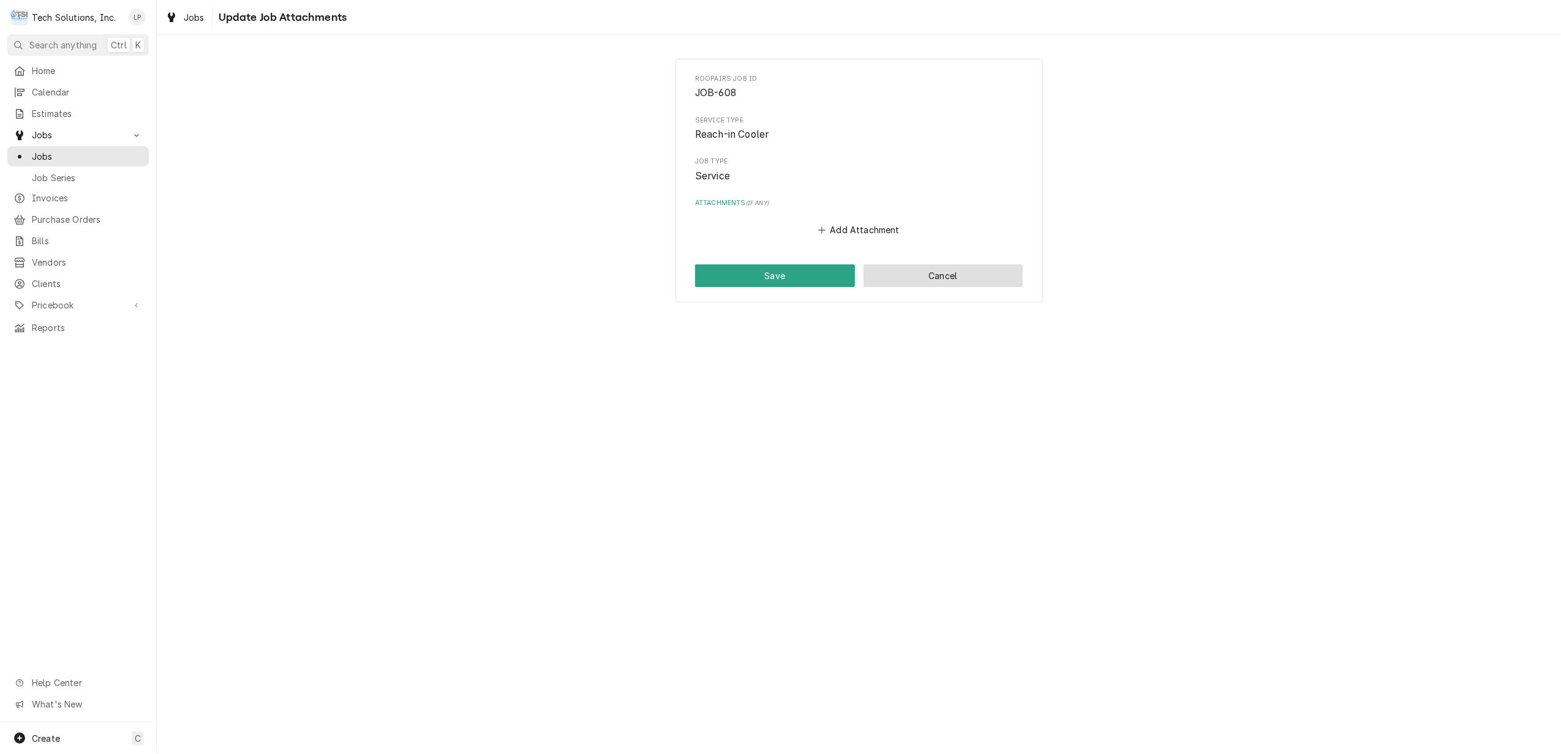
click at [922, 276] on button "Cancel" at bounding box center [943, 276] width 160 height 23
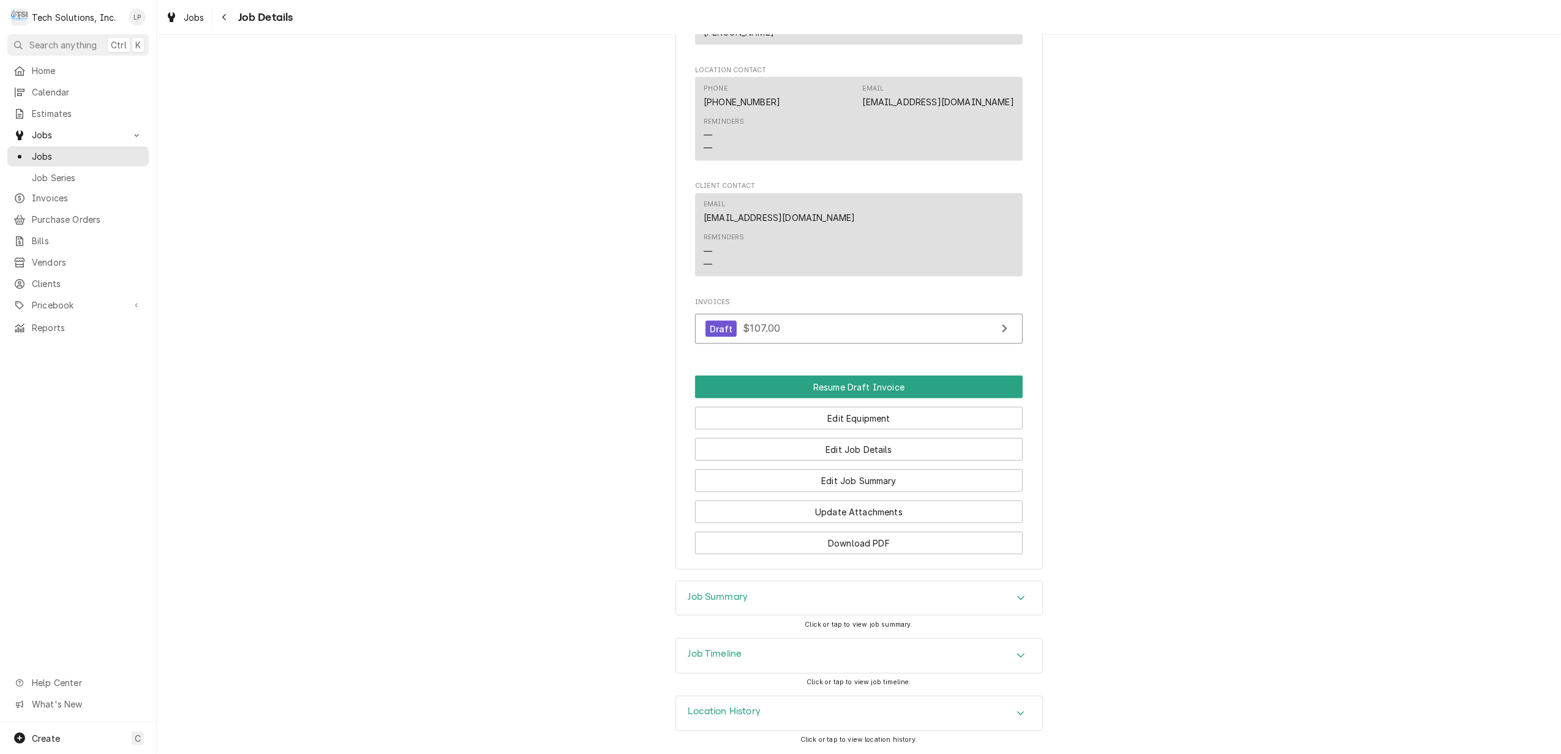
scroll to position [1734, 0]
click at [880, 478] on button "Edit Job Summary" at bounding box center [859, 481] width 328 height 23
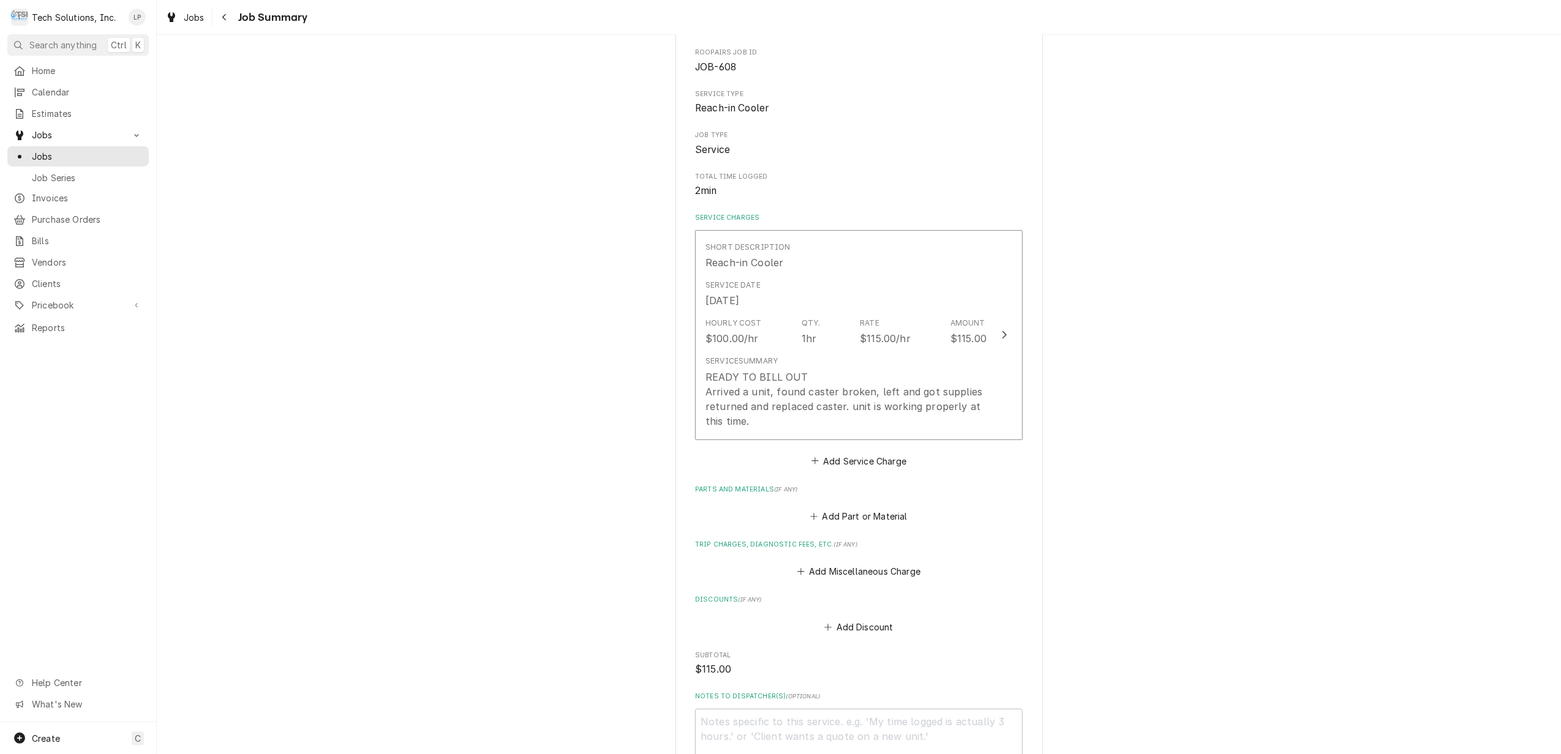
scroll to position [320, 0]
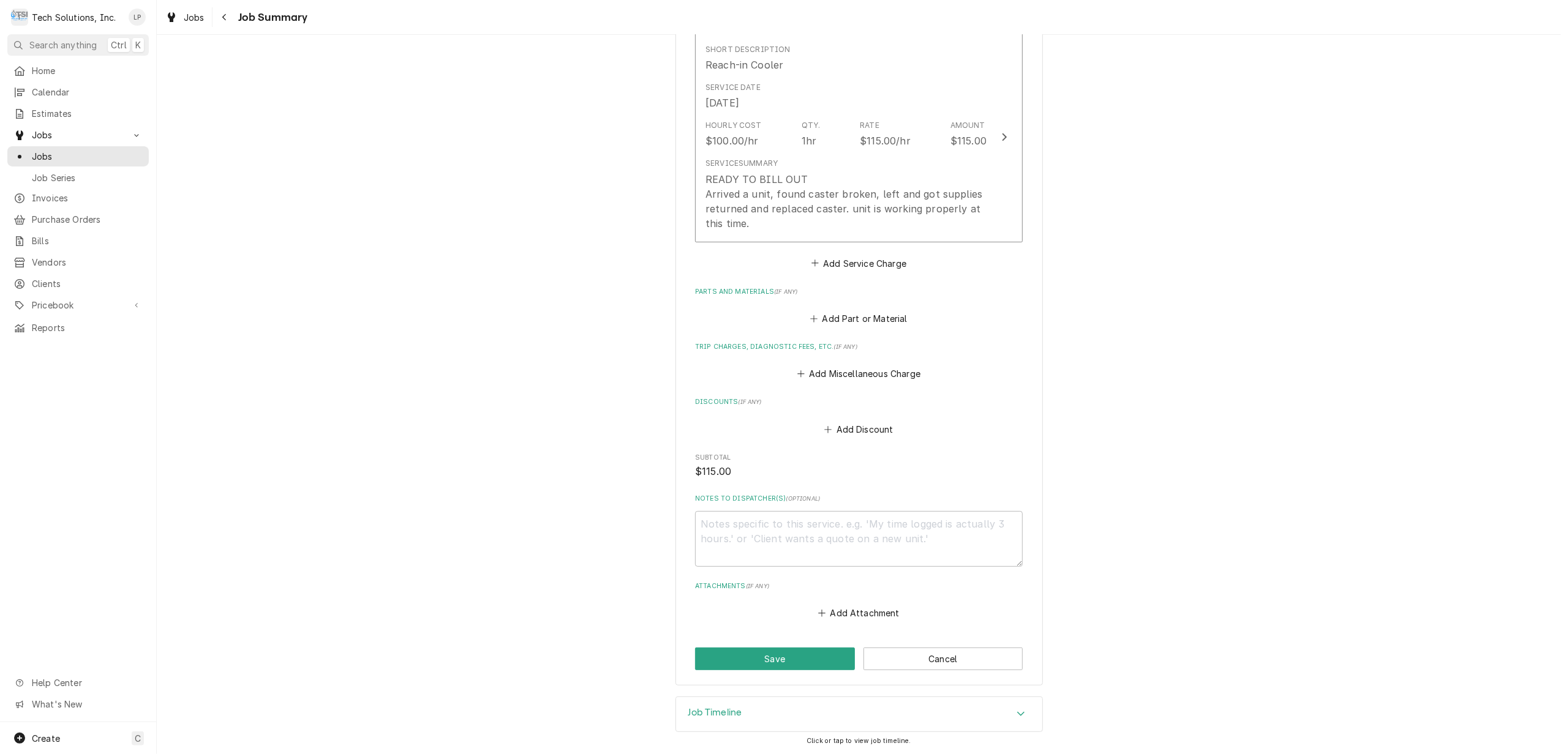
click at [1016, 710] on icon "Accordion Header" at bounding box center [1020, 714] width 9 height 10
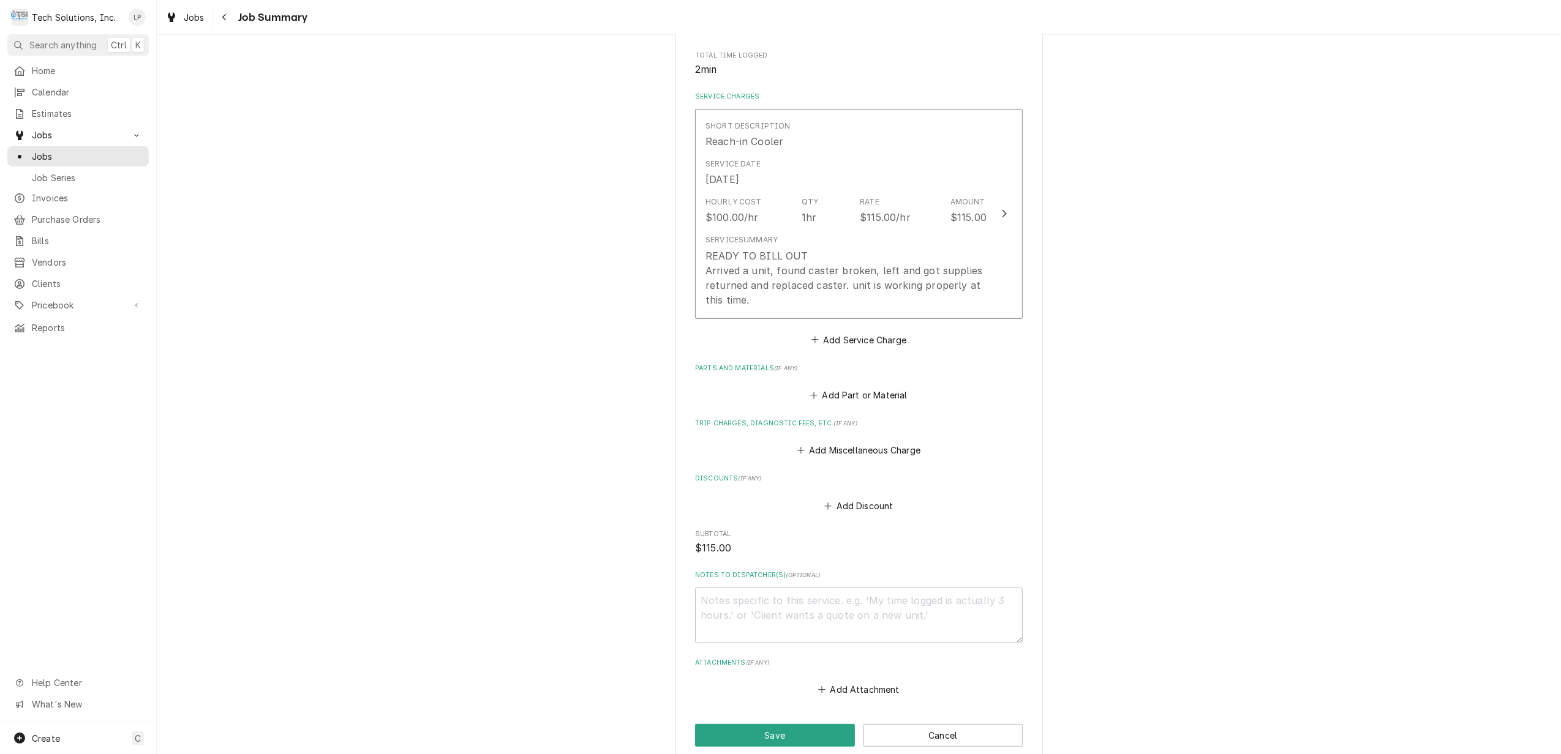
scroll to position [271, 0]
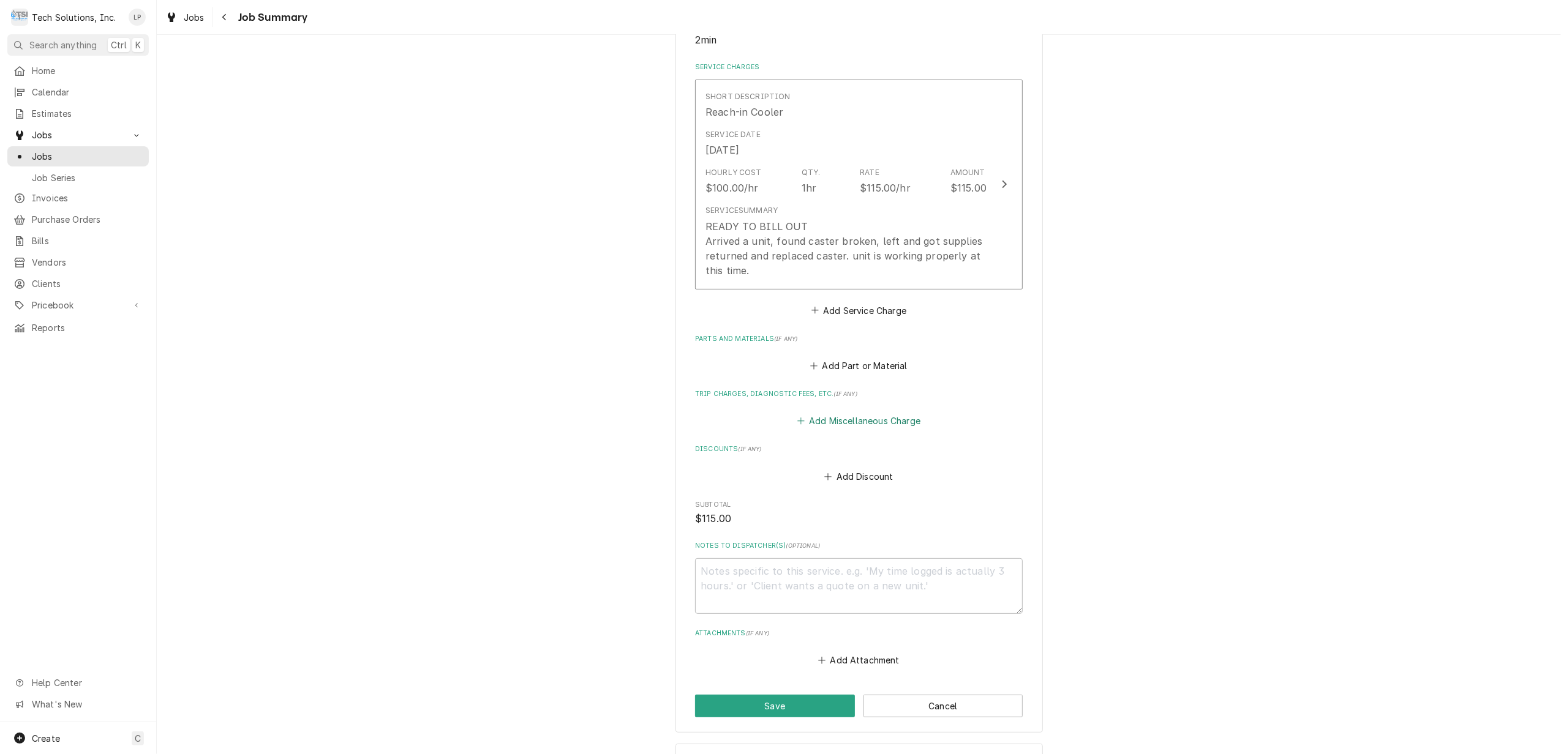
click at [823, 419] on button "Add Miscellaneous Charge" at bounding box center [858, 421] width 127 height 17
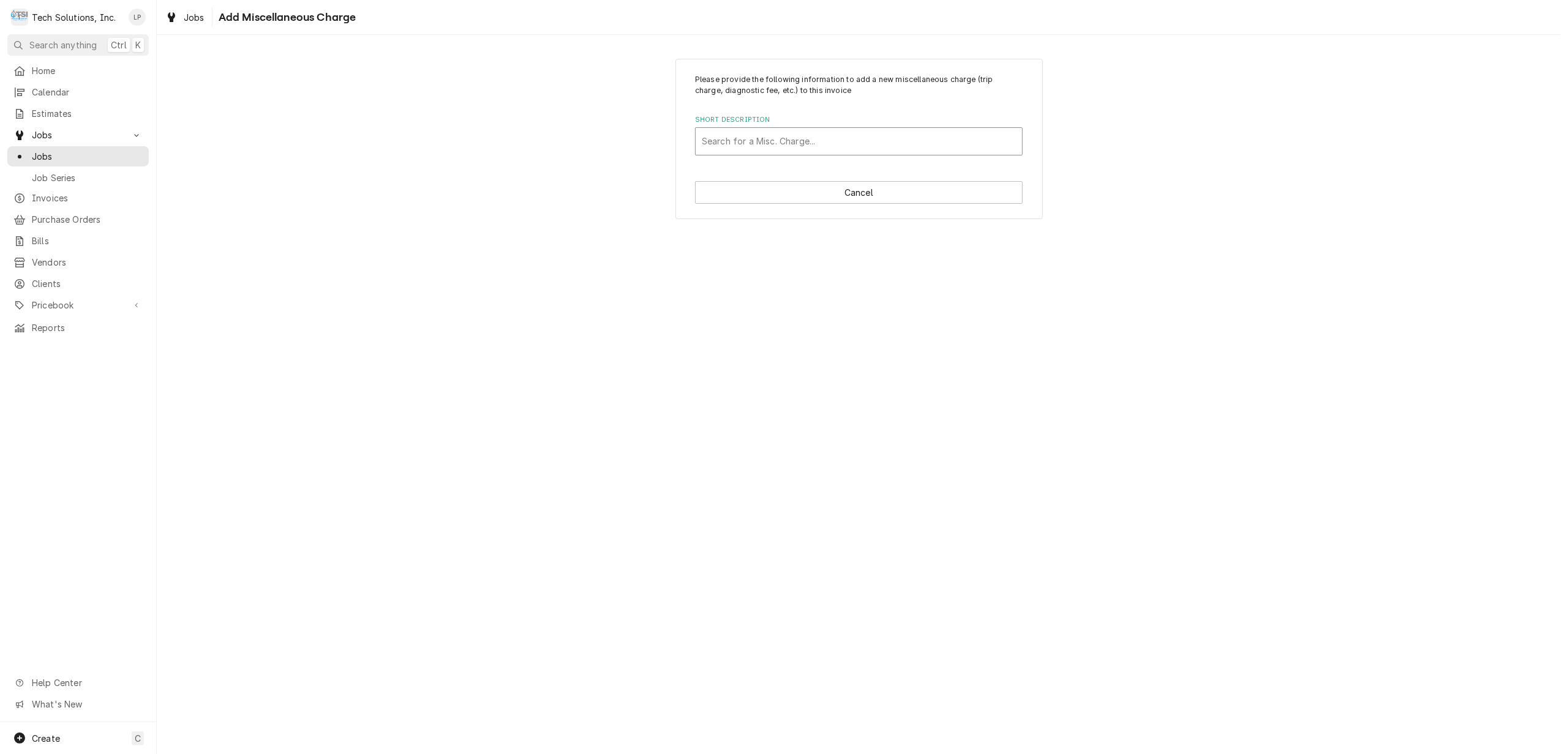
click at [721, 143] on div "Short Description" at bounding box center [859, 141] width 314 height 22
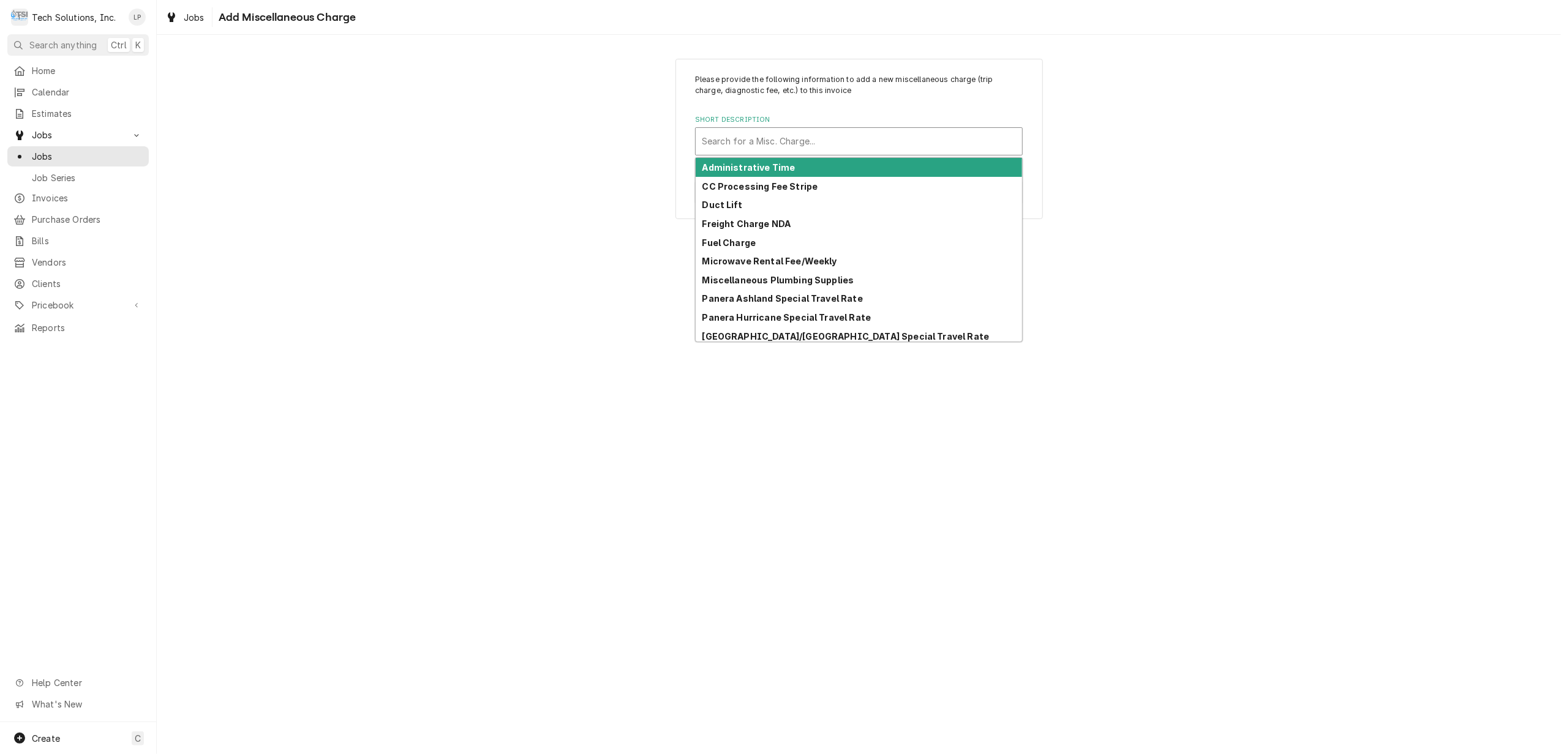
click at [1200, 165] on div "Please provide the following information to add a new miscellaneous charge (tri…" at bounding box center [859, 139] width 1404 height 182
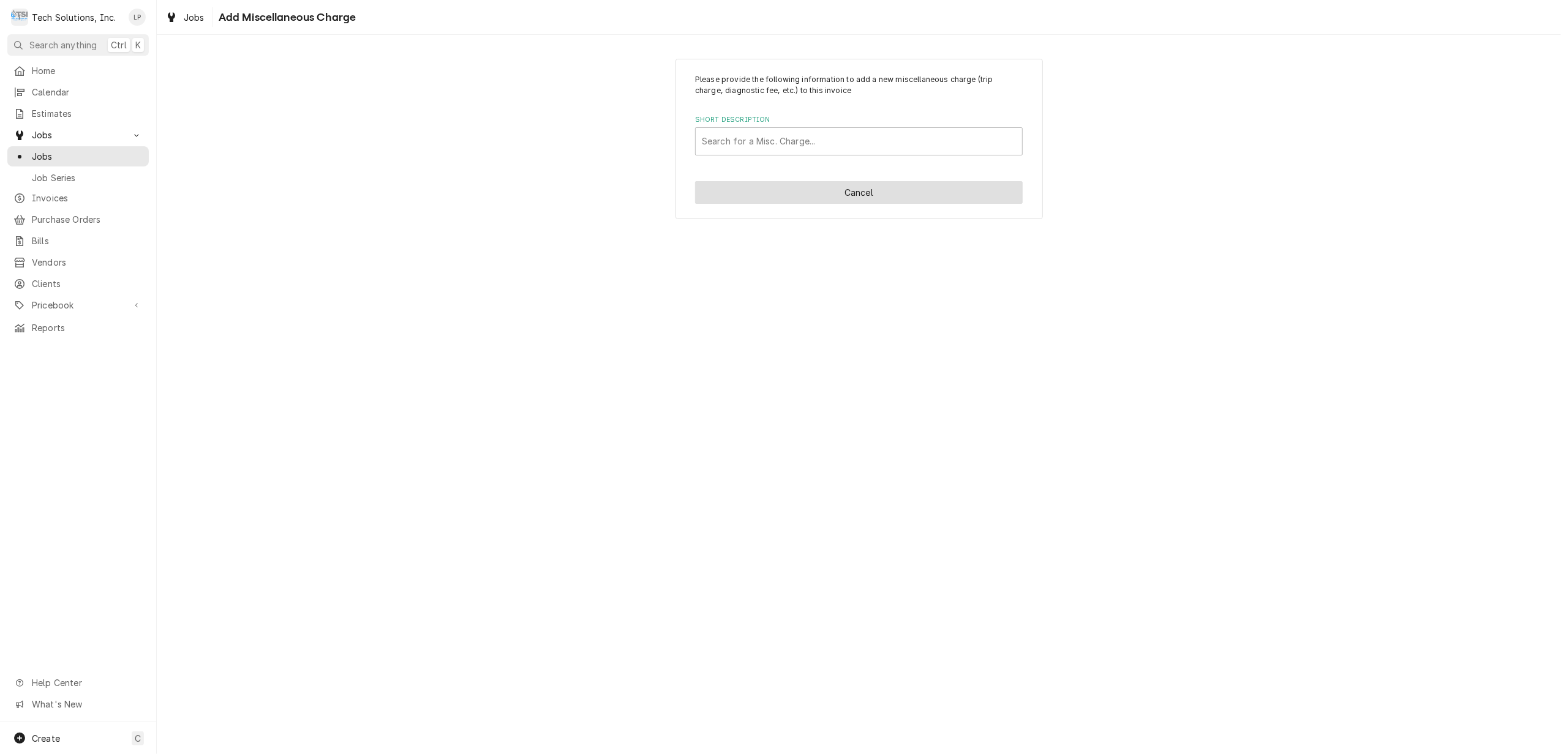
click at [904, 194] on button "Cancel" at bounding box center [859, 192] width 328 height 23
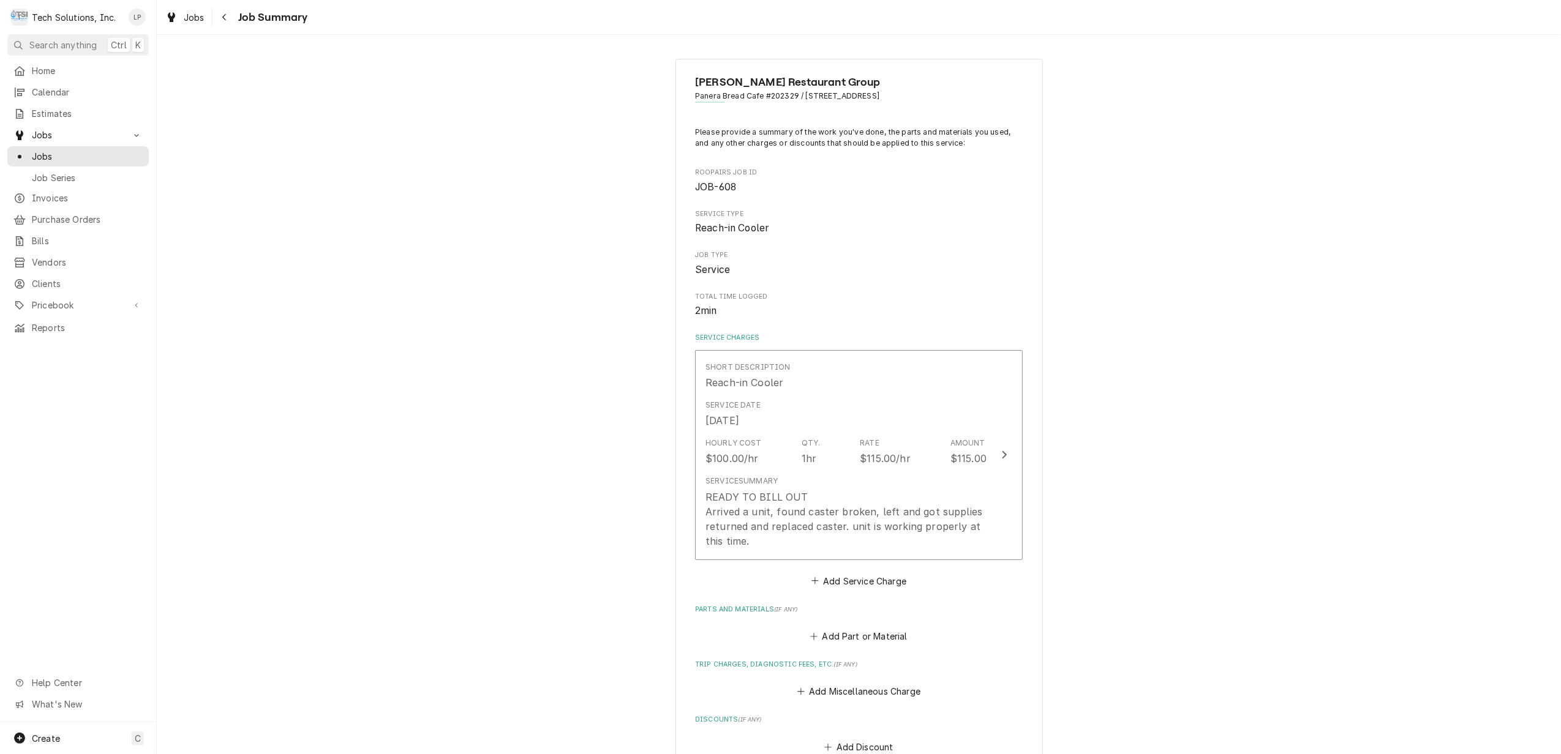
type textarea "x"
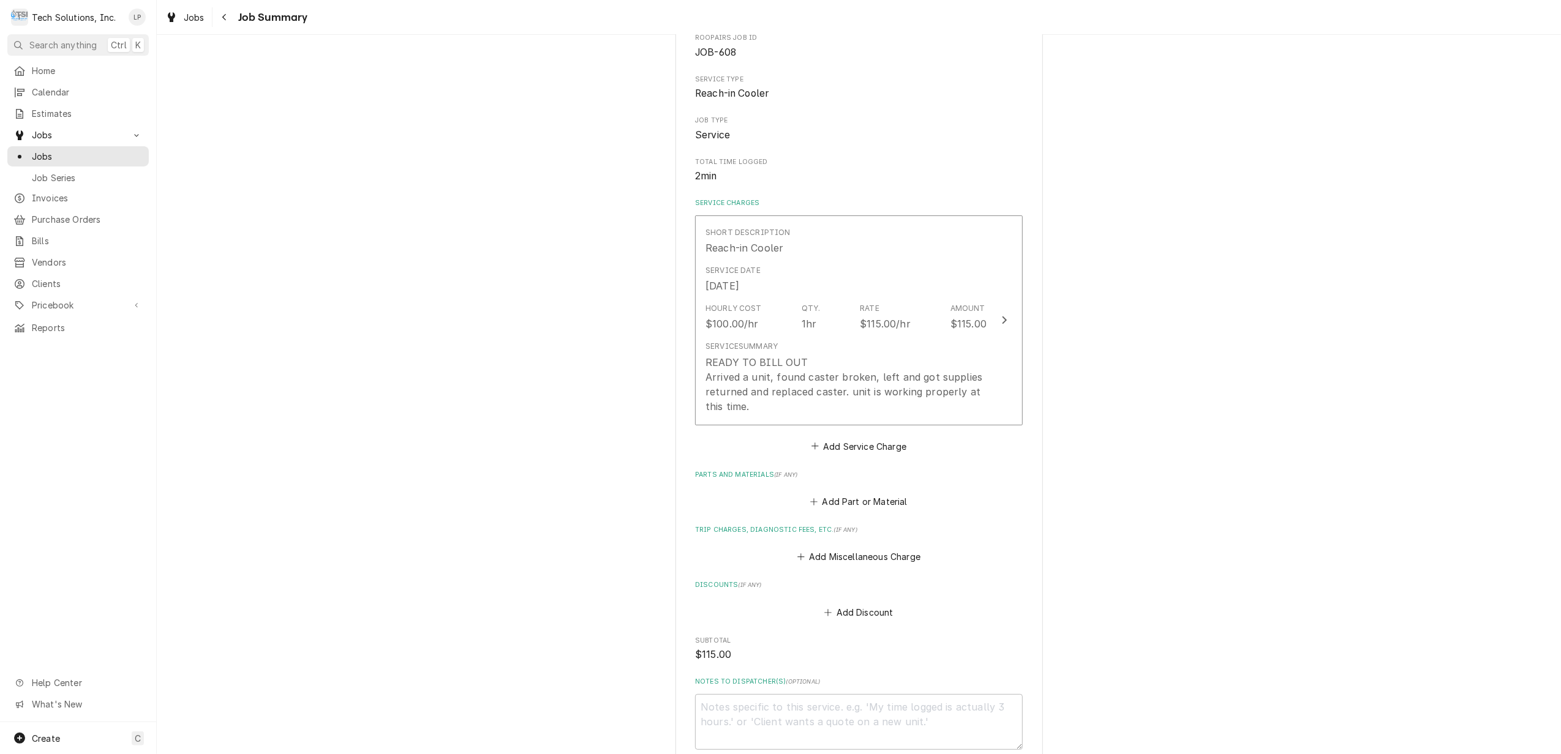
scroll to position [108, 0]
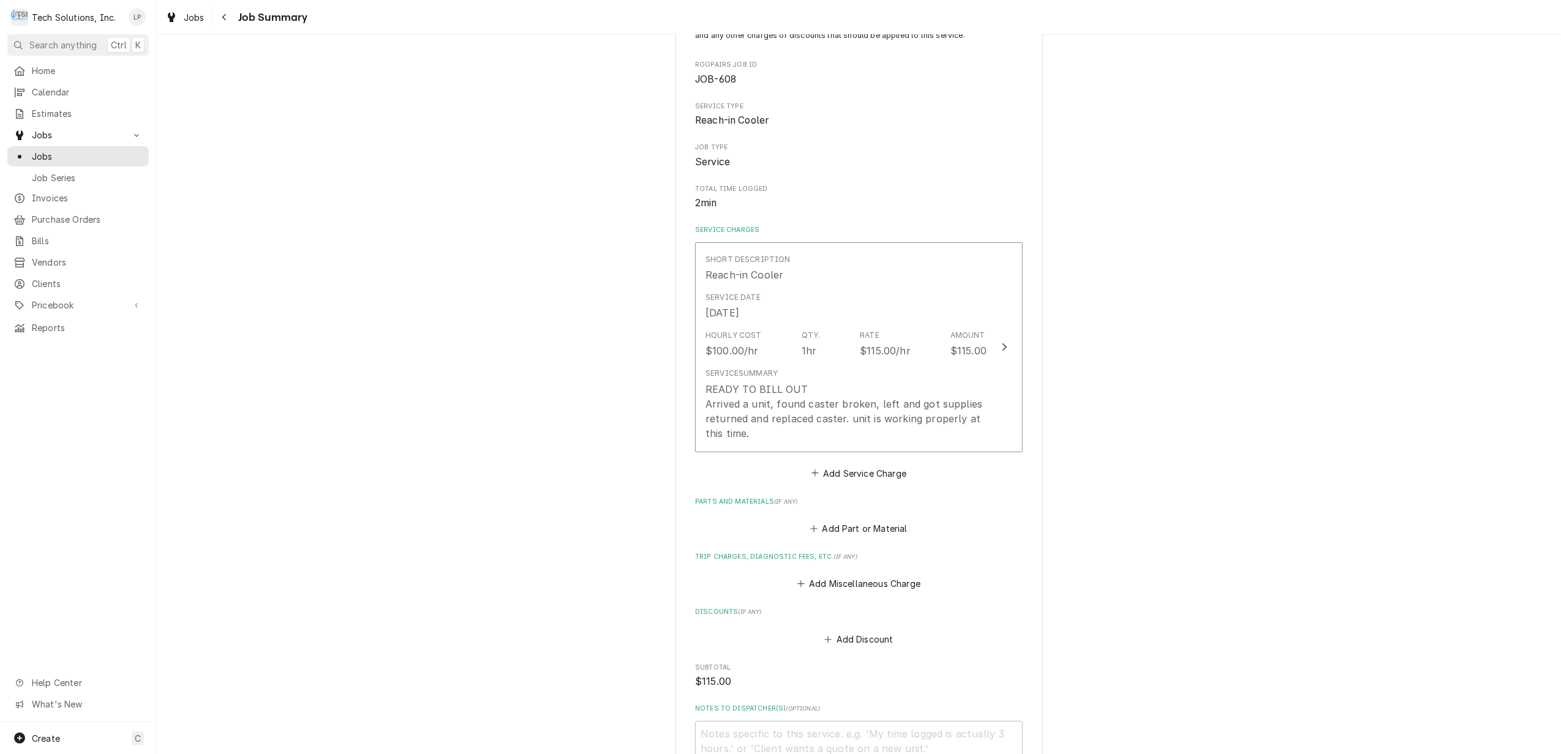
click at [1266, 534] on div "Flynn Restaurant Group Panera Bread Cafe #202329 / 905 Ring Road, Barboursville…" at bounding box center [859, 423] width 1404 height 967
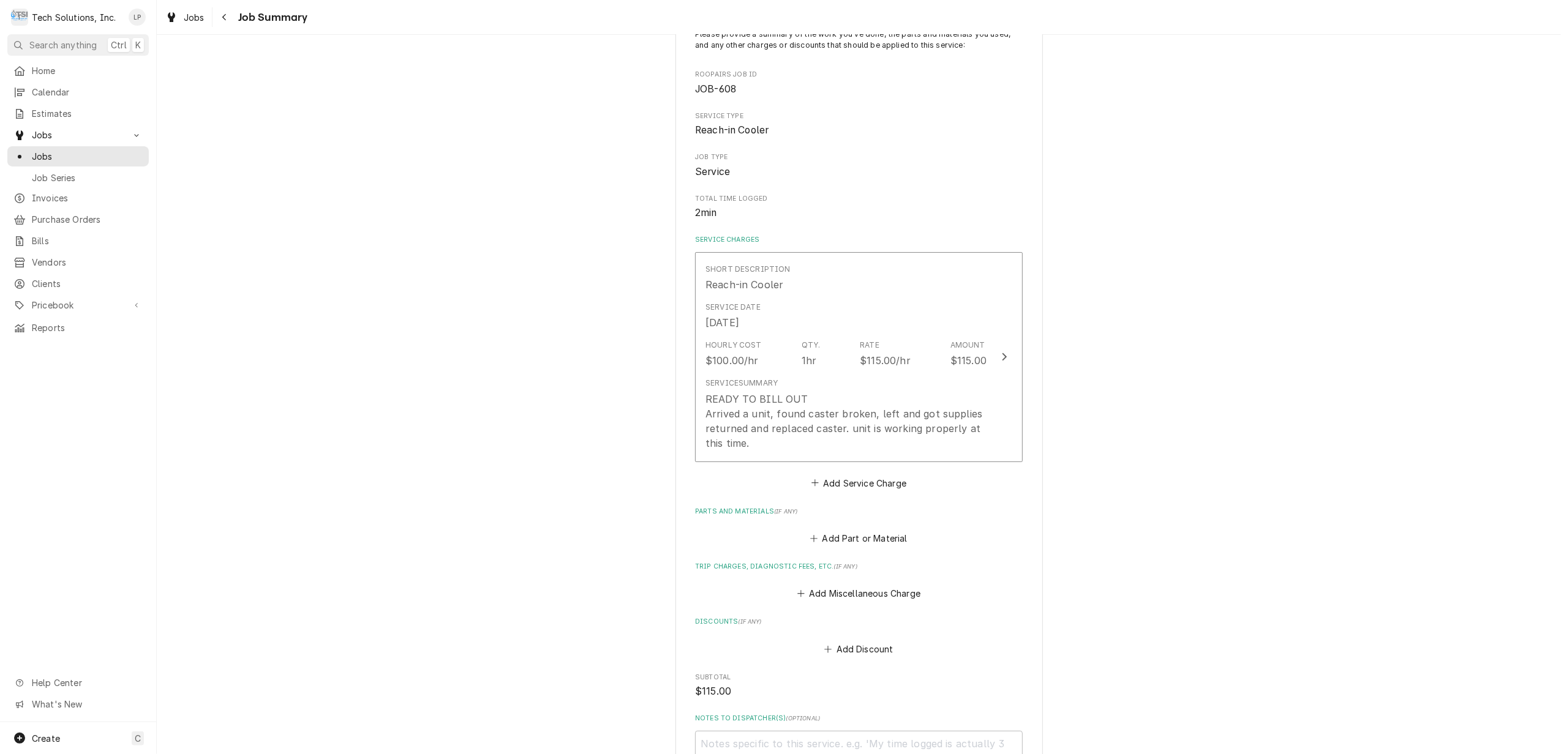
scroll to position [320, 0]
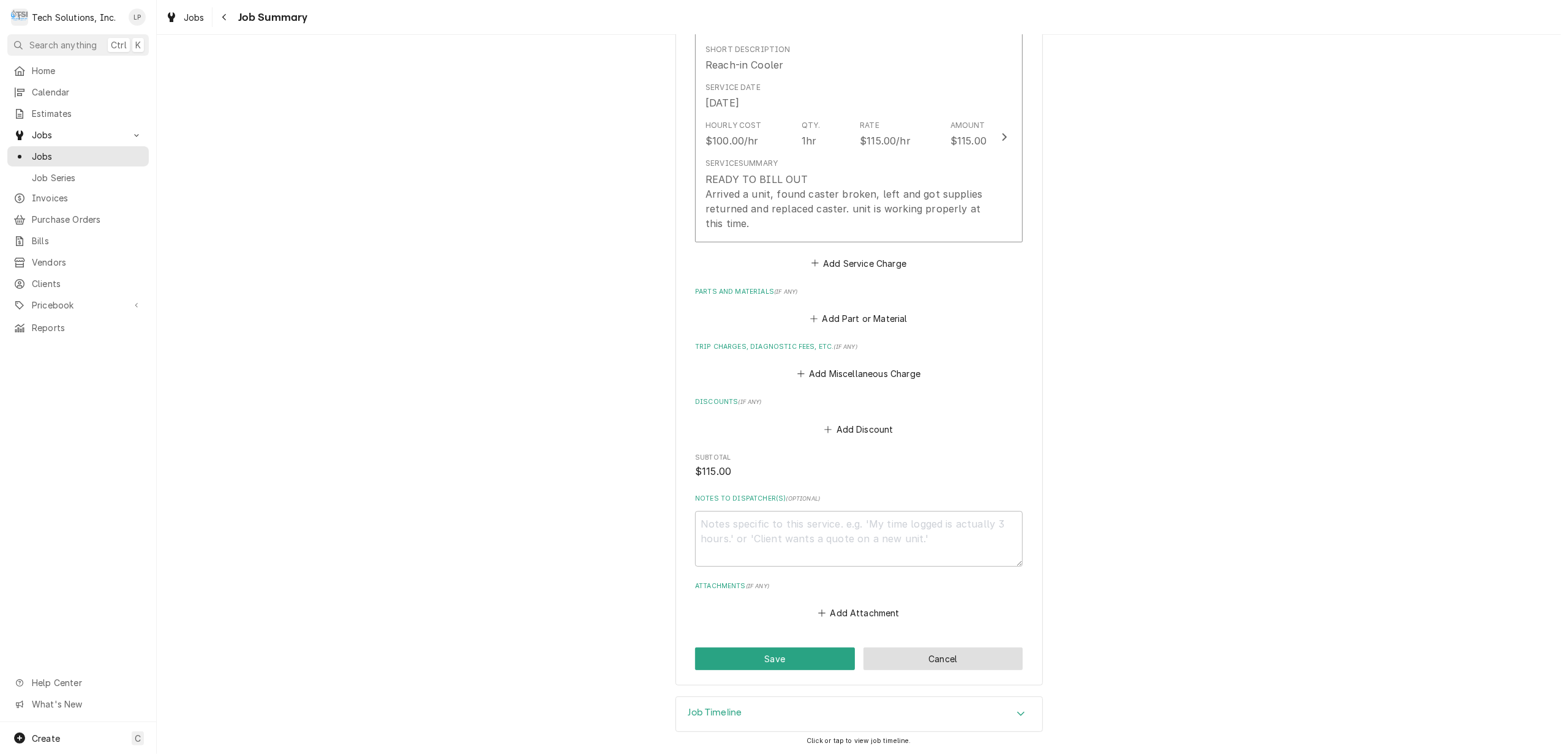
click at [971, 657] on button "Cancel" at bounding box center [943, 659] width 160 height 23
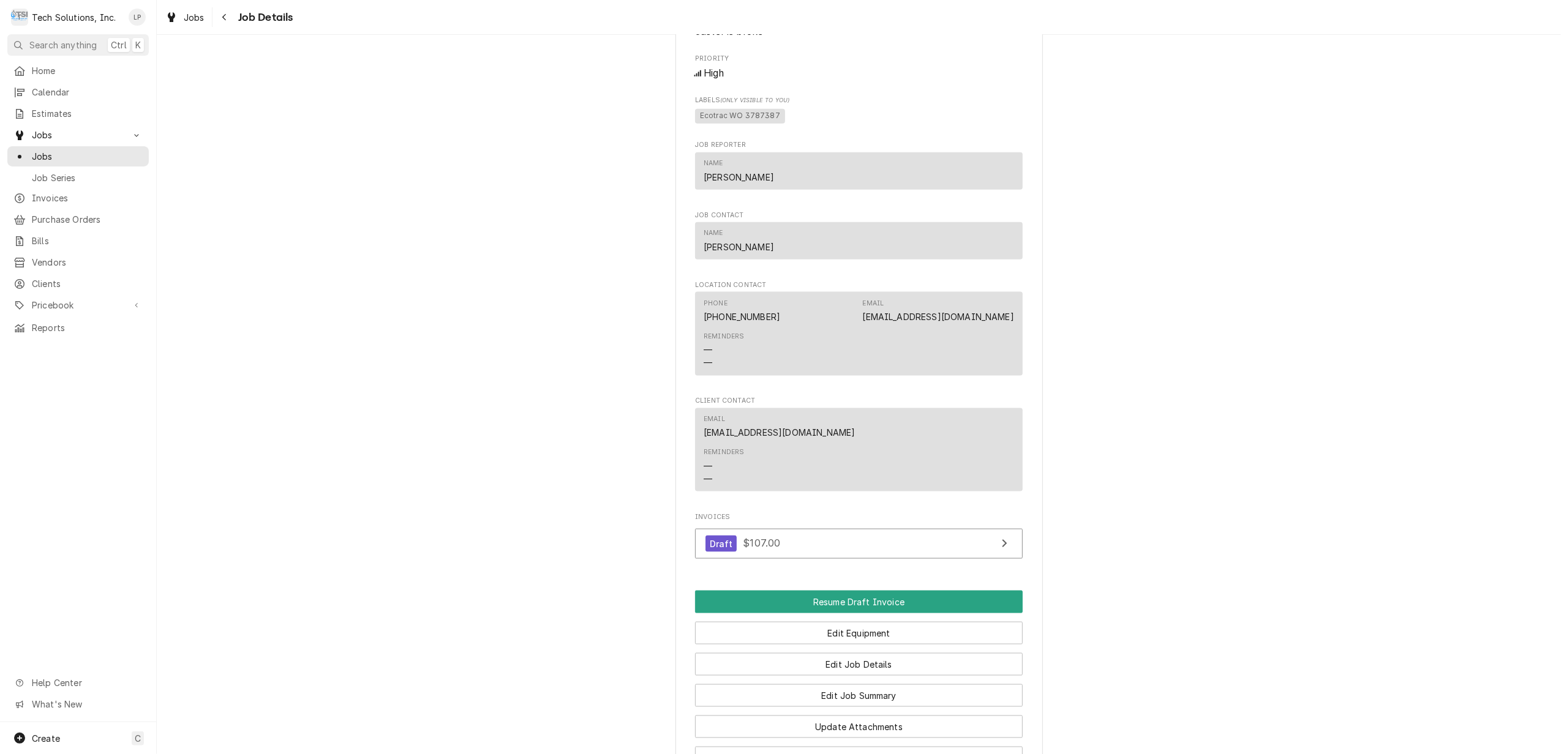
scroll to position [1734, 0]
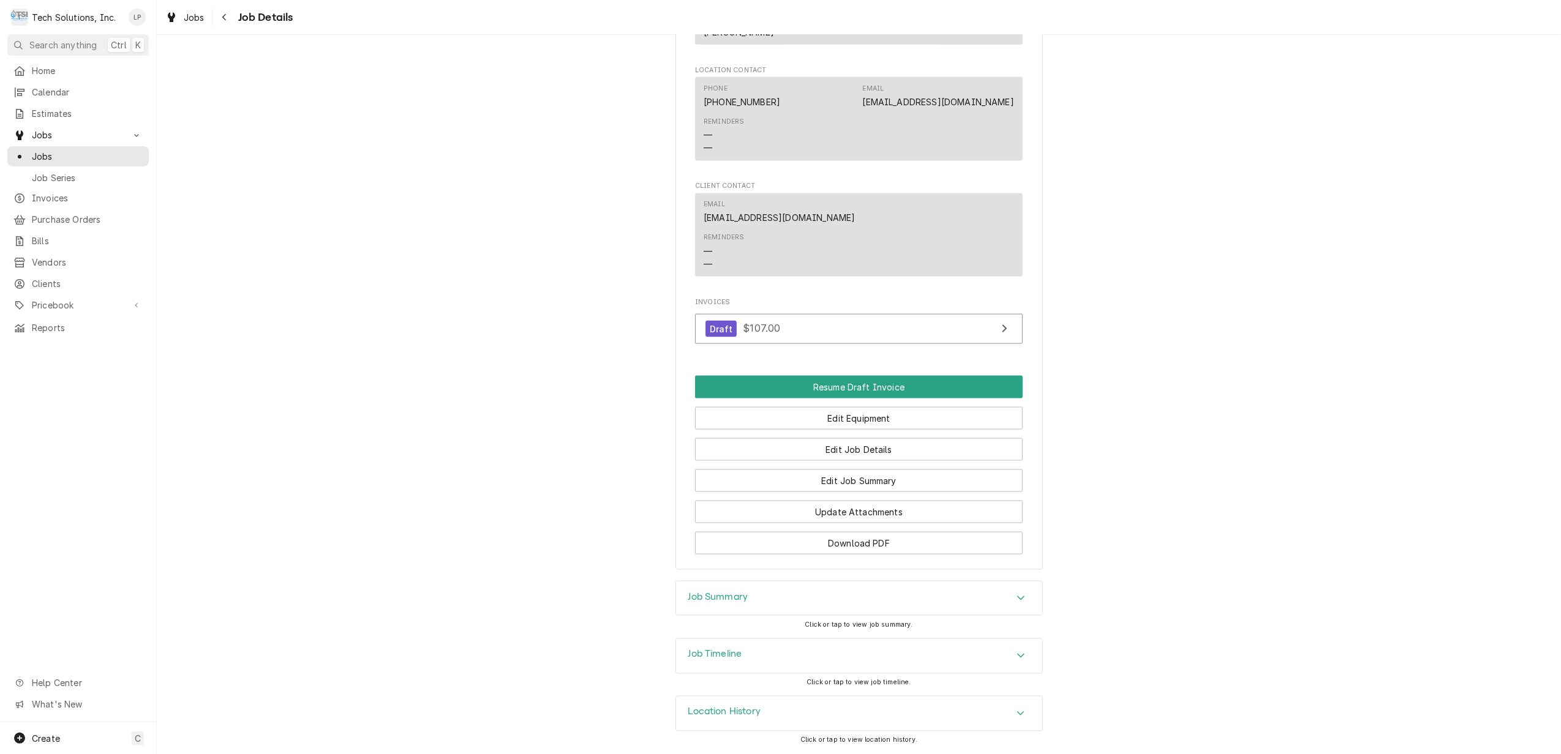
click at [1017, 655] on icon "Accordion Header" at bounding box center [1020, 656] width 7 height 4
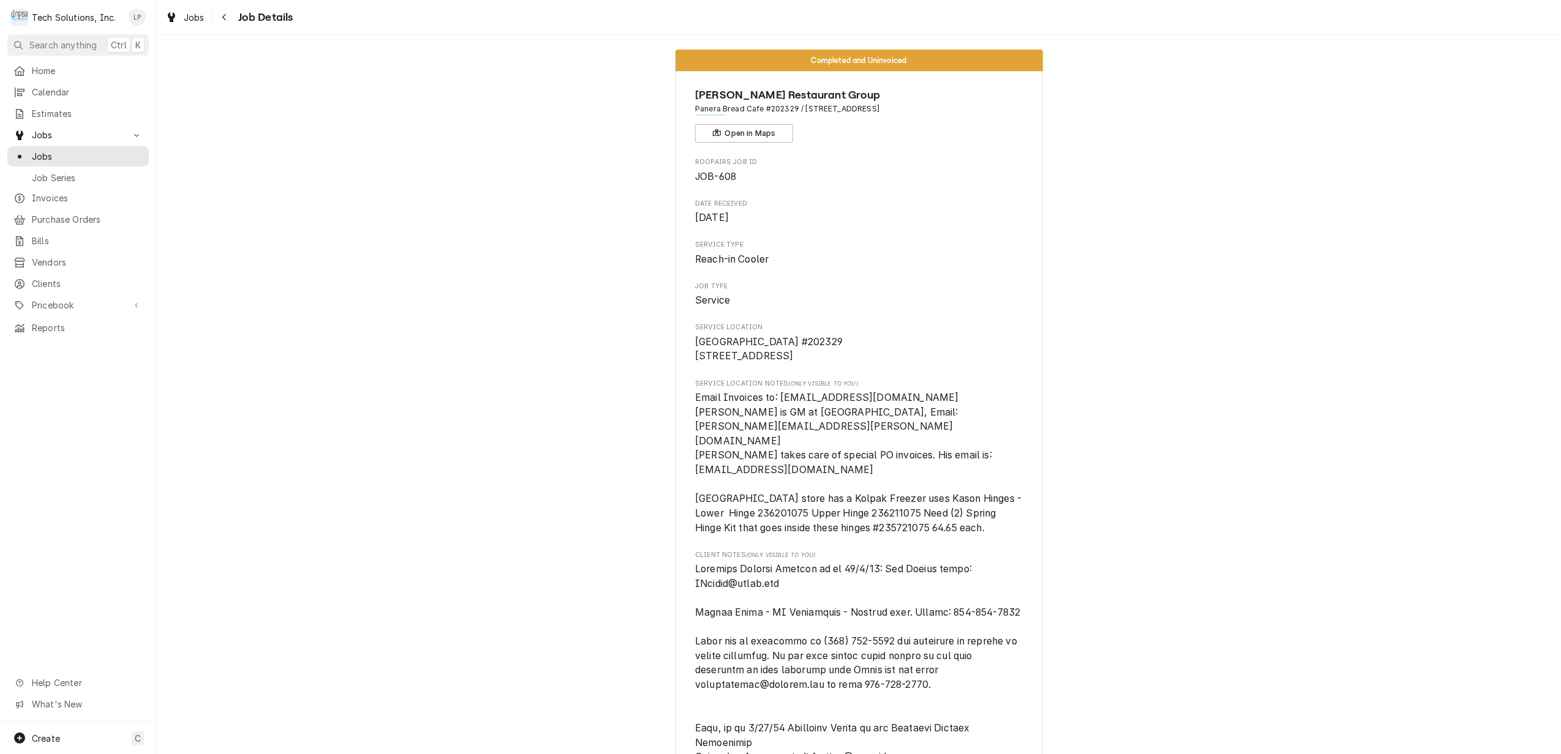
scroll to position [0, 0]
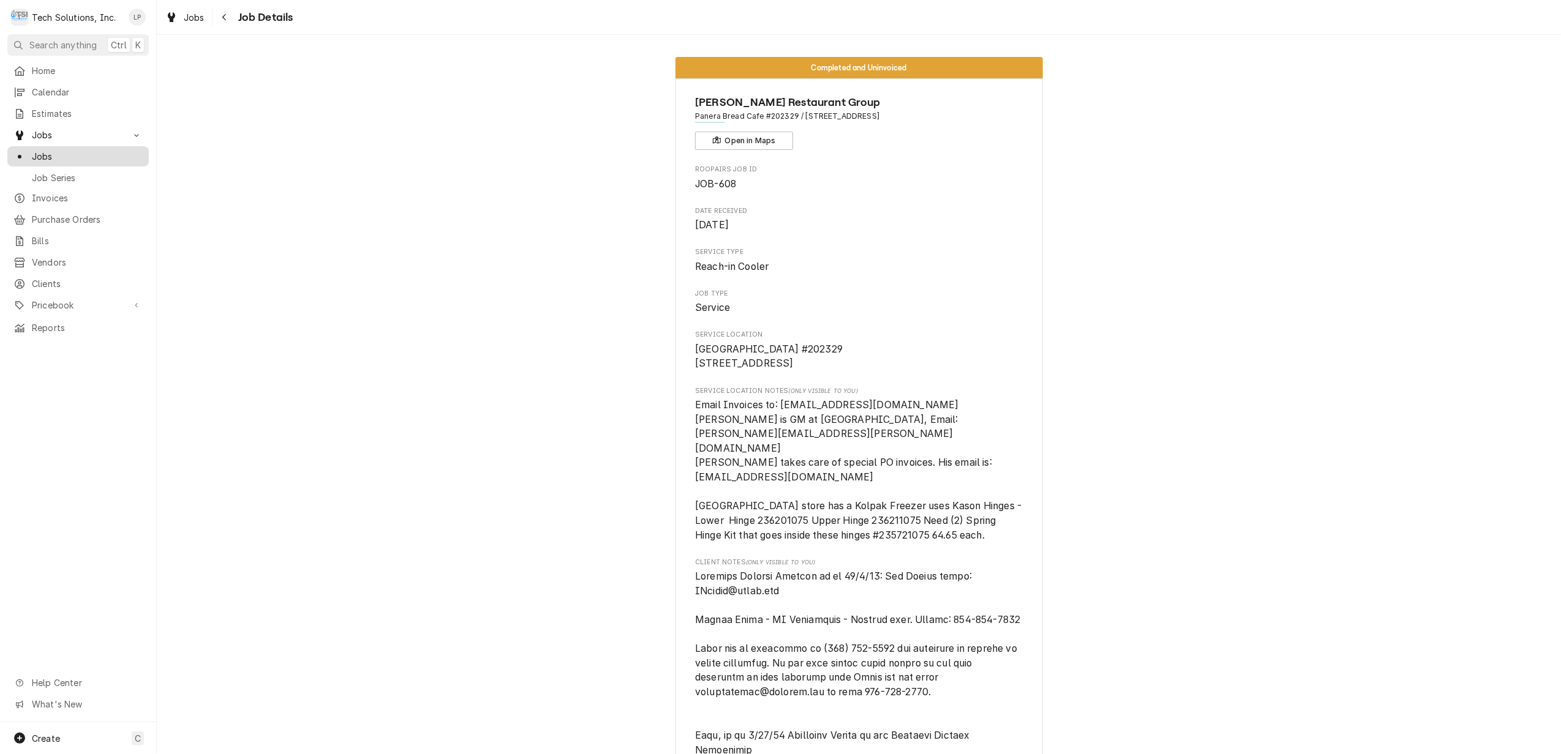
click at [43, 150] on span "Jobs" at bounding box center [87, 156] width 111 height 13
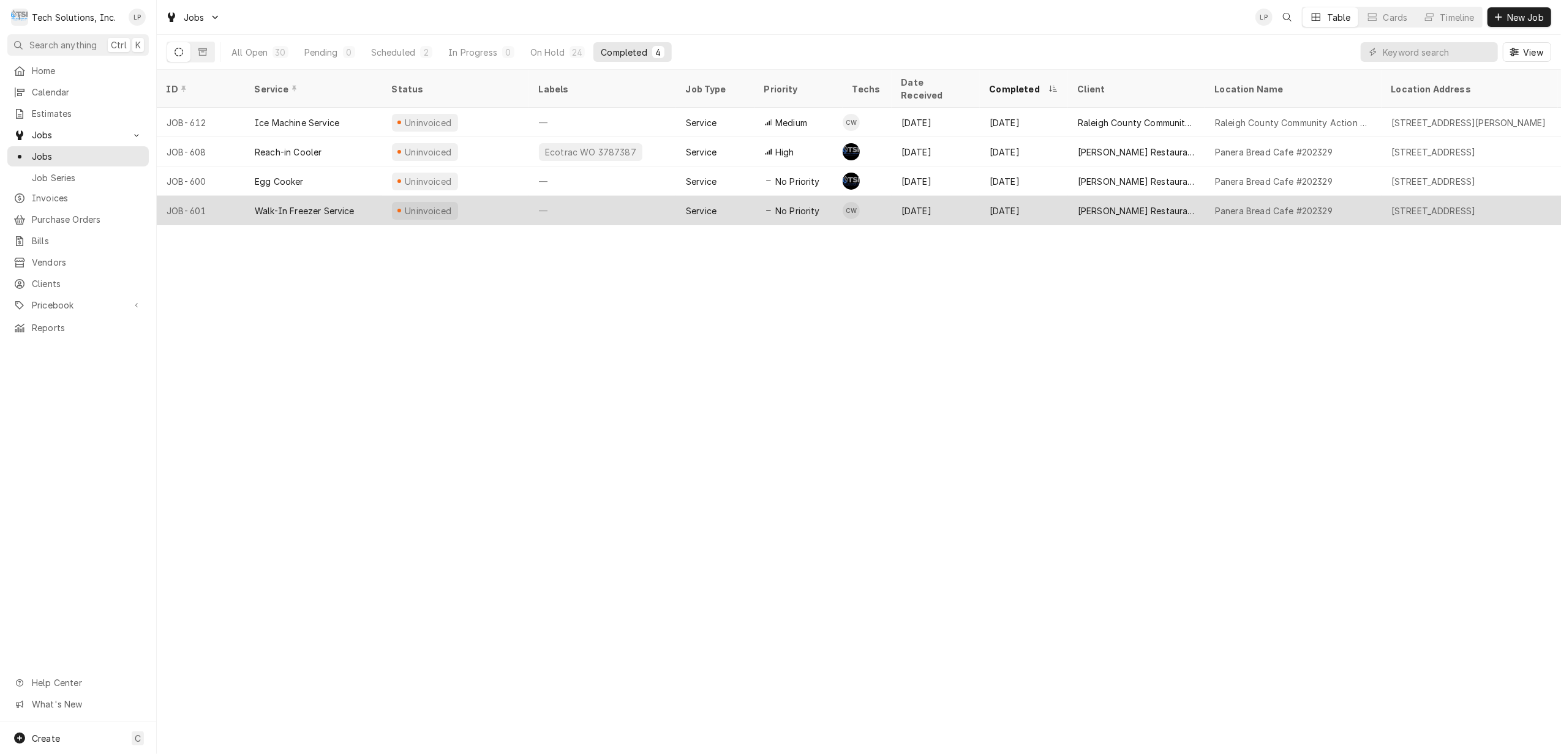
click at [644, 196] on div "—" at bounding box center [602, 210] width 147 height 29
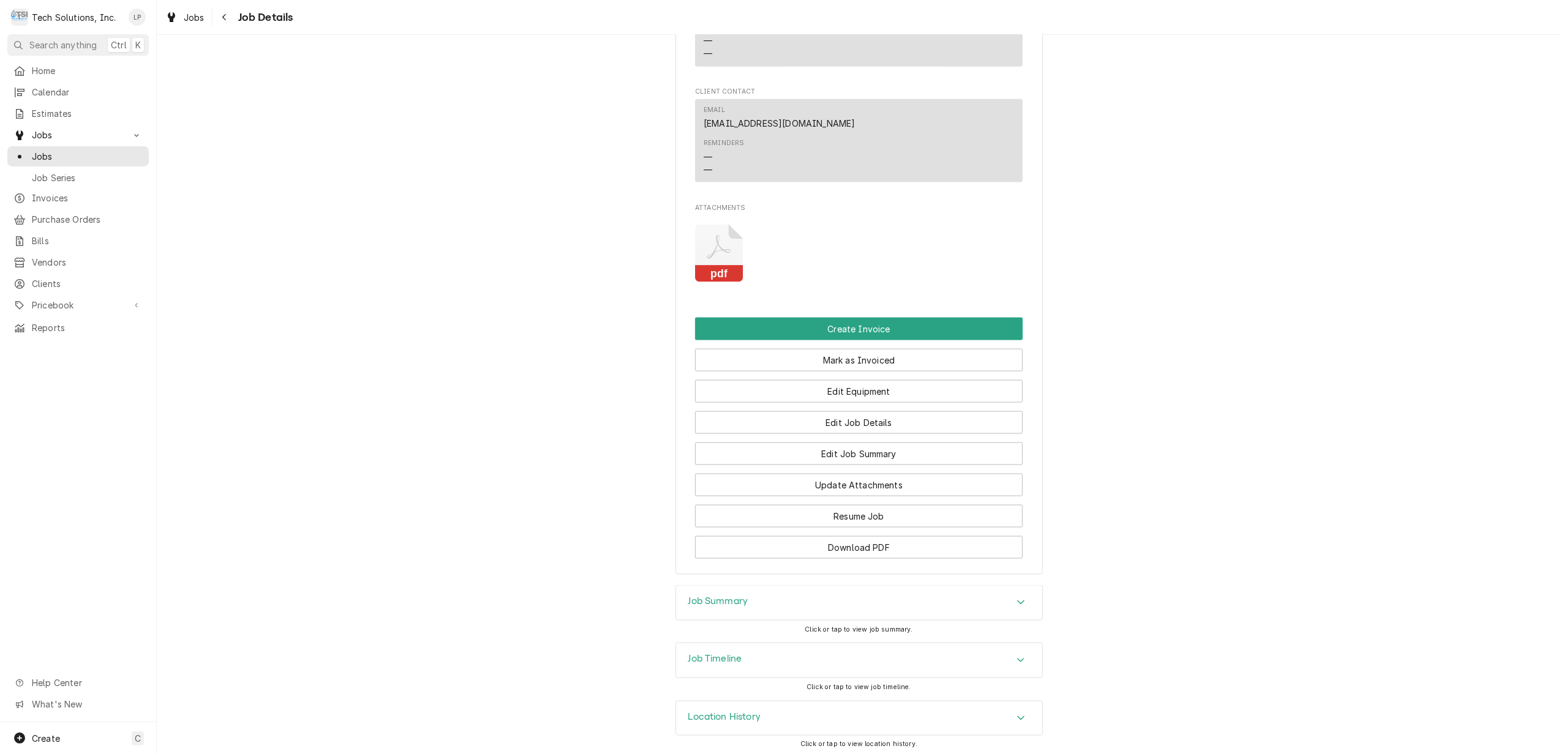
scroll to position [1663, 0]
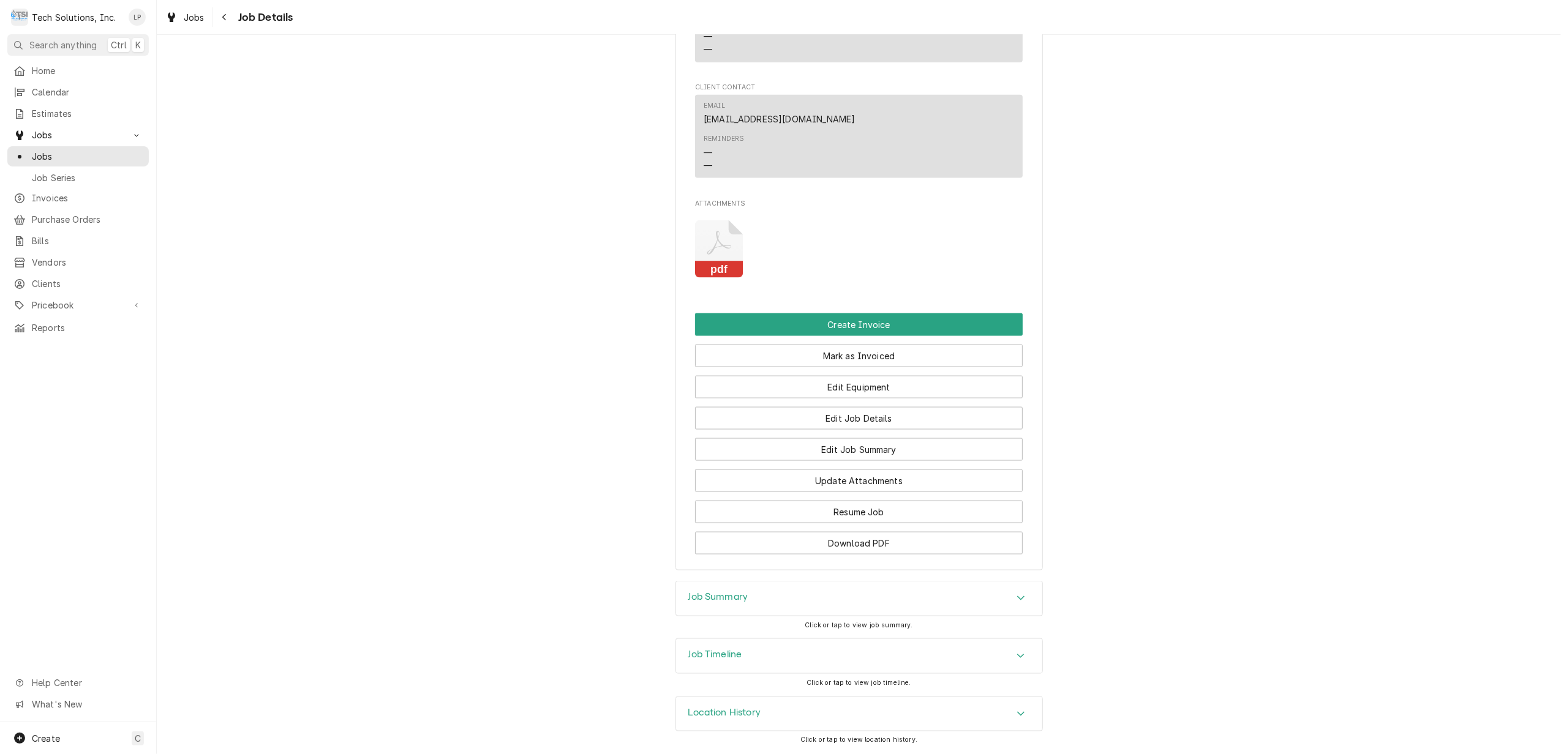
click at [1012, 650] on div "Accordion Header" at bounding box center [1021, 656] width 18 height 15
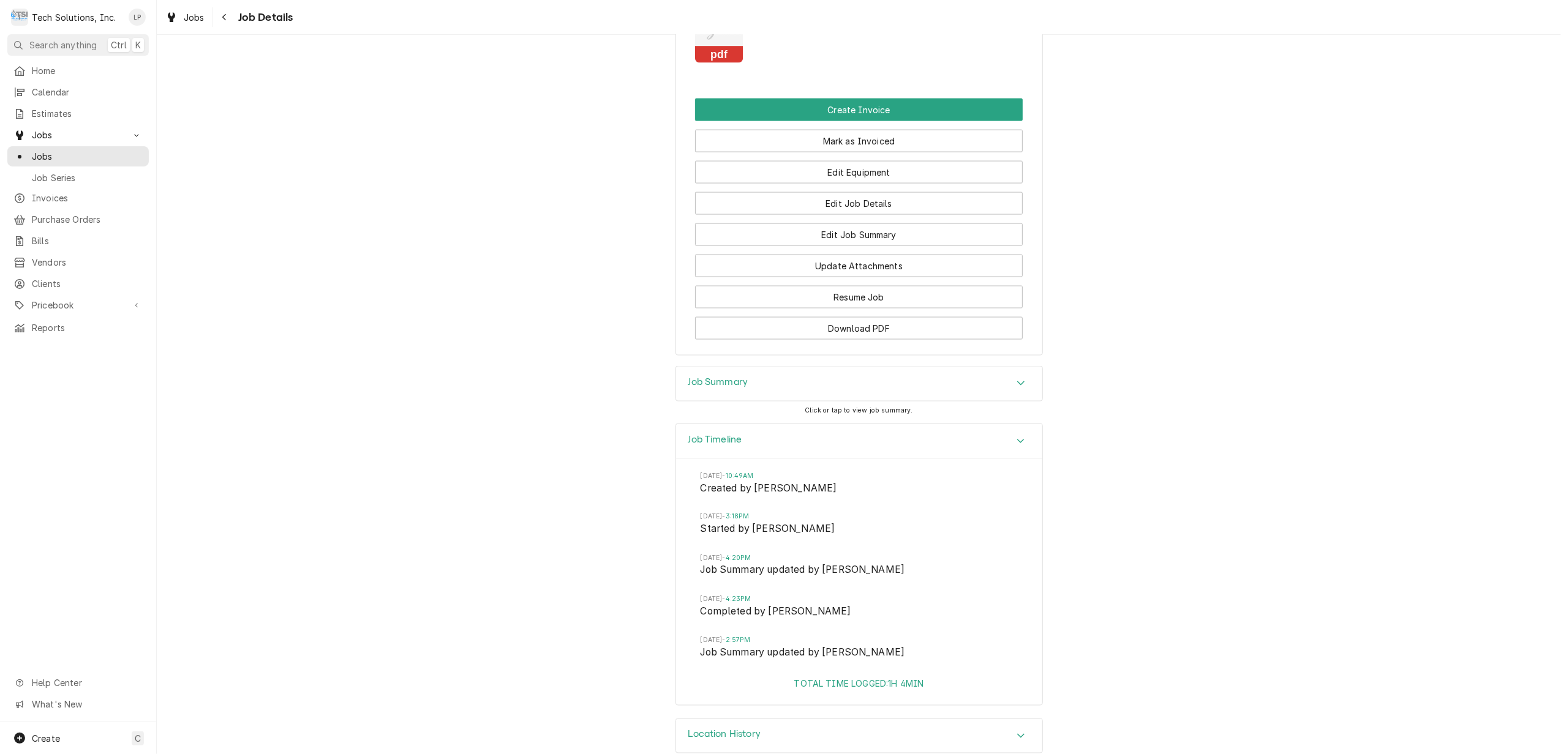
scroll to position [1899, 0]
